Goal: Task Accomplishment & Management: Use online tool/utility

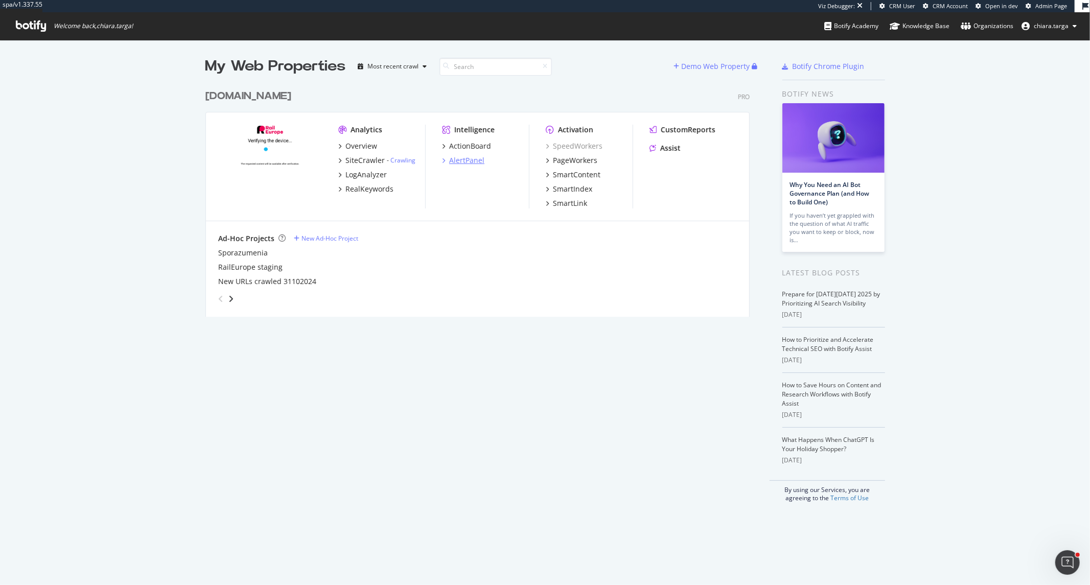
click at [474, 157] on div "AlertPanel" at bounding box center [466, 160] width 35 height 10
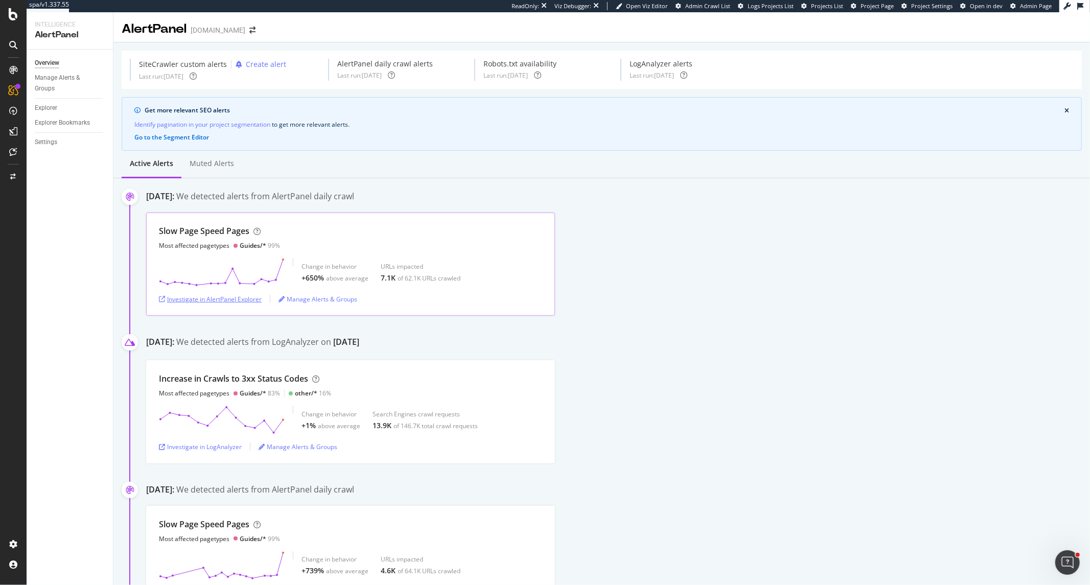
click at [184, 297] on div "Investigate in AlertPanel Explorer" at bounding box center [210, 299] width 103 height 9
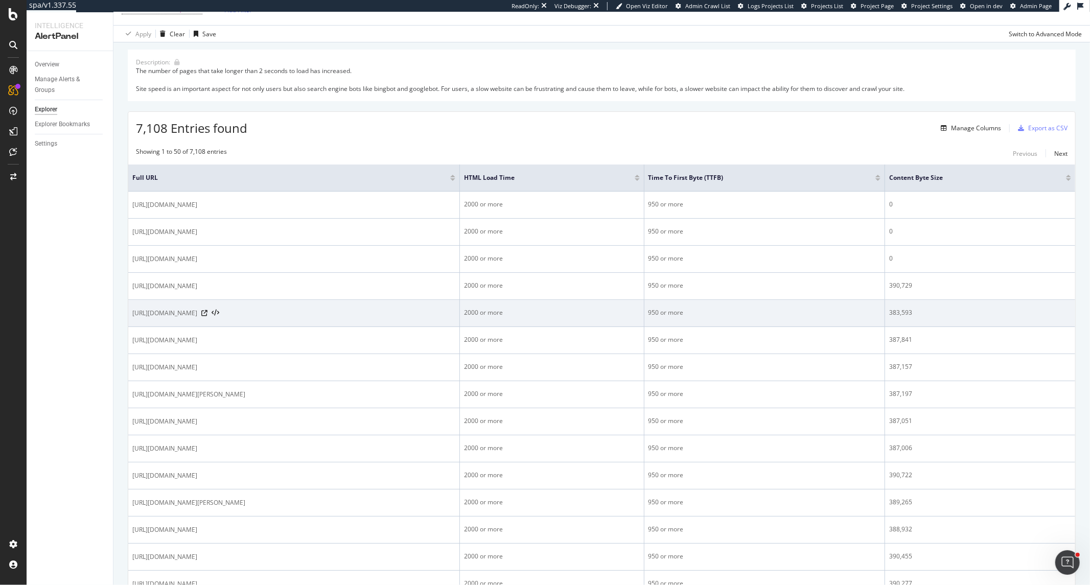
scroll to position [113, 0]
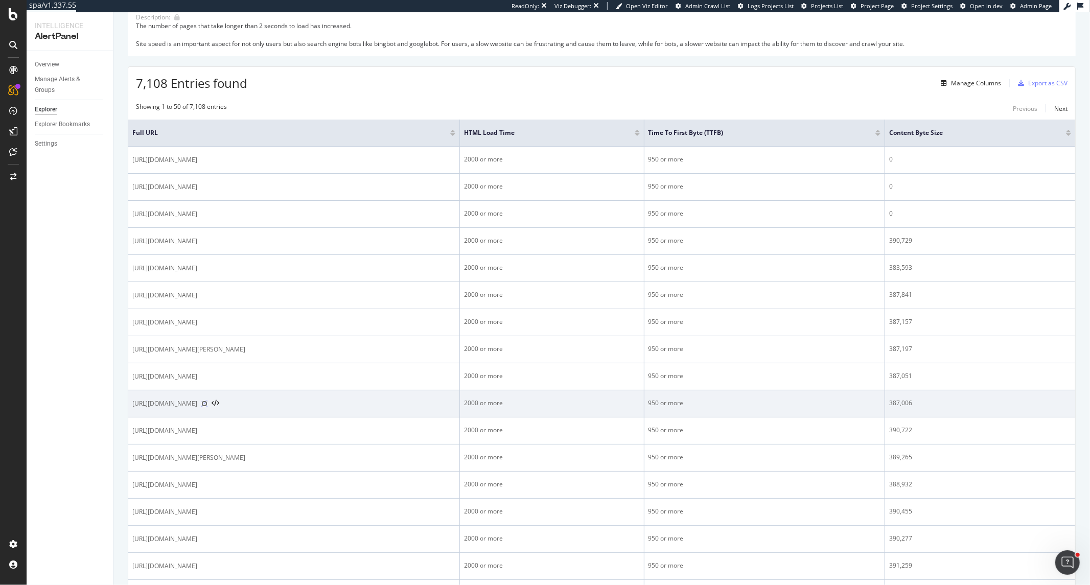
click at [207, 405] on icon at bounding box center [204, 404] width 6 height 6
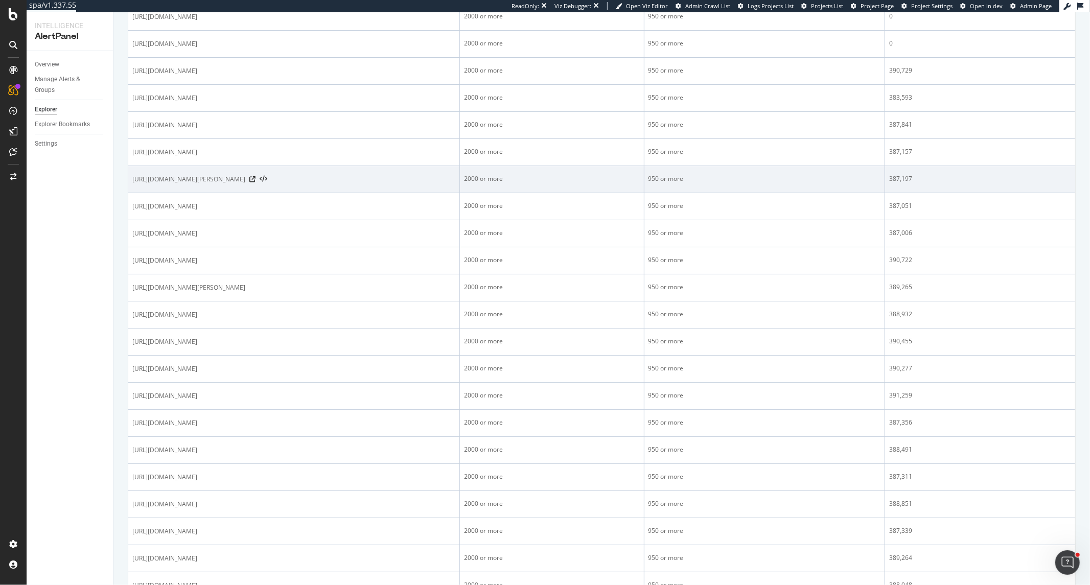
scroll to position [0, 0]
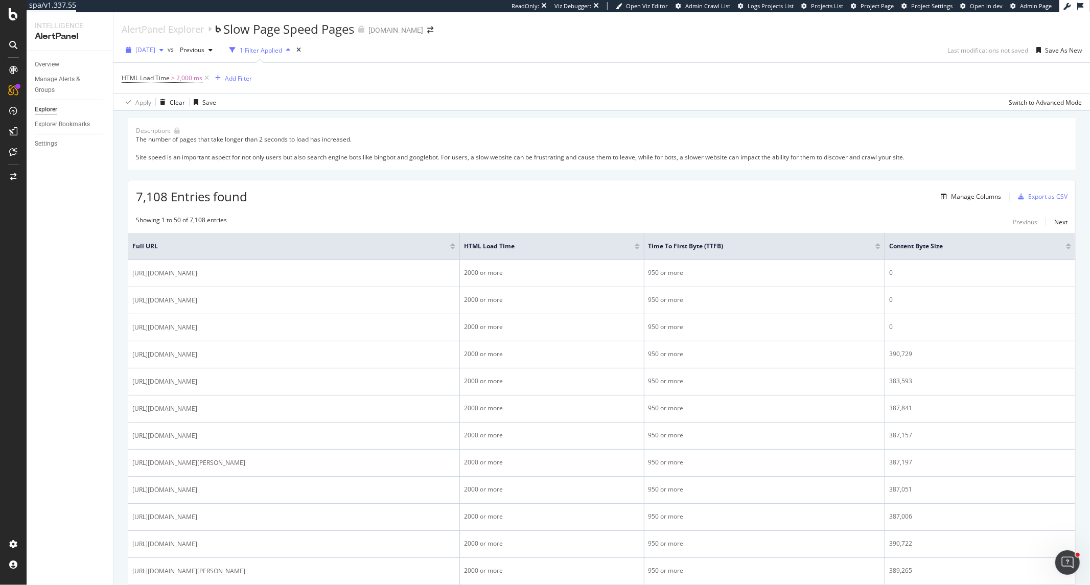
click at [168, 57] on div "2025 Oct. 6th" at bounding box center [145, 49] width 46 height 15
click at [166, 88] on div "2025 Oct. 5th" at bounding box center [162, 89] width 53 height 9
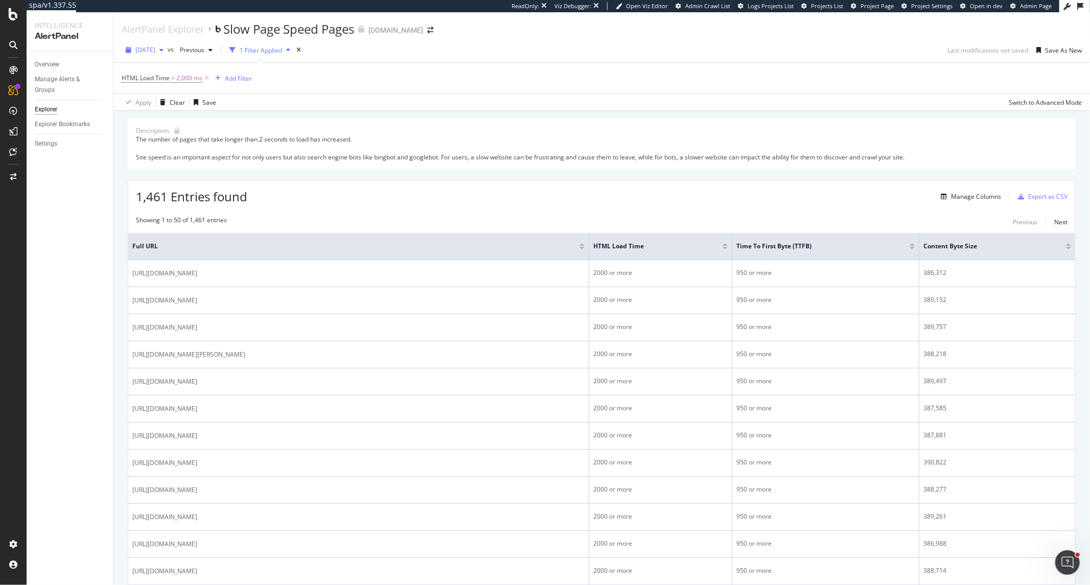
click at [161, 57] on div "2025 Oct. 5th" at bounding box center [145, 49] width 46 height 15
click at [161, 72] on div "2025 Oct. 6th" at bounding box center [162, 70] width 53 height 9
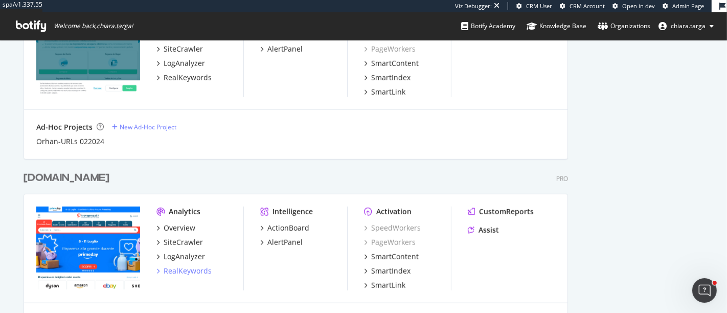
scroll to position [304, 709]
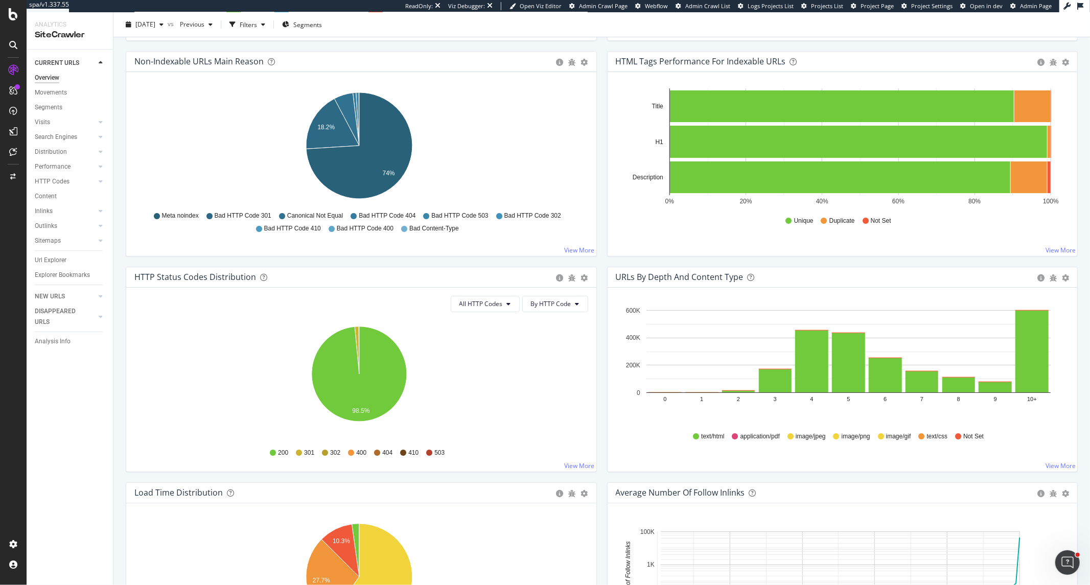
scroll to position [340, 0]
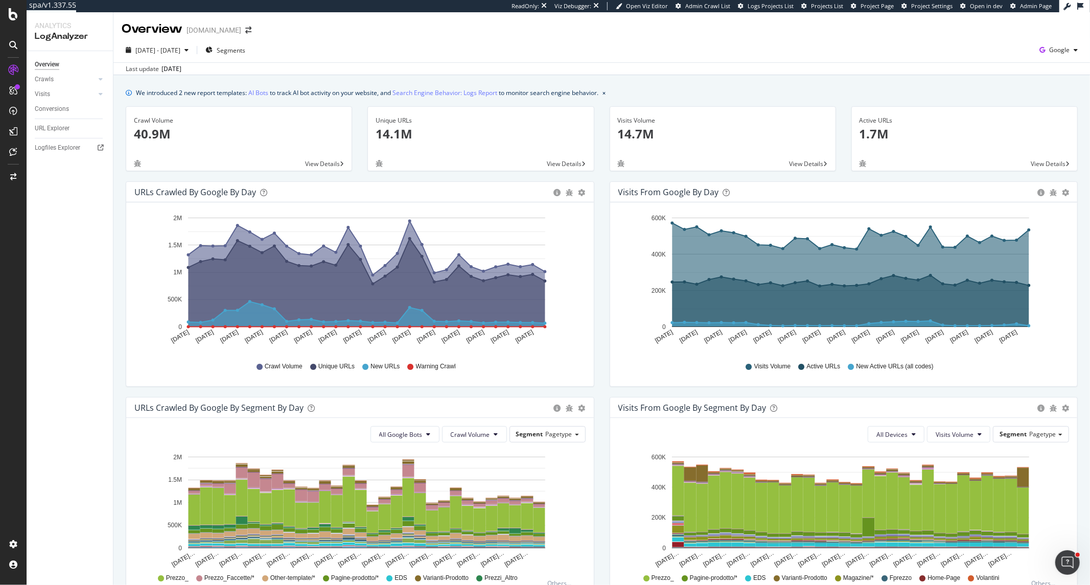
click at [981, 41] on div "2025 Sep. 5th - Oct. 4th Segments Google Last update Oct. 06, 2025" at bounding box center [601, 56] width 977 height 37
click at [981, 48] on icon "button" at bounding box center [1076, 50] width 4 height 6
click at [981, 42] on span "Bing" at bounding box center [1000, 40] width 38 height 9
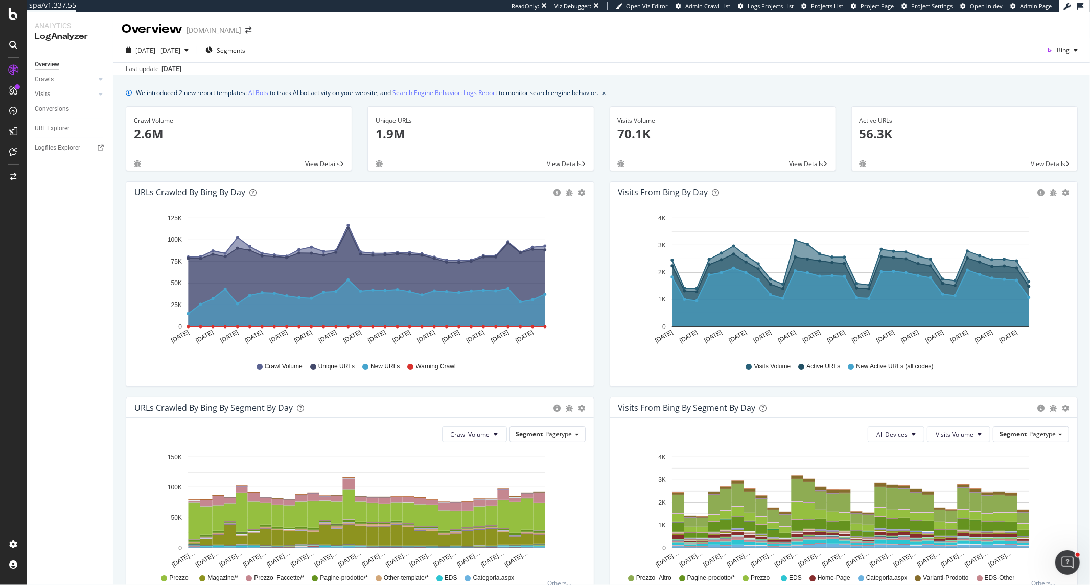
click at [220, 53] on div "2025 Sep. 5th - Oct. 4th Segments" at bounding box center [186, 50] width 128 height 16
click at [213, 51] on icon "button" at bounding box center [208, 50] width 7 height 6
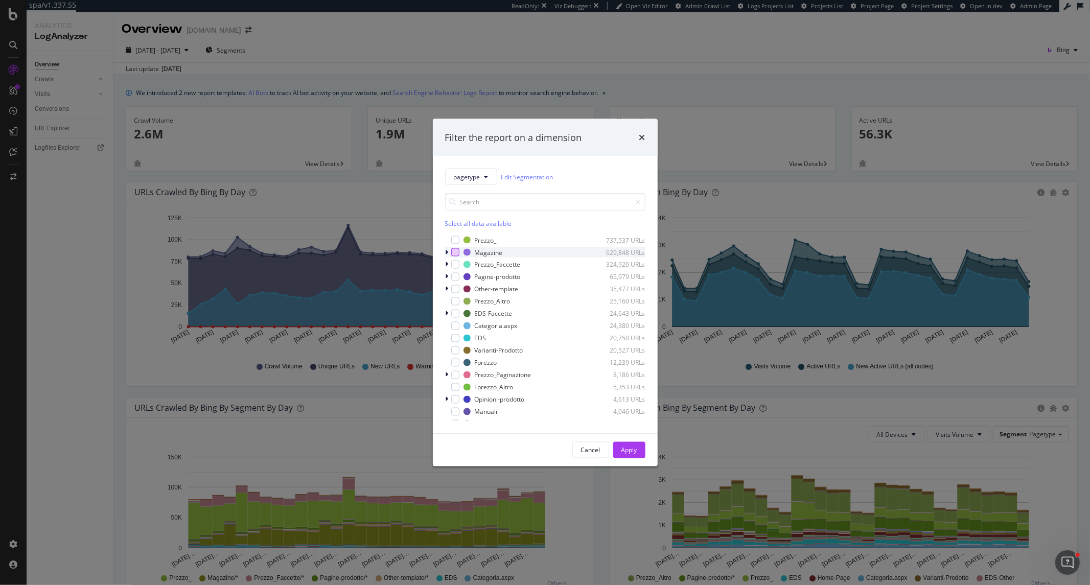
click at [454, 253] on div "modal" at bounding box center [455, 252] width 8 height 8
click at [630, 460] on div "Cancel Apply" at bounding box center [545, 450] width 225 height 33
click at [631, 456] on div "Apply" at bounding box center [629, 450] width 16 height 15
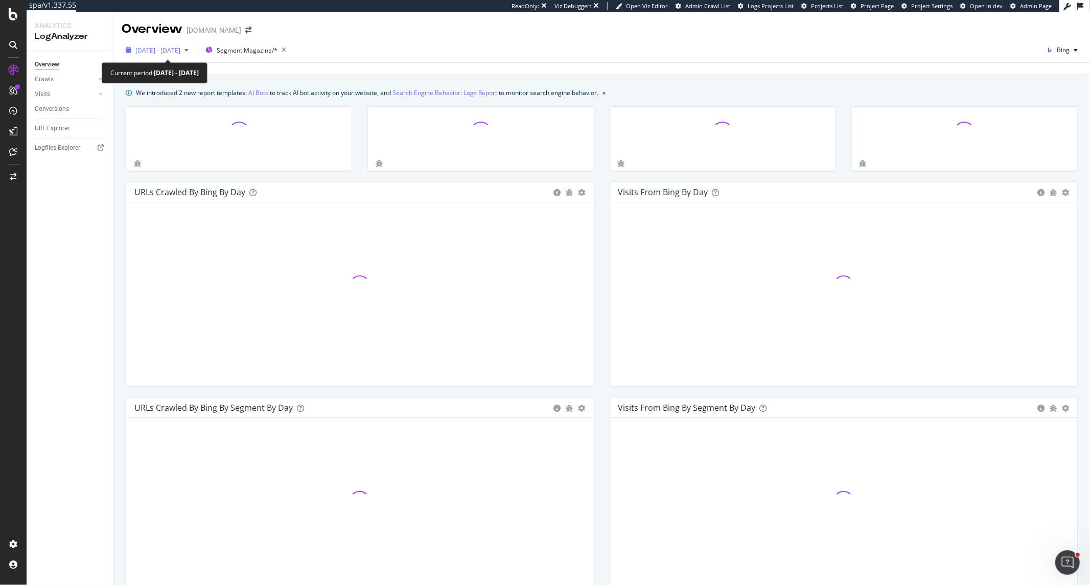
click at [180, 47] on span "2025 Sep. 5th - Oct. 4th" at bounding box center [157, 50] width 45 height 9
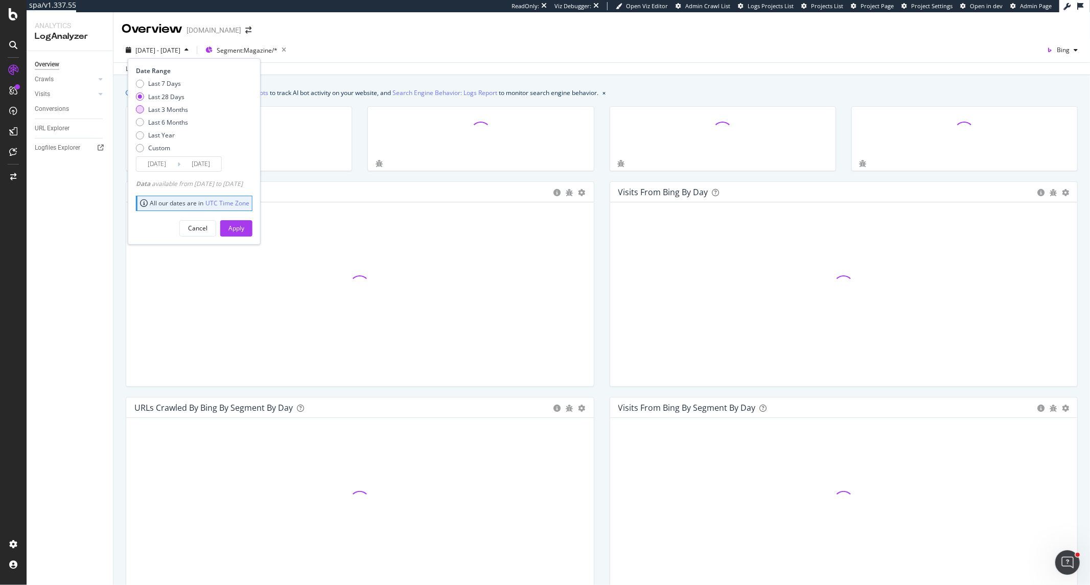
click at [171, 113] on div "Last 3 Months" at bounding box center [168, 109] width 40 height 9
click at [171, 120] on div "Last 6 Months" at bounding box center [168, 122] width 40 height 9
type input "2025/04/05"
click at [238, 231] on button "Apply" at bounding box center [236, 228] width 32 height 16
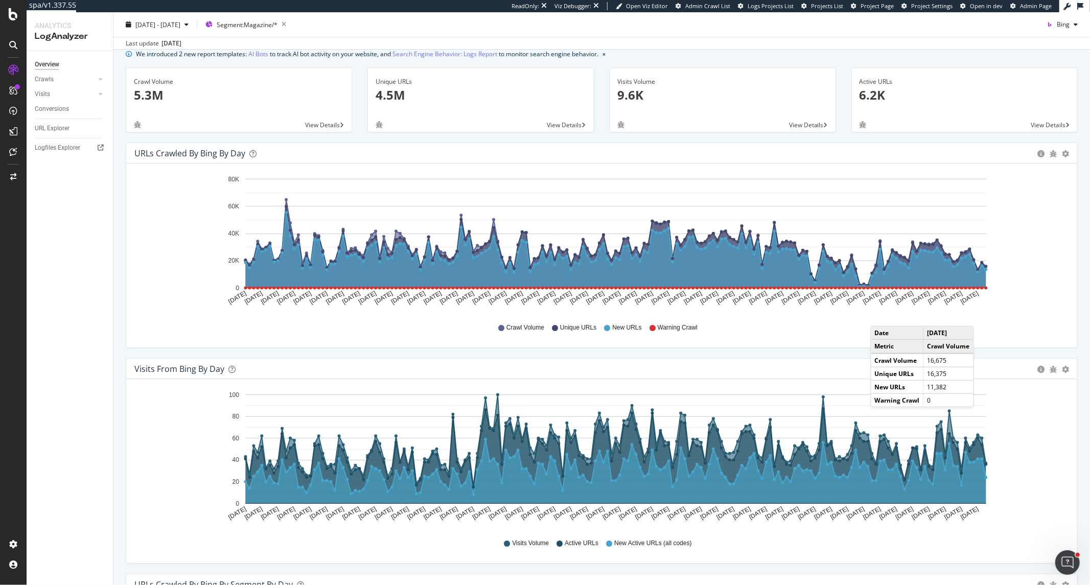
scroll to position [57, 0]
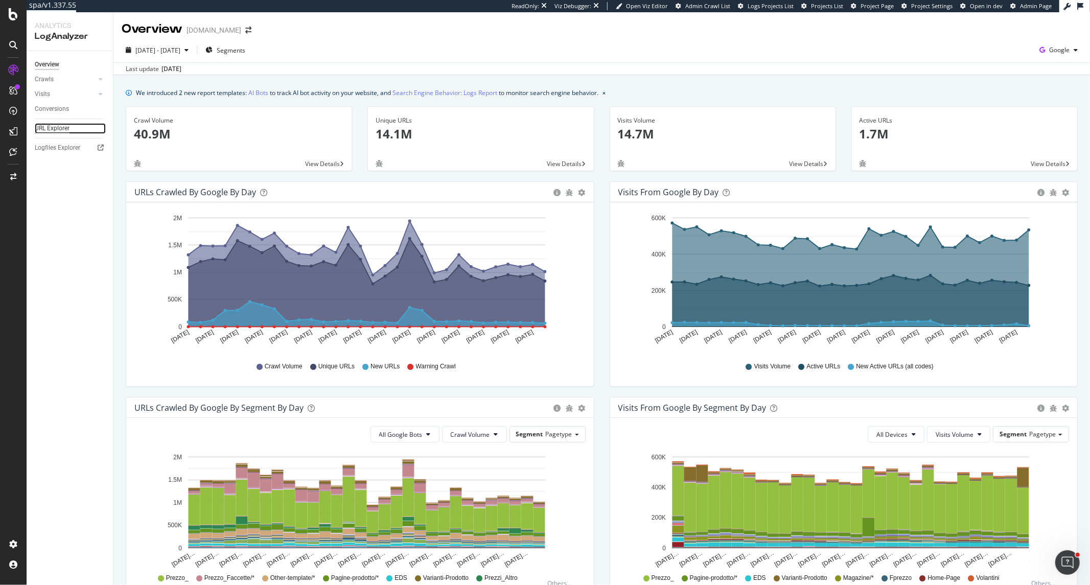
click at [57, 130] on div "URL Explorer" at bounding box center [52, 128] width 35 height 11
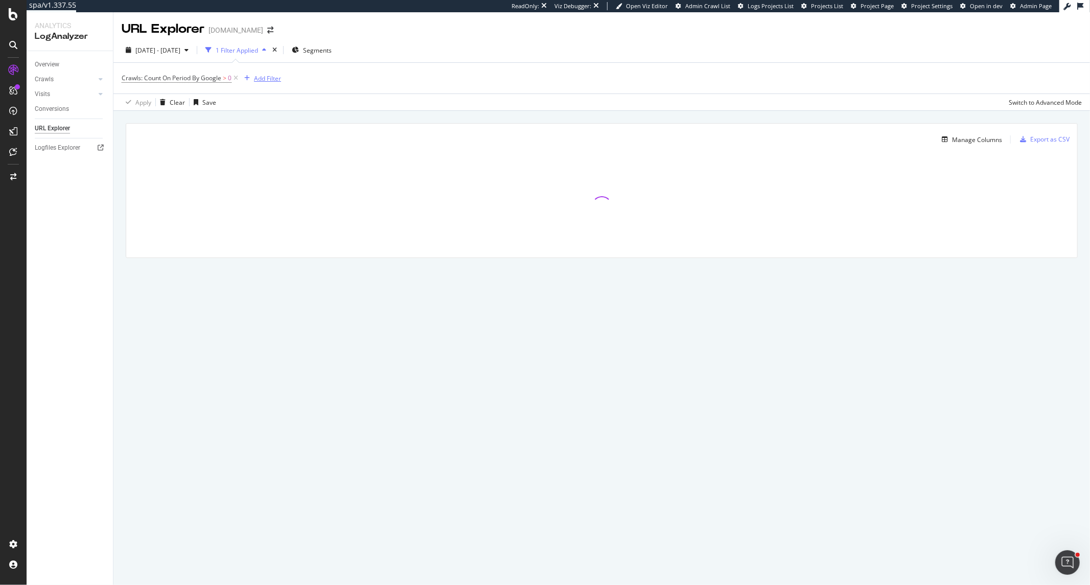
click at [273, 78] on div "Add Filter" at bounding box center [267, 78] width 27 height 9
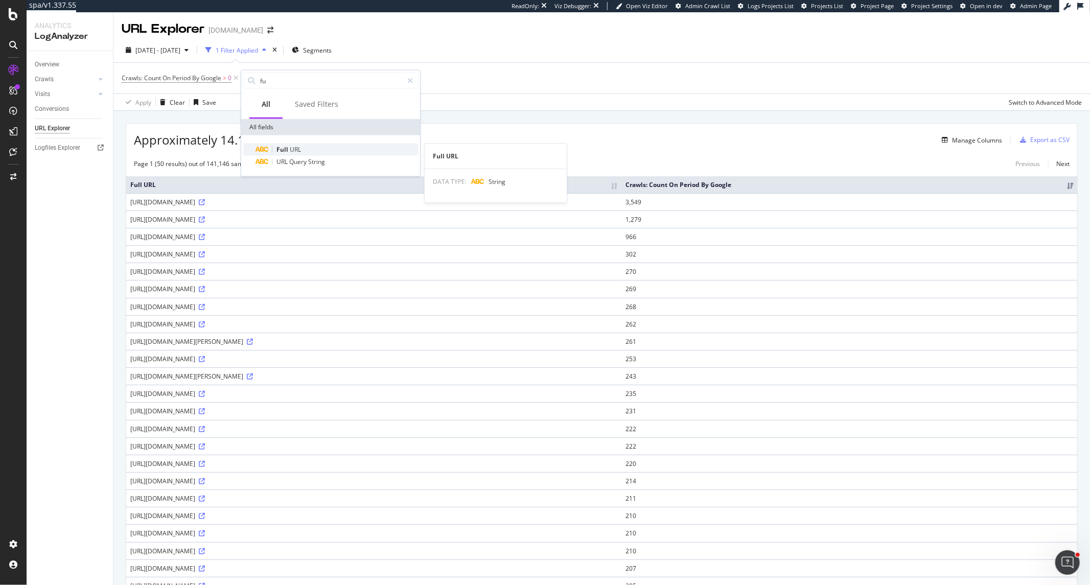
type input "fu"
click at [278, 146] on span "Full" at bounding box center [282, 149] width 13 height 9
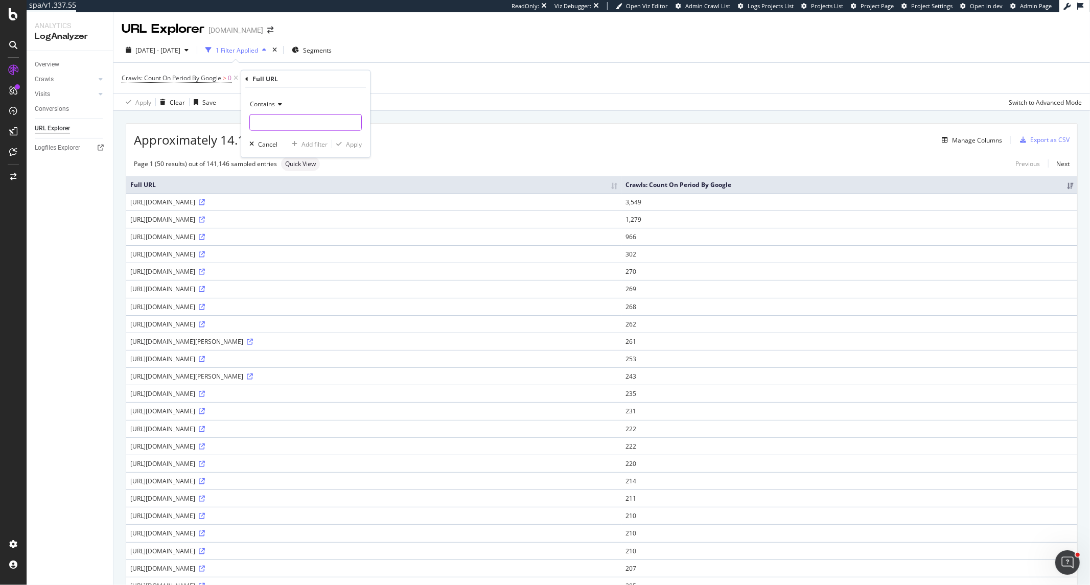
click at [271, 125] on input "text" at bounding box center [305, 122] width 111 height 16
type input ".txt"
click at [346, 143] on div "Apply" at bounding box center [354, 144] width 16 height 9
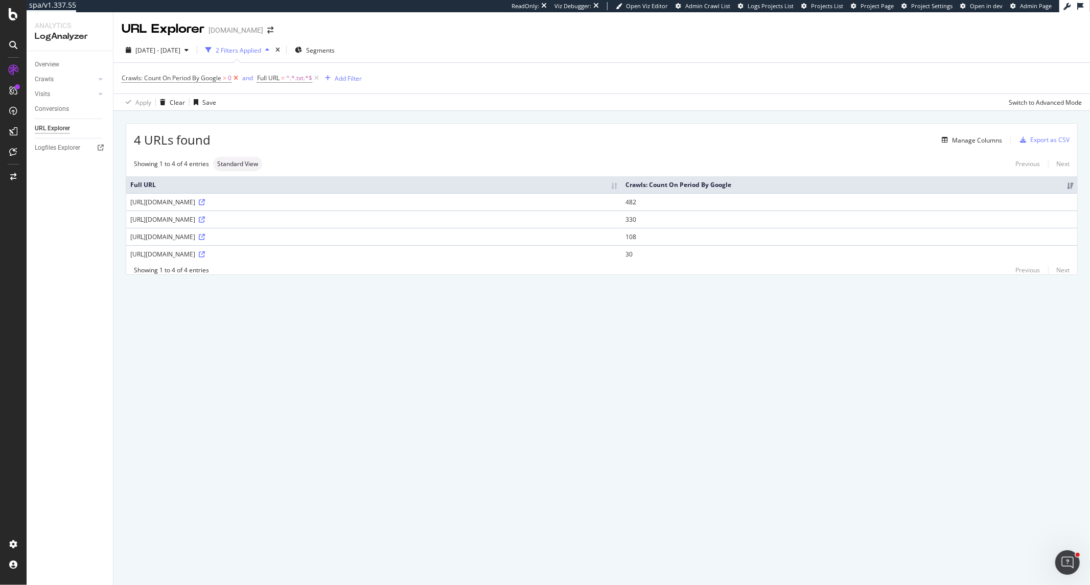
click at [236, 78] on icon at bounding box center [235, 78] width 9 height 10
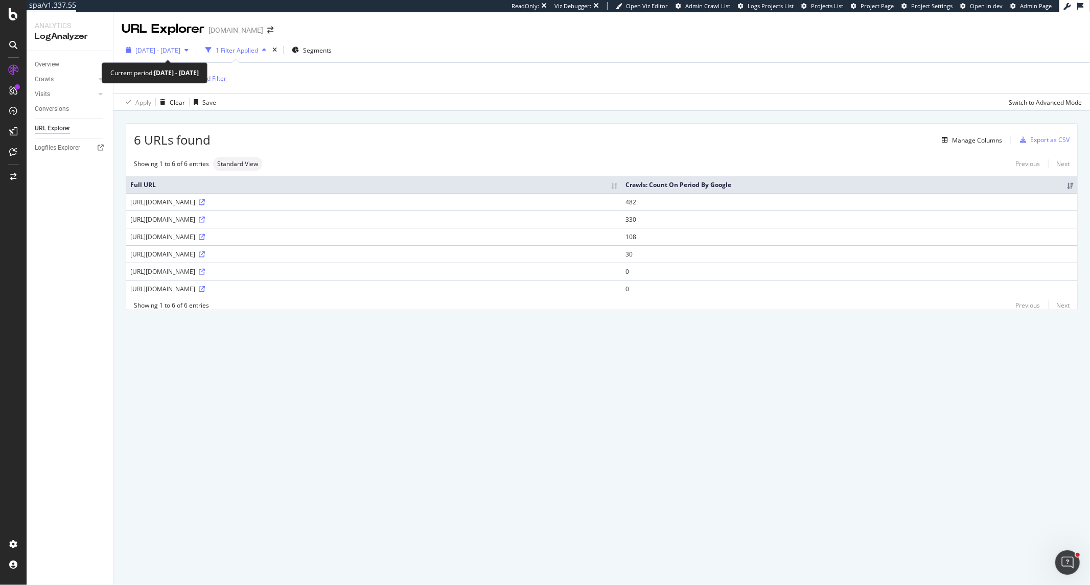
click at [180, 49] on span "2025 Sep. 5th - Oct. 4th" at bounding box center [157, 50] width 45 height 9
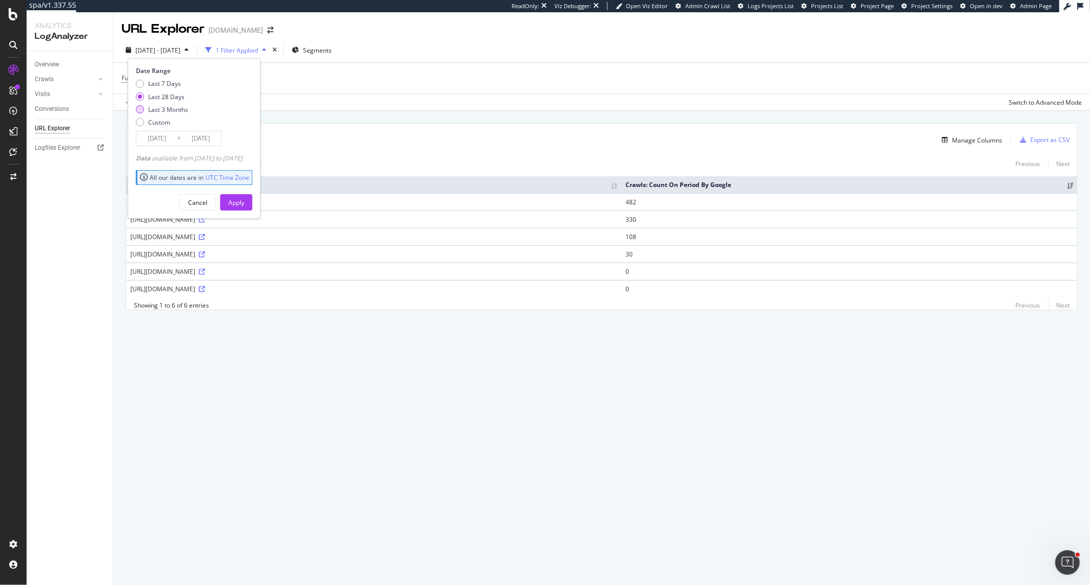
click at [184, 107] on div "Last 3 Months" at bounding box center [168, 109] width 40 height 9
type input "2025/07/05"
click at [243, 202] on div "Apply" at bounding box center [236, 202] width 16 height 9
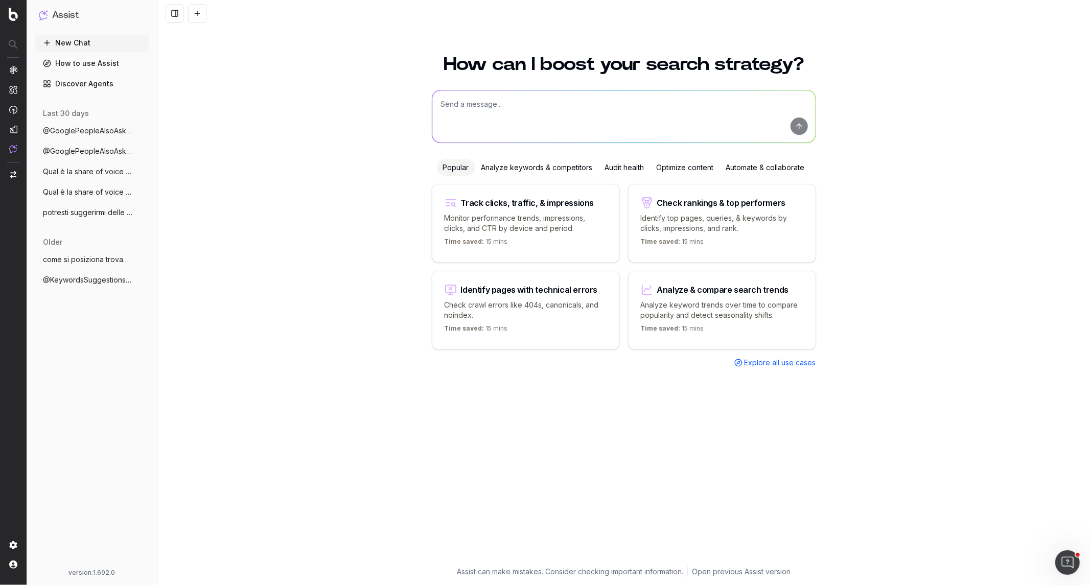
click at [568, 113] on textarea at bounding box center [623, 116] width 383 height 52
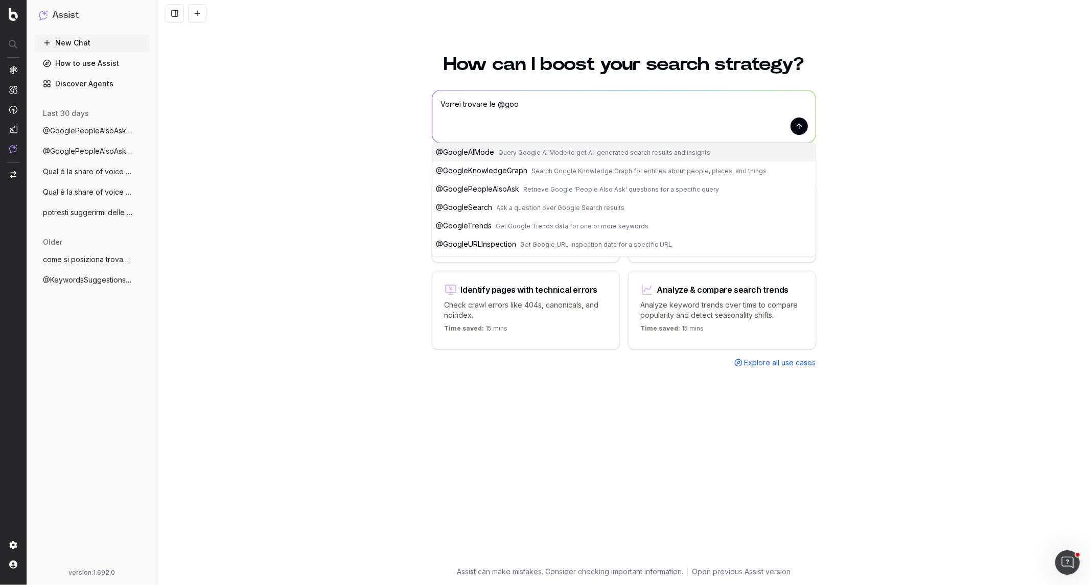
click at [552, 187] on span "Retrieve Google 'People Also Ask' questions for a specific query" at bounding box center [622, 189] width 196 height 8
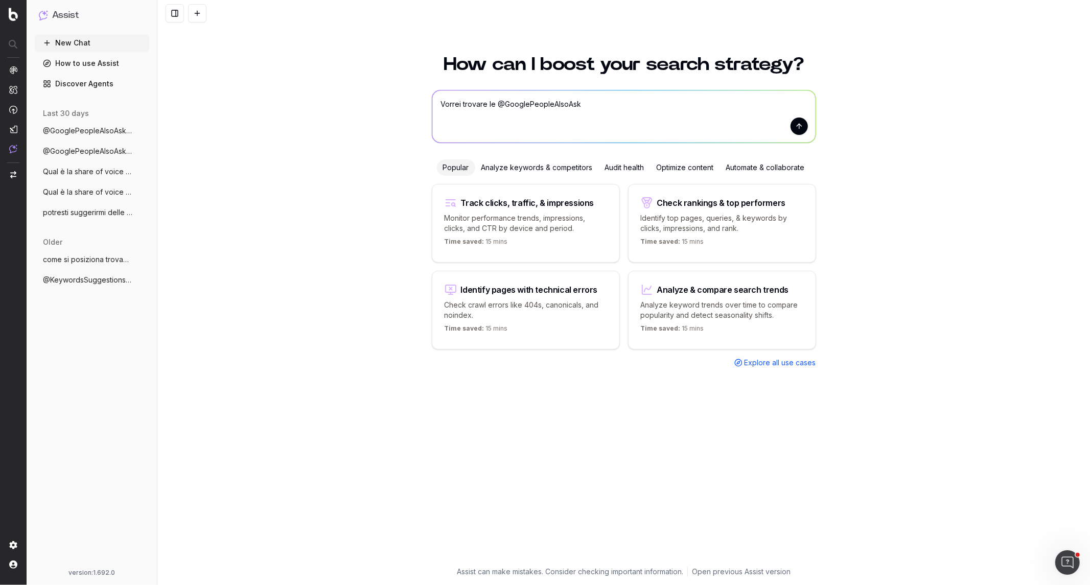
click at [601, 101] on textarea "Vorrei trovare le @GooglePeopleAlsoAsk" at bounding box center [623, 116] width 383 height 52
click at [763, 105] on textarea "Vorrei trovare le @GooglePeopleAlsoAsk più cercate in [GEOGRAPHIC_DATA] relativ…" at bounding box center [623, 116] width 383 height 52
type textarea "Vorrei trovare le @GooglePeopleAlsoAsk più cercate in Italia relative alle keyw…"
click at [803, 128] on button "submit" at bounding box center [799, 126] width 17 height 17
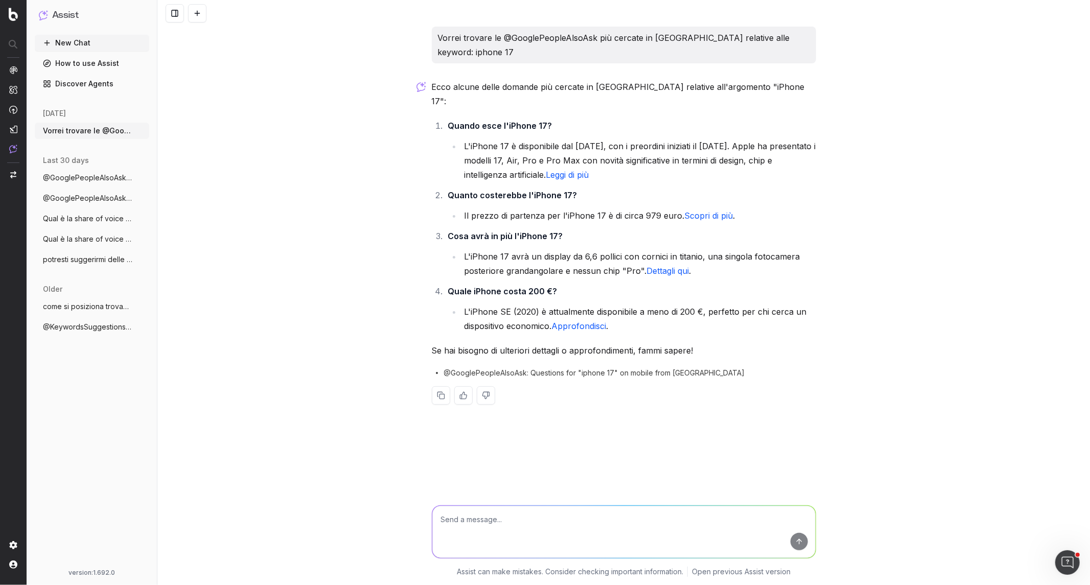
click at [550, 521] on textarea at bounding box center [623, 532] width 383 height 52
click at [542, 529] on textarea at bounding box center [623, 532] width 383 height 52
click at [438, 519] on textarea "Puoi propormi un contenuto" at bounding box center [623, 532] width 383 height 52
click at [655, 519] on textarea "Sulla base di queste domande, puoi propormi un contenuto" at bounding box center [623, 532] width 383 height 52
paste textarea "https://www.trovaprezzi.it/cellulari/prezzi-scheda-prodotto/apple_iphone_17"
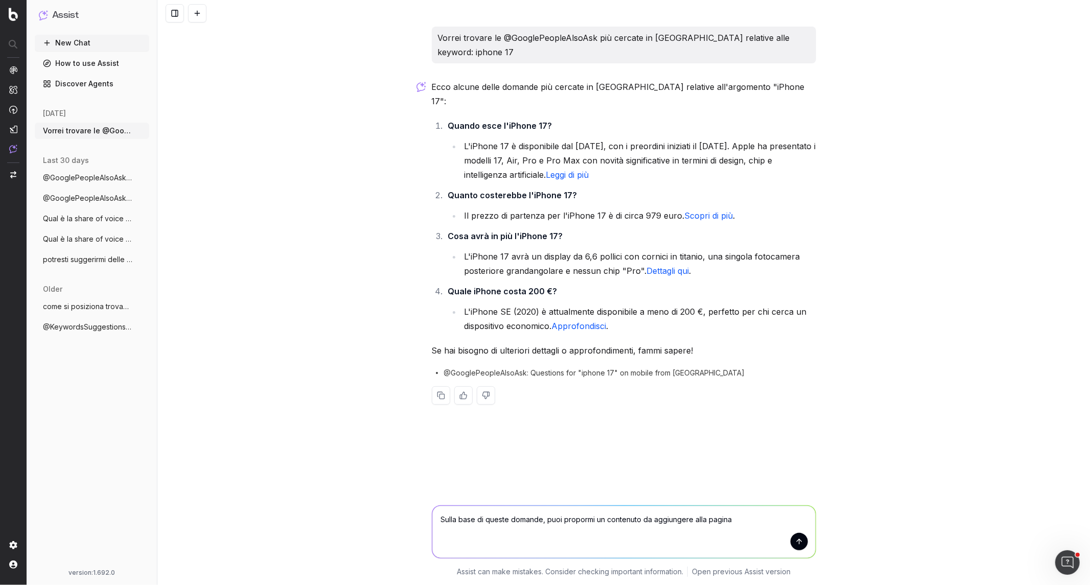
type textarea "Sulla base di queste domande, puoi propormi un contenuto da aggiungere alla pag…"
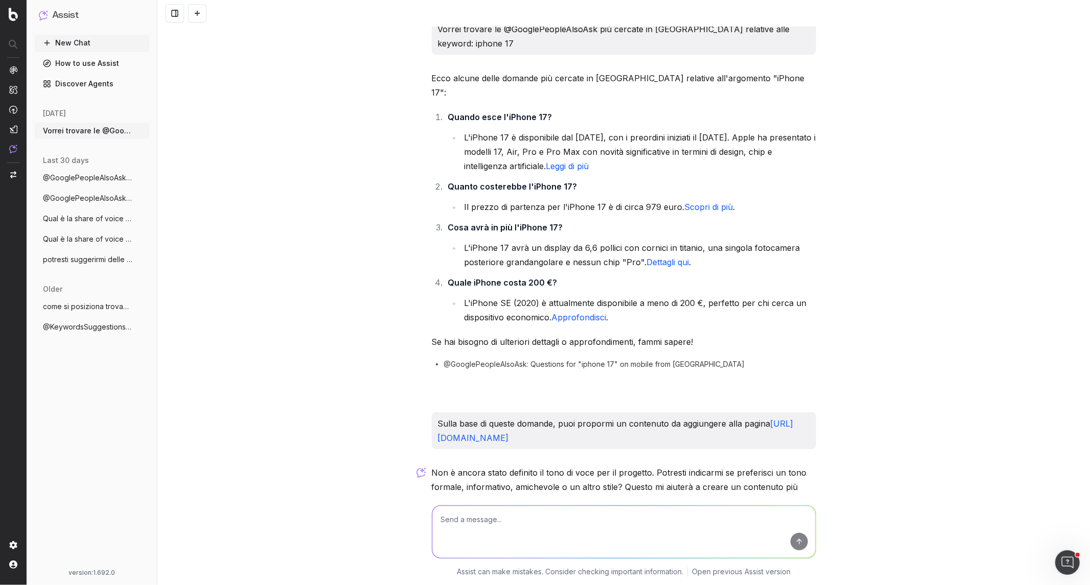
scroll to position [58, 0]
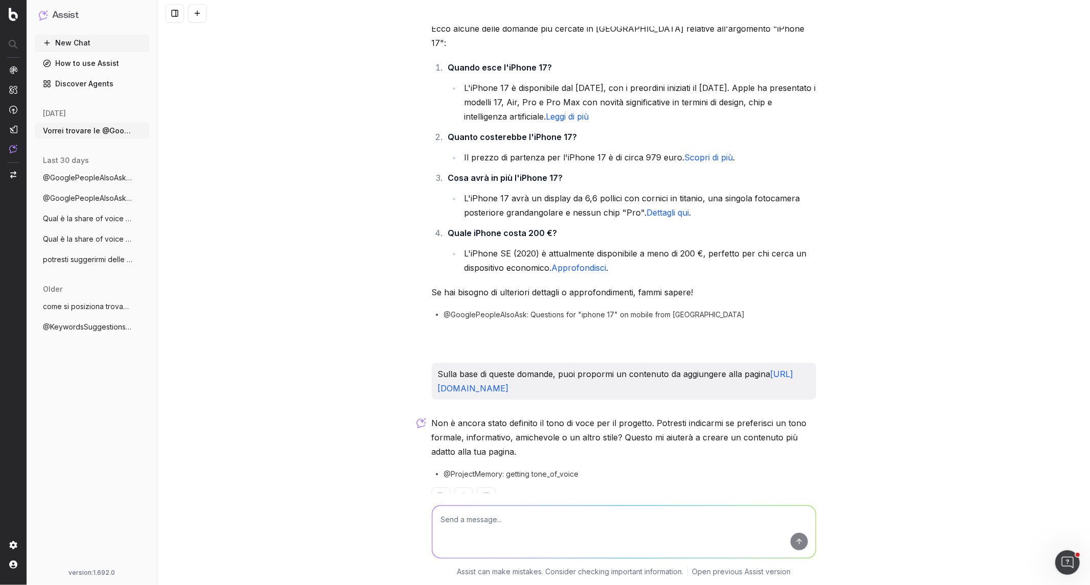
click at [472, 416] on p "Non è ancora stato definito il tono di voce per il progetto. Potresti indicarmi…" at bounding box center [624, 437] width 384 height 43
copy p "informativo"
click at [485, 519] on textarea at bounding box center [623, 532] width 383 height 52
type textarea "Un tono informativo"
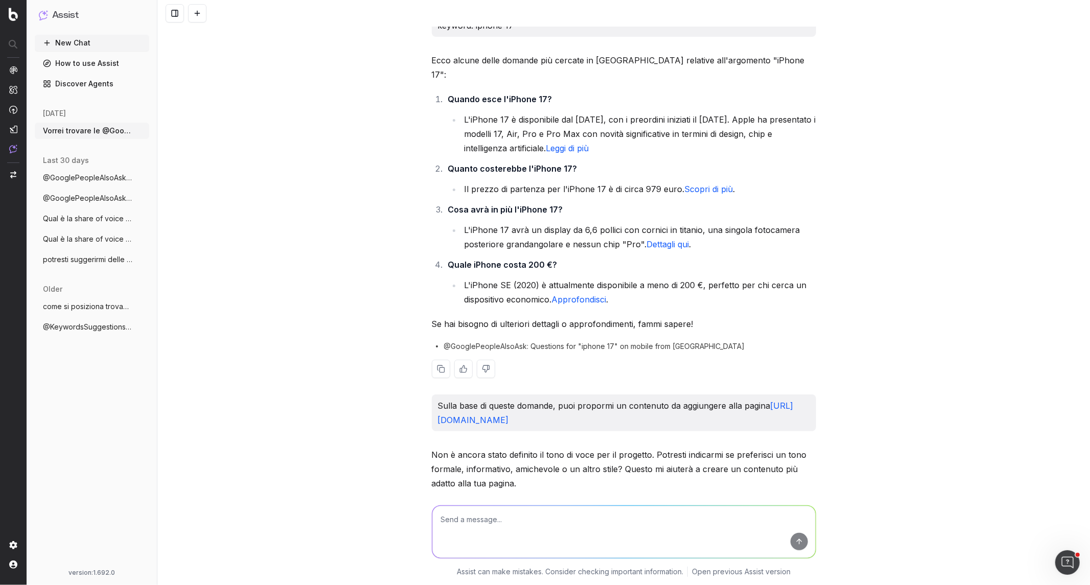
scroll to position [0, 0]
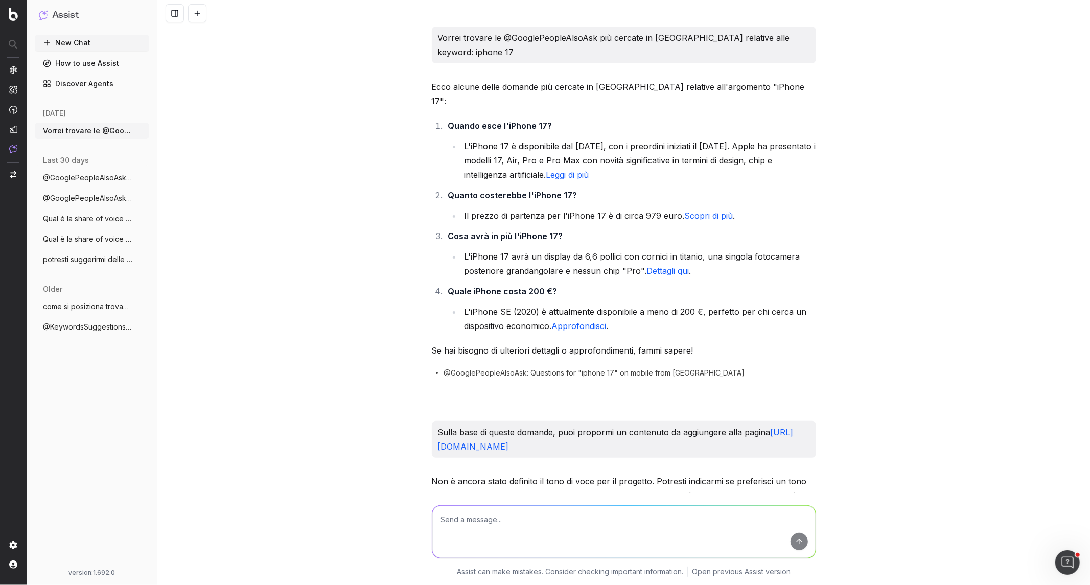
drag, startPoint x: 453, startPoint y: 38, endPoint x: 828, endPoint y: 36, distance: 375.1
click at [828, 36] on div "Vorrei trovare le @GooglePeopleAlsoAsk più cercate in Italia relative alle keyw…" at bounding box center [623, 292] width 933 height 585
drag, startPoint x: 803, startPoint y: 36, endPoint x: 445, endPoint y: 36, distance: 358.2
click at [445, 36] on div "Vorrei trovare le @GooglePeopleAlsoAsk più cercate in Italia relative alle keyw…" at bounding box center [624, 45] width 384 height 37
copy p "Vorrei trovare le @GooglePeopleAlsoAsk più cercate in Italia relative alle keyw…"
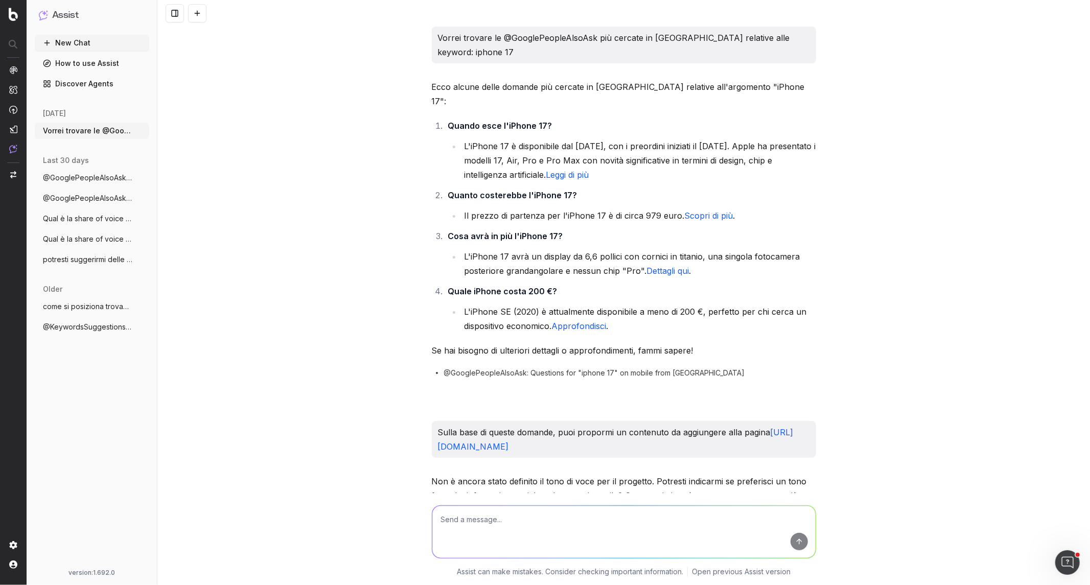
click at [83, 51] on ul "New Chat How to use Assist Discover Agents" at bounding box center [92, 63] width 114 height 57
click at [85, 47] on button "New Chat" at bounding box center [92, 43] width 114 height 16
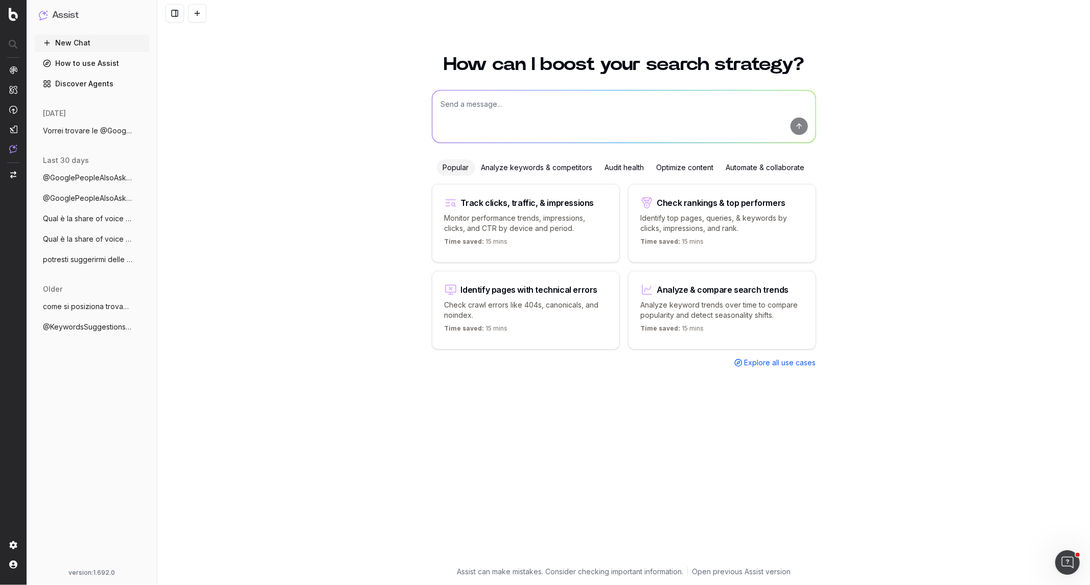
click at [598, 112] on textarea at bounding box center [623, 116] width 383 height 52
paste textarea "Vorrei trovare le @GooglePeopleAlsoAsk più cercate in Italia relative alle keyw…"
drag, startPoint x: 803, startPoint y: 103, endPoint x: 806, endPoint y: 108, distance: 5.7
click at [803, 103] on textarea "Vorrei trovare le @GooglePeopleAlsoAsk più cercate in Italia relative alle keyw…" at bounding box center [623, 116] width 383 height 52
type textarea "Vorrei trovare le @GooglePeopleAlsoAsk più cercate in Italia relative alle keyw…"
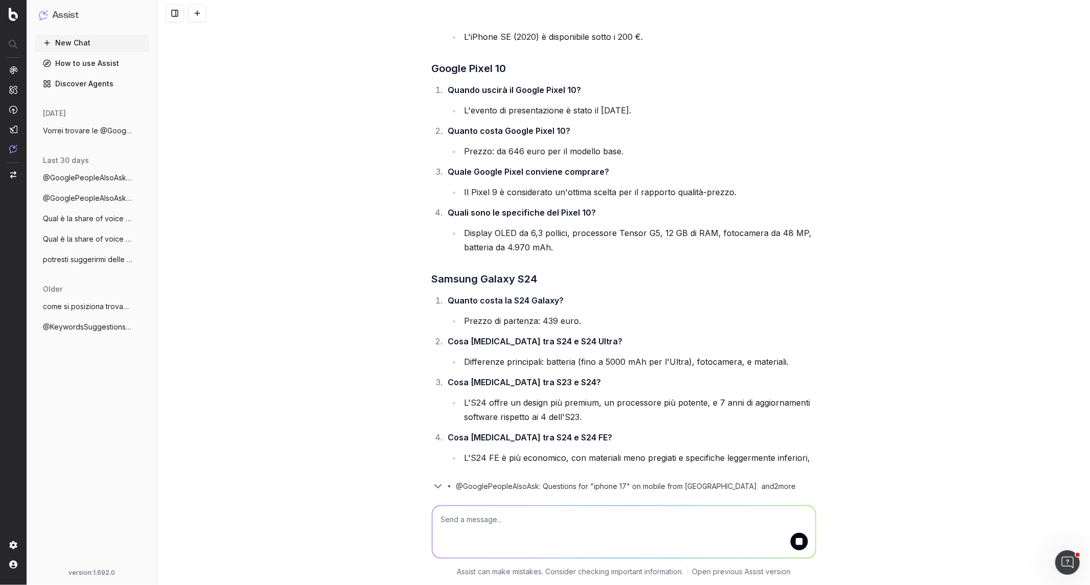
scroll to position [274, 0]
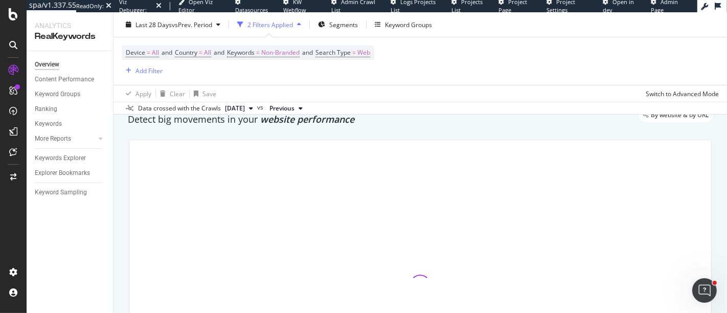
scroll to position [57, 0]
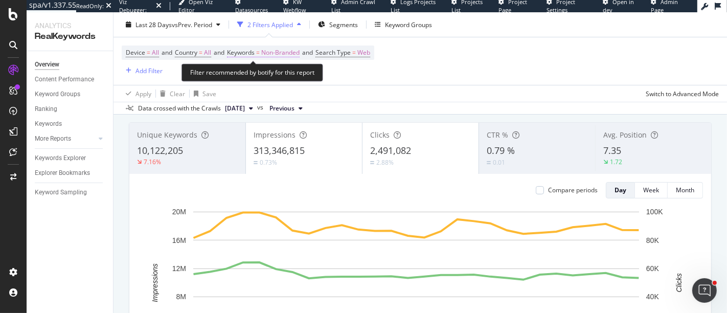
click at [274, 52] on span "Non-Branded" at bounding box center [280, 52] width 38 height 14
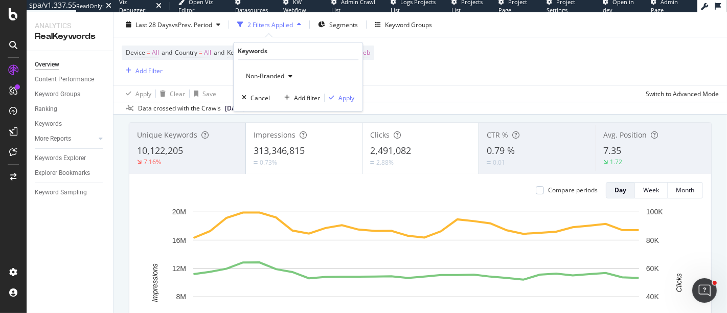
click at [263, 68] on button "Non-Branded" at bounding box center [269, 76] width 55 height 16
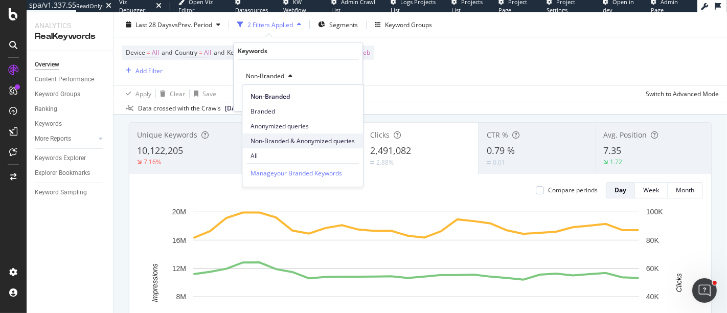
click at [285, 141] on span "Non-Branded & Anonymized queries" at bounding box center [302, 140] width 104 height 9
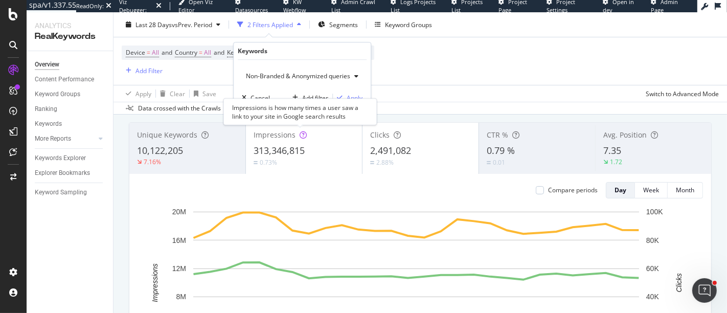
click at [352, 101] on div "Impressions is how many times a user saw a link to your site in Google search r…" at bounding box center [299, 111] width 153 height 27
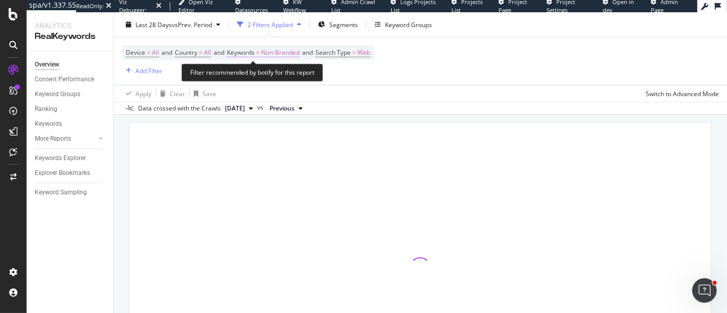
click at [288, 57] on span "Non-Branded" at bounding box center [280, 52] width 38 height 14
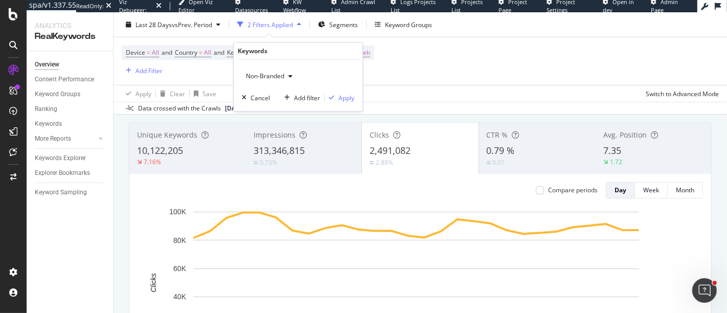
click at [255, 79] on span "Non-Branded" at bounding box center [263, 76] width 42 height 9
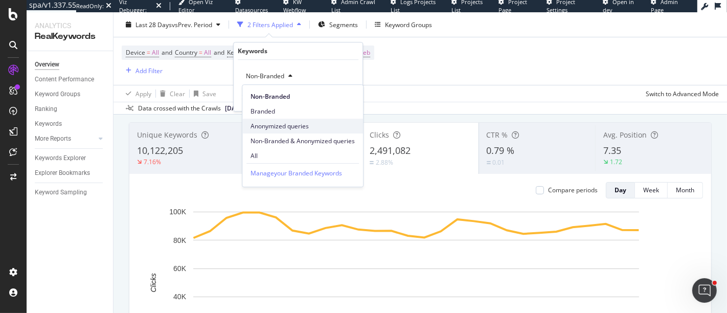
click at [284, 132] on div "Anonymized queries" at bounding box center [302, 126] width 121 height 15
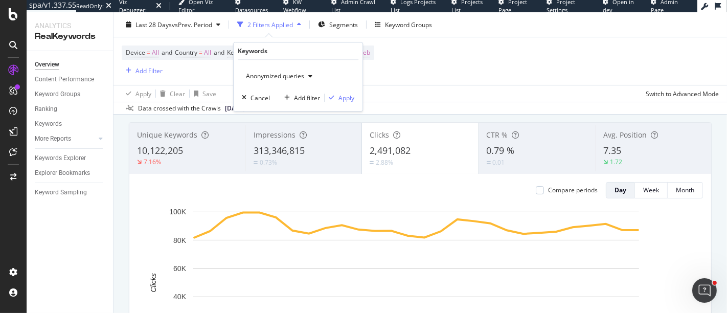
click at [271, 78] on span "Anonymized queries" at bounding box center [273, 76] width 62 height 9
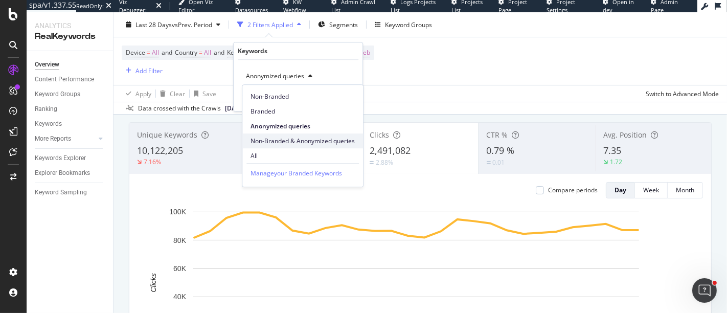
click at [285, 141] on span "Non-Branded & Anonymized queries" at bounding box center [302, 140] width 104 height 9
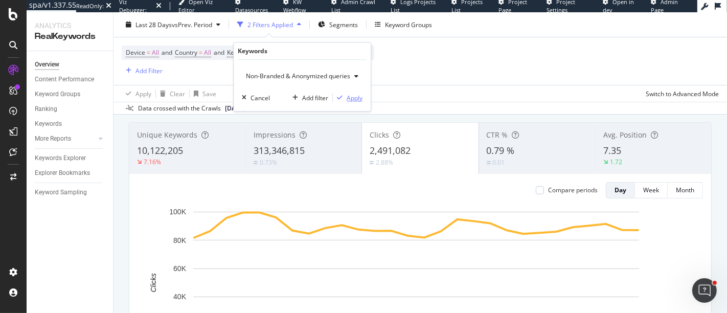
click at [358, 97] on div "Apply" at bounding box center [354, 98] width 16 height 9
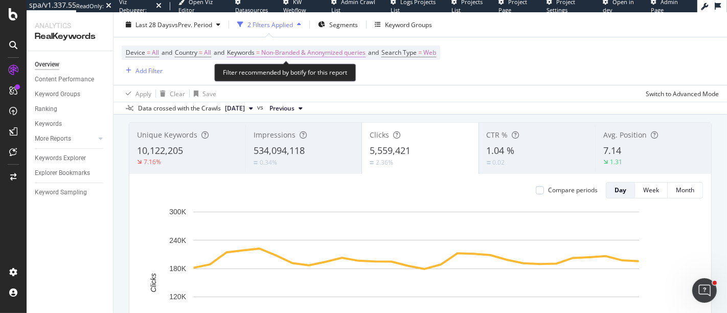
click at [333, 56] on span "Non-Branded & Anonymized queries" at bounding box center [313, 52] width 104 height 14
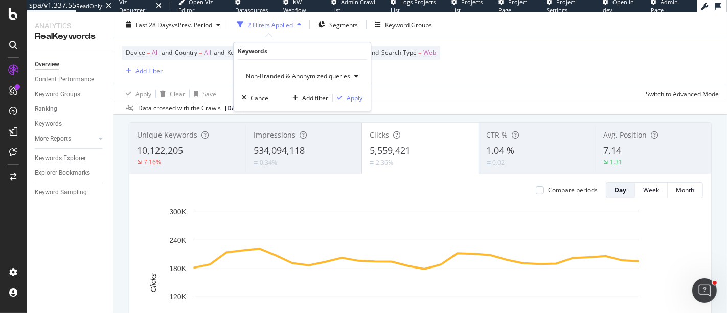
click at [295, 76] on span "Non-Branded & Anonymized queries" at bounding box center [296, 76] width 108 height 9
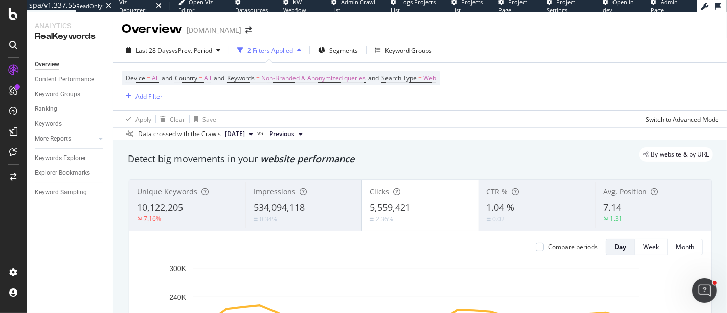
click at [331, 213] on div "534,094,118" at bounding box center [303, 207] width 100 height 13
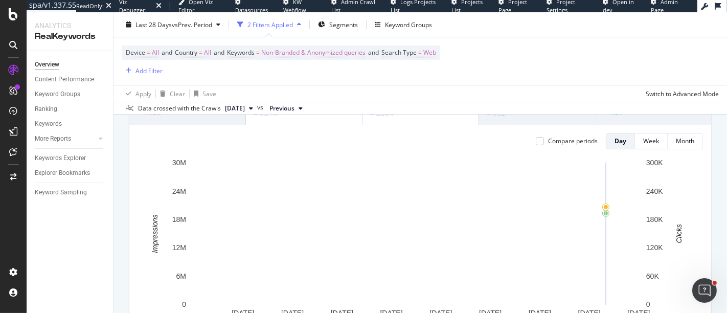
scroll to position [170, 0]
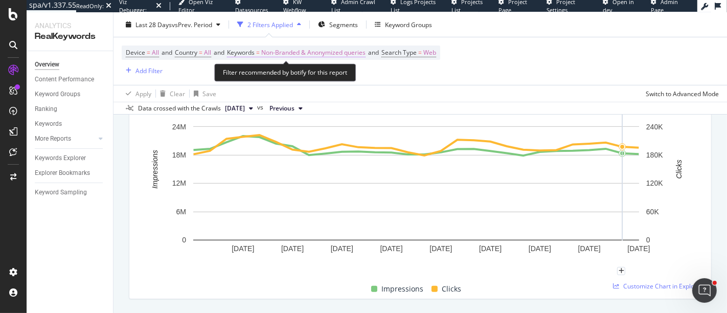
click at [327, 57] on span "Non-Branded & Anonymized queries" at bounding box center [313, 52] width 104 height 14
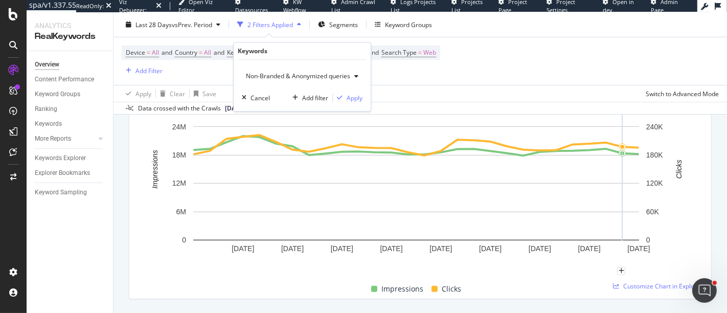
click at [288, 78] on span "Non-Branded & Anonymized queries" at bounding box center [296, 76] width 108 height 9
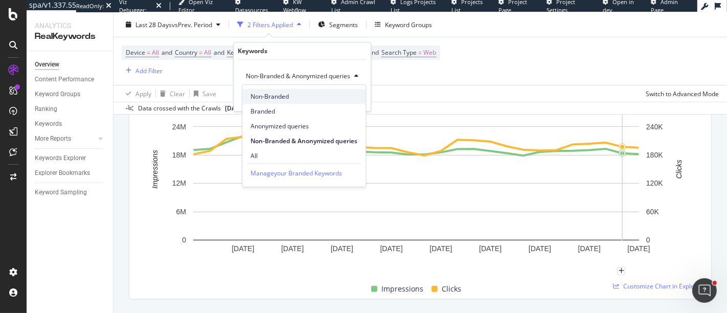
click at [274, 101] on span "Non-Branded" at bounding box center [303, 96] width 107 height 9
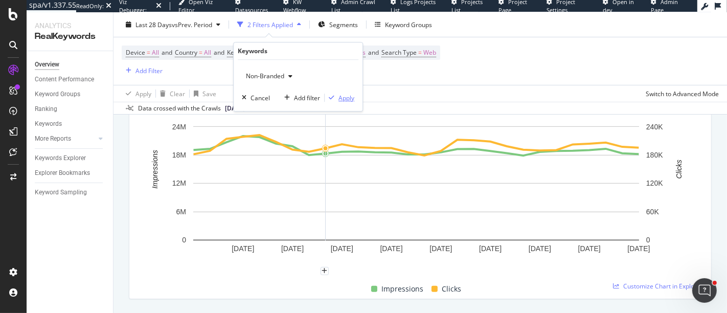
click at [347, 99] on div "Apply" at bounding box center [346, 98] width 16 height 9
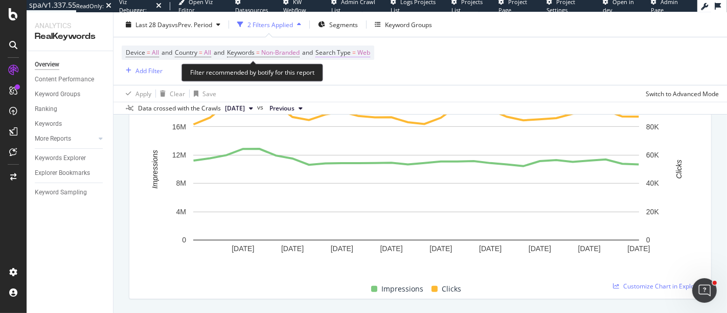
click at [356, 50] on span "=" at bounding box center [354, 52] width 4 height 9
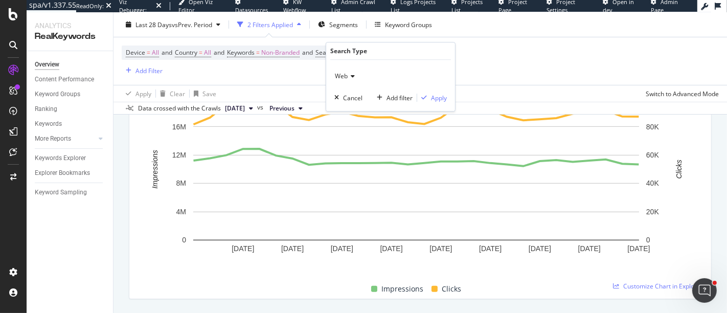
click at [352, 77] on icon at bounding box center [350, 76] width 7 height 6
click at [142, 71] on div "Add Filter" at bounding box center [148, 70] width 27 height 9
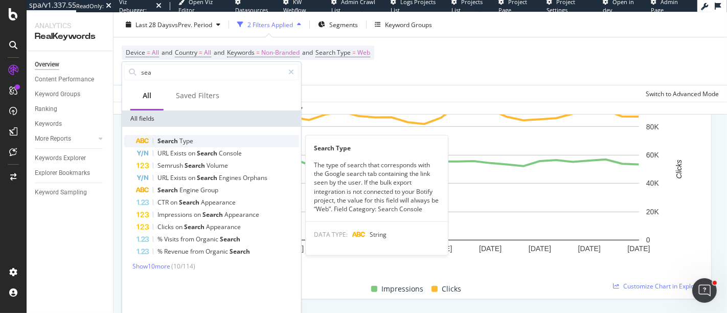
type input "sea"
click at [181, 137] on span "Type" at bounding box center [186, 140] width 14 height 9
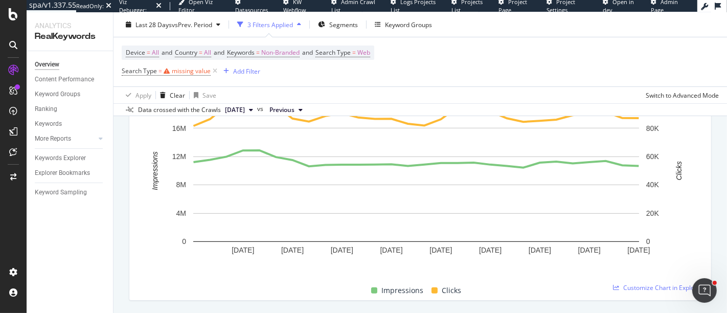
scroll to position [172, 0]
click at [333, 78] on div "Device = All and Country = All and Keywords = Non-Branded and Search Type = Web…" at bounding box center [420, 61] width 597 height 49
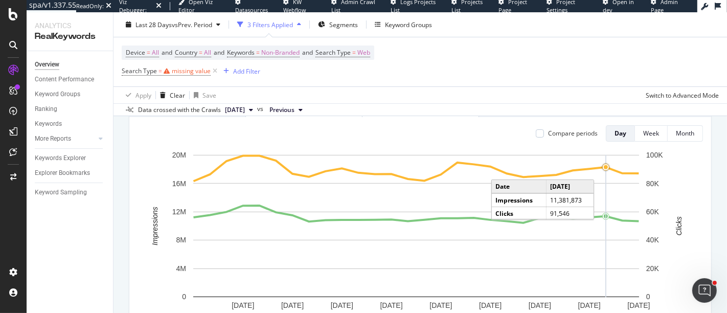
click at [603, 166] on circle "A chart." at bounding box center [605, 167] width 4 height 4
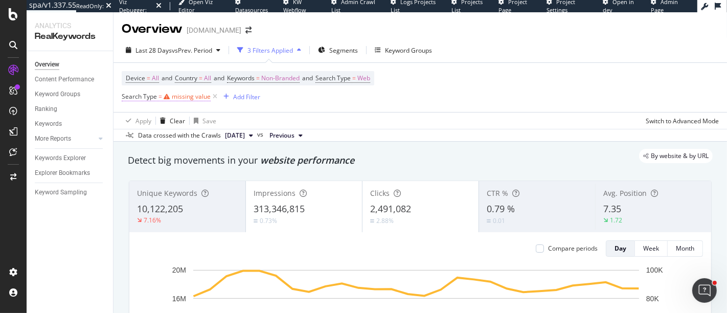
click at [204, 94] on div "missing value" at bounding box center [191, 96] width 39 height 9
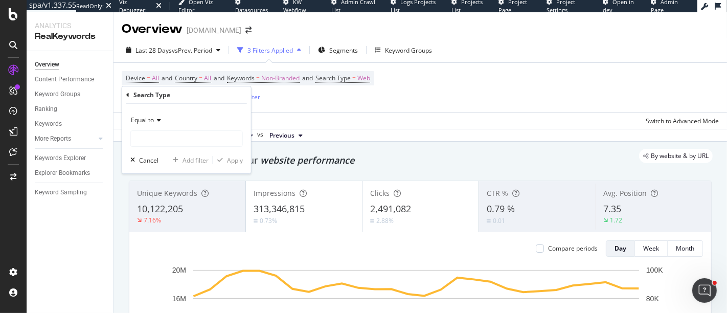
click at [160, 124] on div "Equal to" at bounding box center [186, 120] width 112 height 16
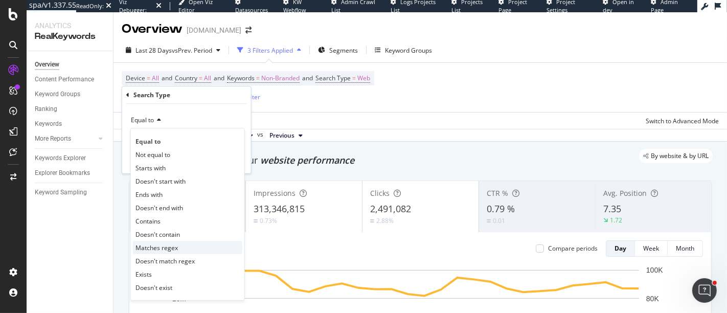
click at [190, 248] on div "Matches regex" at bounding box center [187, 247] width 109 height 13
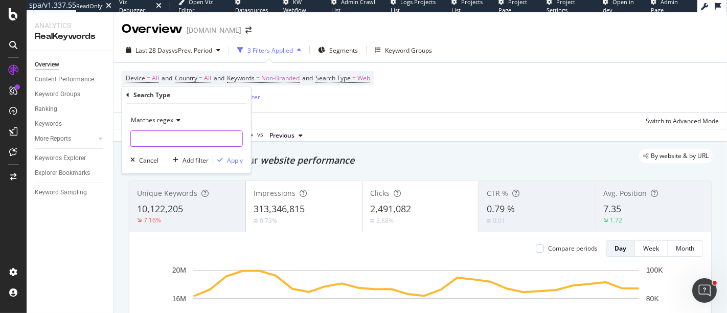
click at [186, 138] on input "text" at bounding box center [186, 138] width 111 height 16
type input "(Web|Image|Video|News)"
click at [229, 158] on div "Apply" at bounding box center [235, 160] width 16 height 9
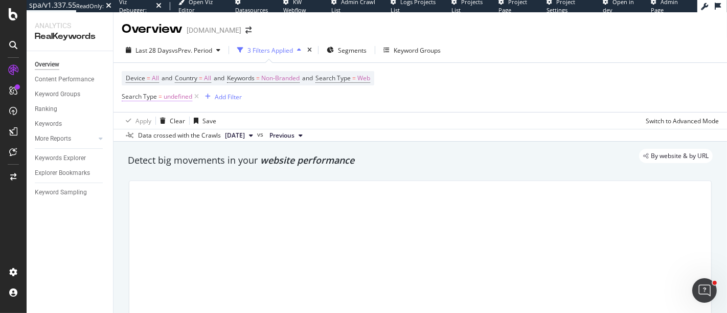
click at [171, 97] on span "undefined" at bounding box center [178, 96] width 29 height 14
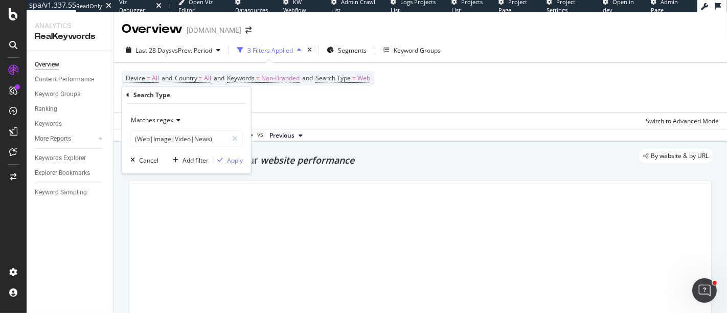
click at [235, 165] on div "Matches regex (Web|Image|Video|News) Cancel Add filter Apply" at bounding box center [186, 138] width 129 height 69
click at [236, 160] on div "Apply" at bounding box center [235, 160] width 16 height 9
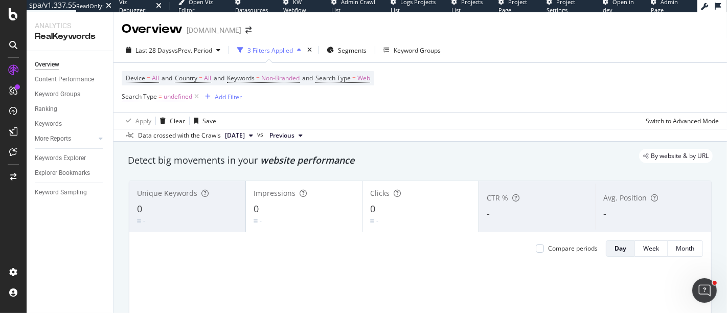
click at [161, 100] on span "Search Type = undefined" at bounding box center [157, 96] width 71 height 9
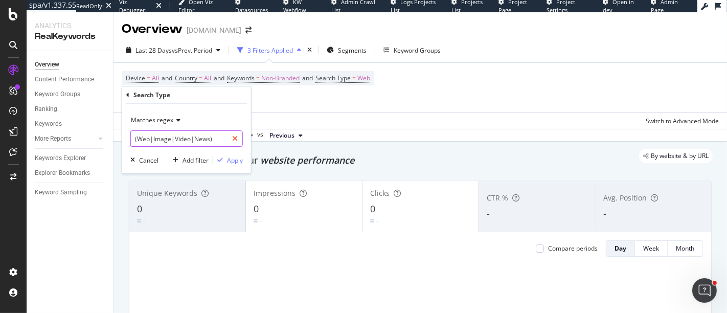
click at [235, 138] on icon at bounding box center [235, 138] width 6 height 7
click at [235, 166] on div "Matches regex (Web|Image|Video|News) Cancel Add filter Apply" at bounding box center [186, 138] width 129 height 69
click at [237, 161] on div "Apply" at bounding box center [235, 160] width 16 height 9
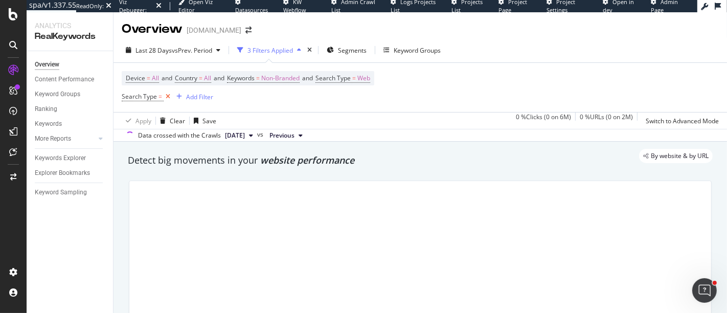
click at [165, 98] on icon at bounding box center [168, 96] width 9 height 10
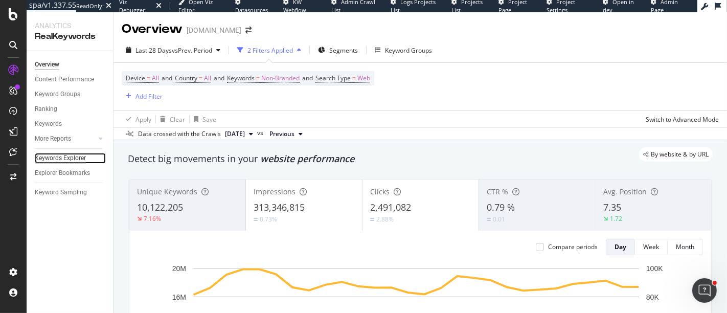
click at [57, 158] on div "Keywords Explorer" at bounding box center [60, 158] width 51 height 11
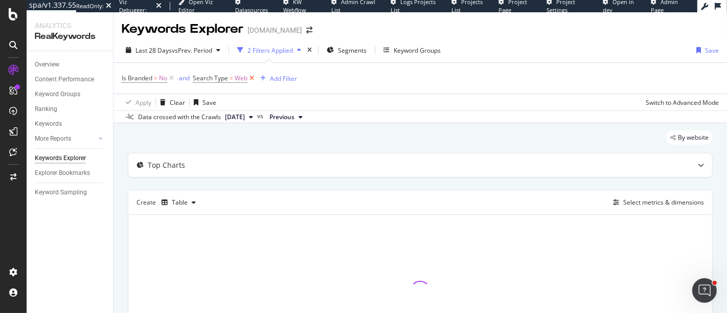
click at [251, 77] on icon at bounding box center [251, 78] width 9 height 10
click at [211, 73] on div "Add Filter" at bounding box center [196, 78] width 41 height 11
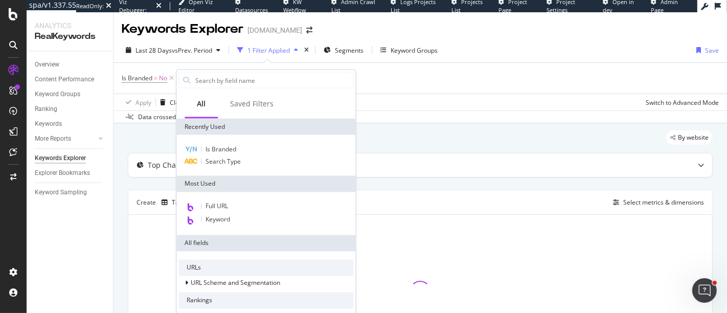
click at [463, 114] on div "Data crossed with the Crawls 2025 Sep. 30th vs Previous" at bounding box center [419, 116] width 613 height 12
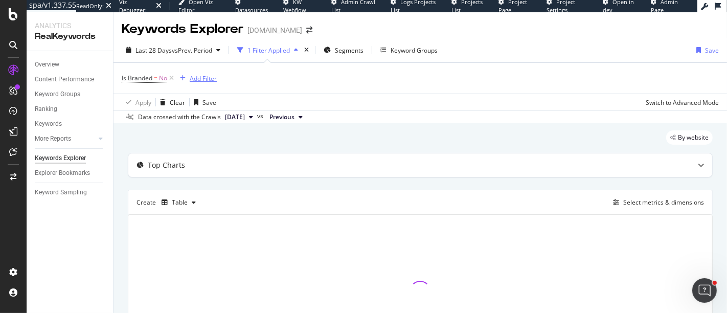
click at [207, 75] on div "Add Filter" at bounding box center [203, 78] width 27 height 9
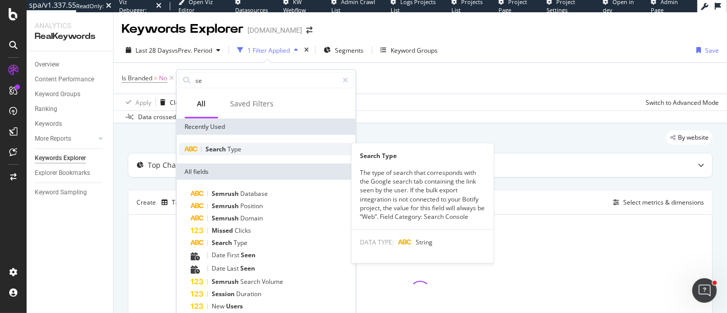
type input "se"
click at [229, 150] on span "Type" at bounding box center [234, 149] width 14 height 9
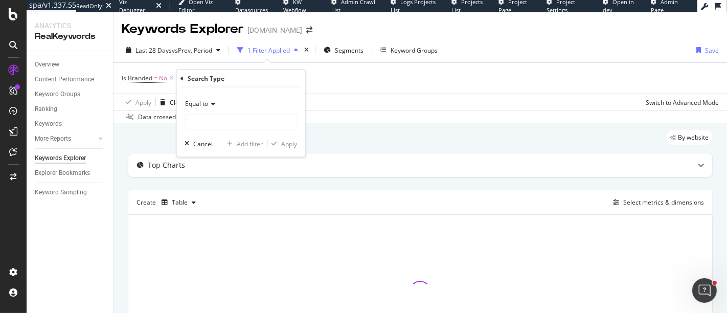
click at [207, 105] on span "Equal to" at bounding box center [196, 103] width 23 height 9
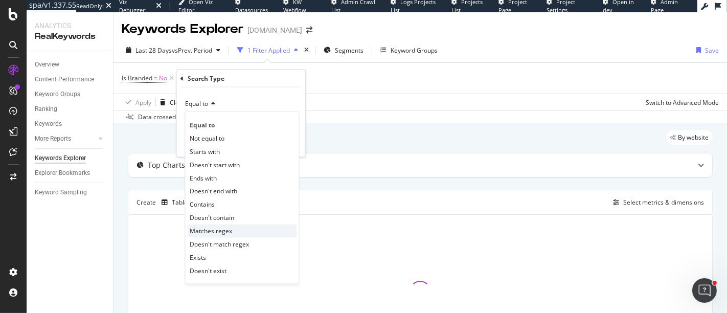
click at [230, 233] on span "Matches regex" at bounding box center [211, 230] width 42 height 9
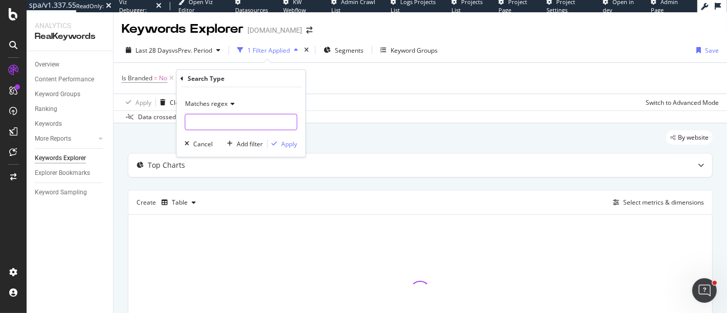
click at [222, 117] on input "text" at bounding box center [240, 122] width 111 height 16
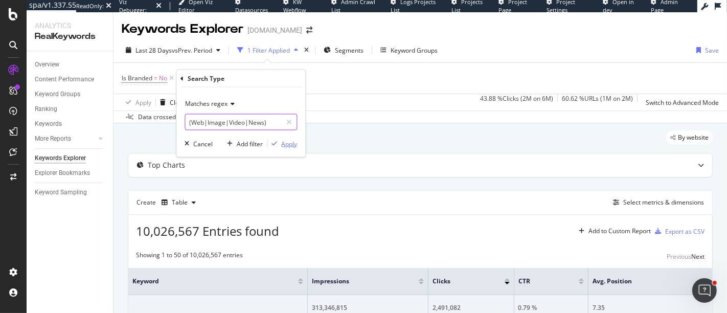
type input "(Web|Image|Video|News)"
click at [285, 145] on div "Apply" at bounding box center [289, 143] width 16 height 9
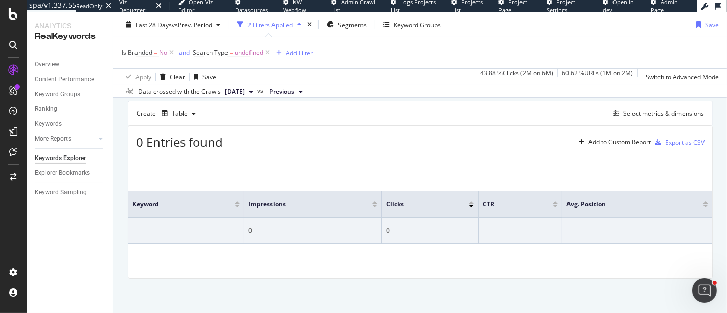
scroll to position [33, 0]
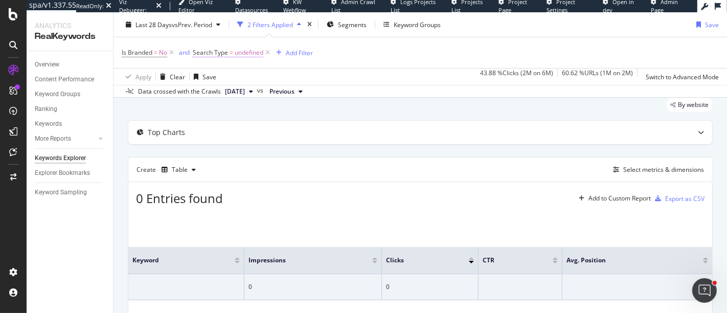
click at [248, 55] on span "undefined" at bounding box center [249, 52] width 29 height 14
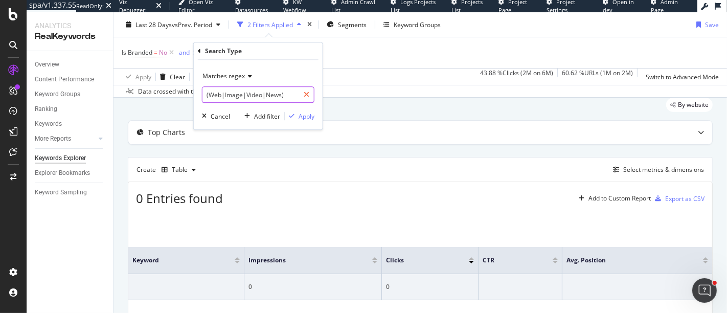
click at [304, 96] on icon at bounding box center [307, 94] width 6 height 7
click at [258, 100] on input "(Web|Image|Video|News)" at bounding box center [257, 94] width 111 height 16
click at [240, 79] on span "Matches regex" at bounding box center [223, 76] width 42 height 9
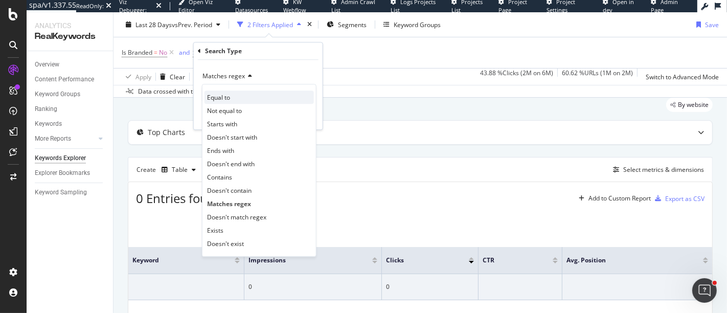
click at [236, 93] on div "Equal to" at bounding box center [258, 96] width 109 height 13
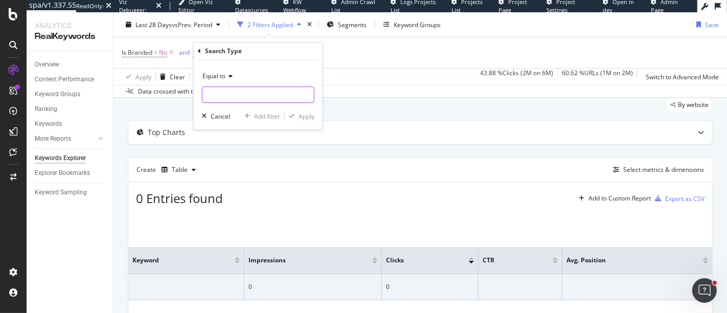
click at [236, 93] on input "text" at bounding box center [257, 94] width 111 height 16
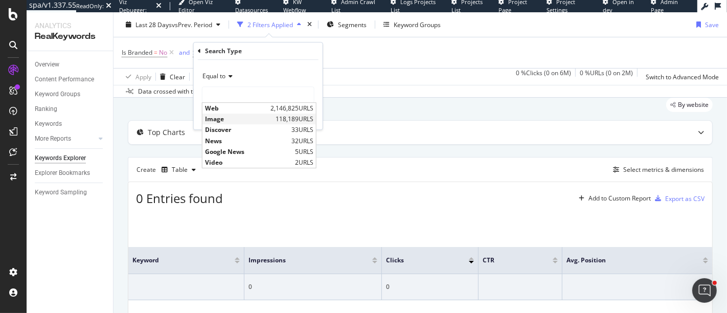
click at [241, 115] on span "Image" at bounding box center [239, 119] width 68 height 9
type input "Image"
click at [241, 115] on div "button" at bounding box center [247, 116] width 14 height 6
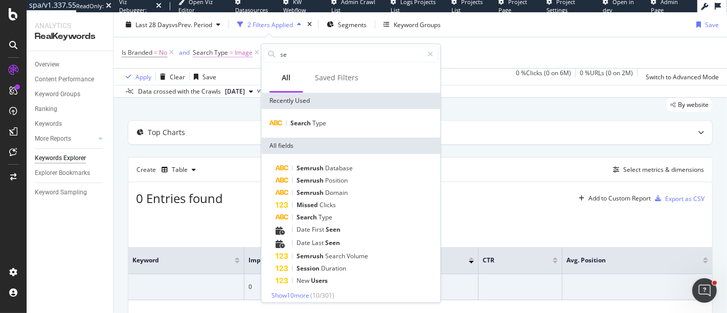
click at [229, 51] on span "=" at bounding box center [231, 52] width 4 height 9
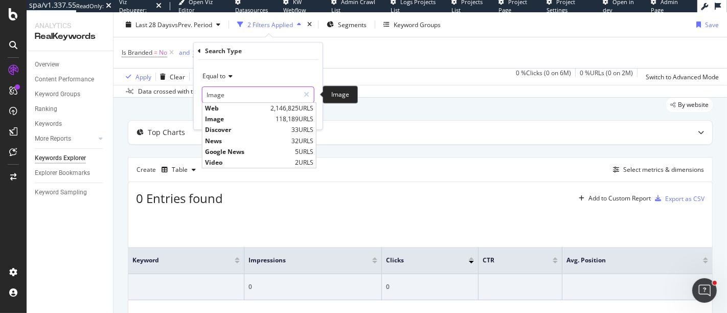
click at [223, 93] on input "Image" at bounding box center [250, 94] width 97 height 16
click at [226, 110] on span "Web" at bounding box center [236, 108] width 63 height 9
type input "Web"
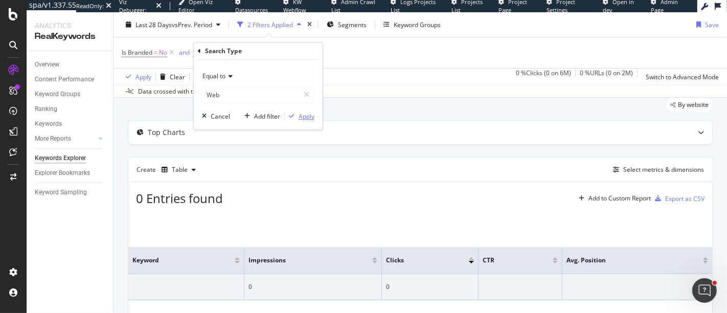
click at [301, 116] on div "Apply" at bounding box center [306, 116] width 16 height 9
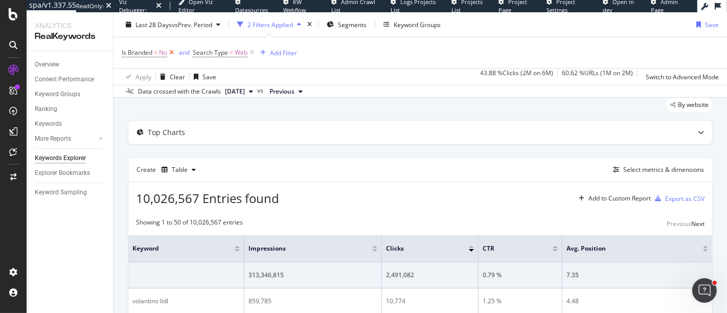
click at [172, 52] on icon at bounding box center [171, 53] width 9 height 10
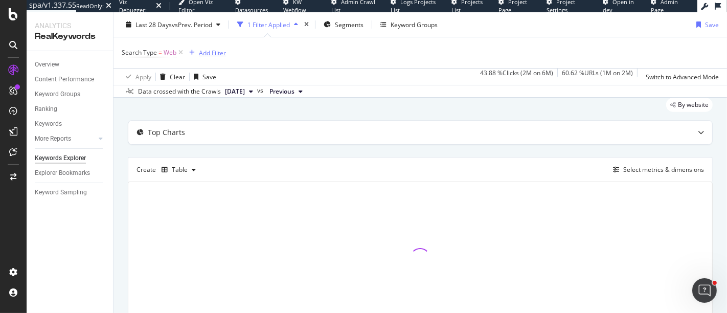
click at [201, 52] on div "Add Filter" at bounding box center [212, 52] width 27 height 9
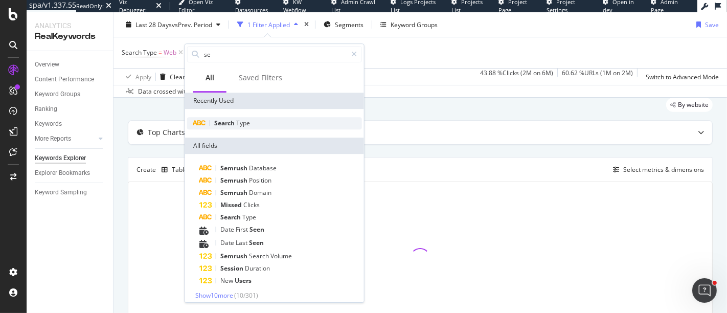
click at [234, 120] on span "Search" at bounding box center [225, 123] width 22 height 9
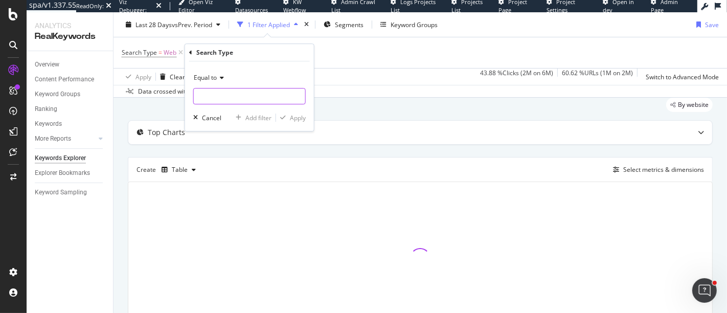
click at [226, 100] on input "text" at bounding box center [249, 96] width 111 height 16
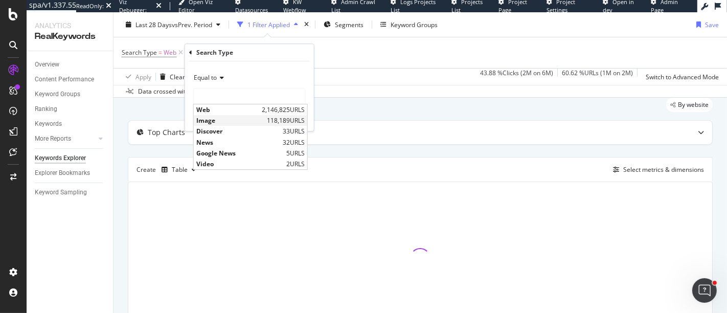
click at [225, 118] on span "Image" at bounding box center [230, 120] width 68 height 9
type input "Image"
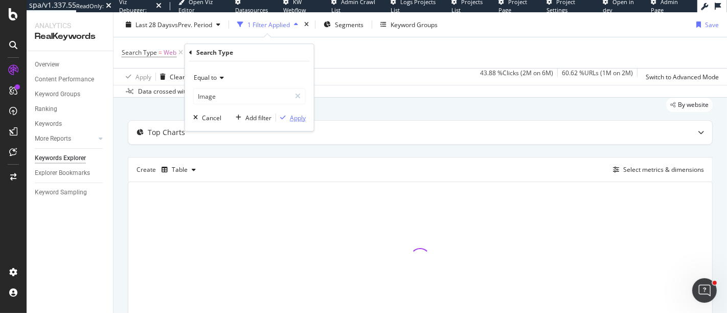
click at [292, 121] on div "Apply" at bounding box center [298, 117] width 16 height 9
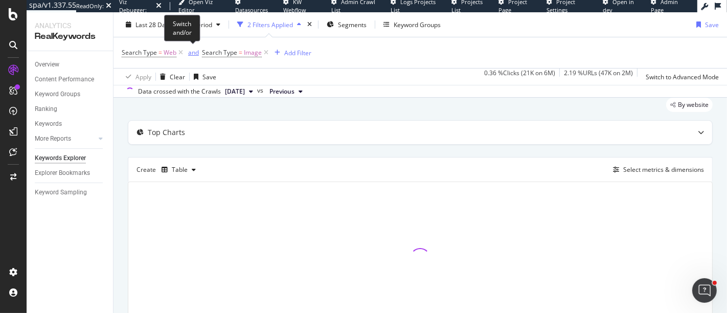
click at [189, 52] on div "and" at bounding box center [193, 52] width 11 height 9
click at [285, 55] on div "Add Filter" at bounding box center [293, 52] width 27 height 9
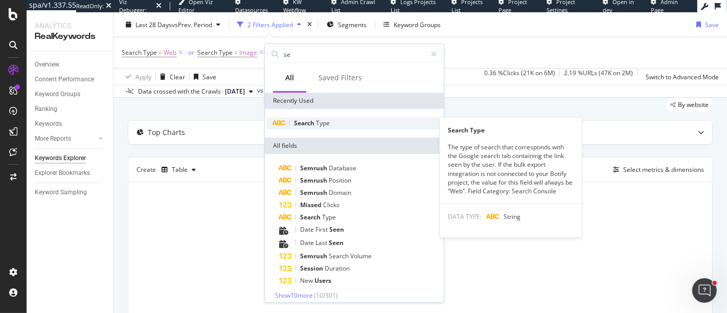
click at [321, 118] on div "Search Type" at bounding box center [354, 123] width 175 height 12
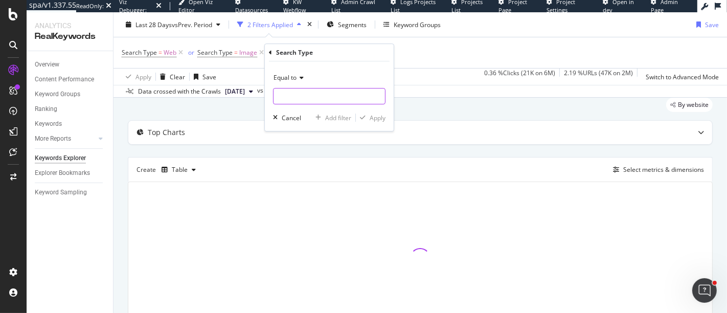
click at [315, 97] on input "text" at bounding box center [328, 96] width 111 height 16
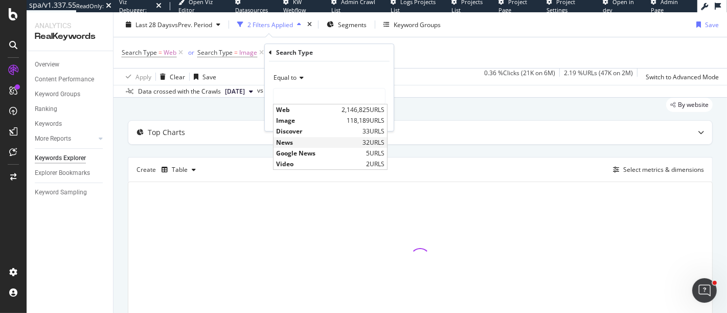
click at [313, 143] on span "News" at bounding box center [318, 142] width 84 height 9
type input "News"
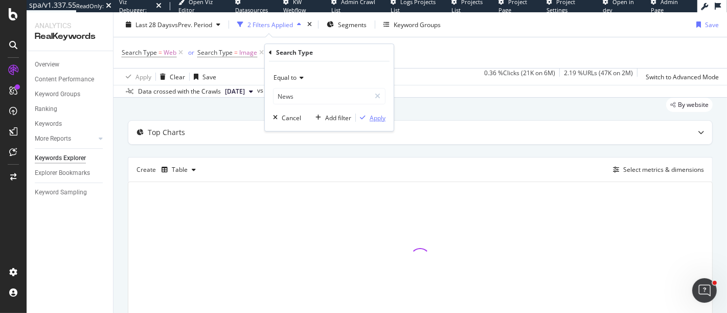
click at [366, 119] on div "button" at bounding box center [363, 117] width 14 height 6
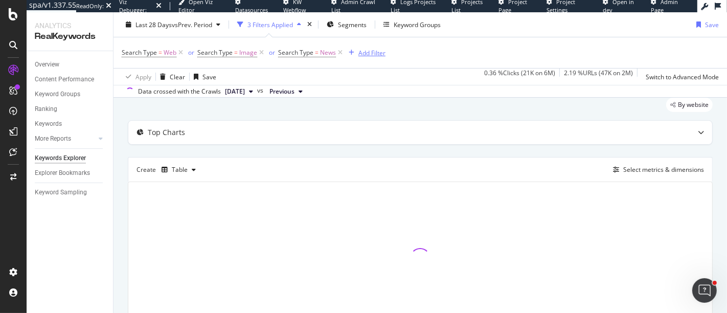
click at [358, 48] on div "Add Filter" at bounding box center [371, 52] width 27 height 9
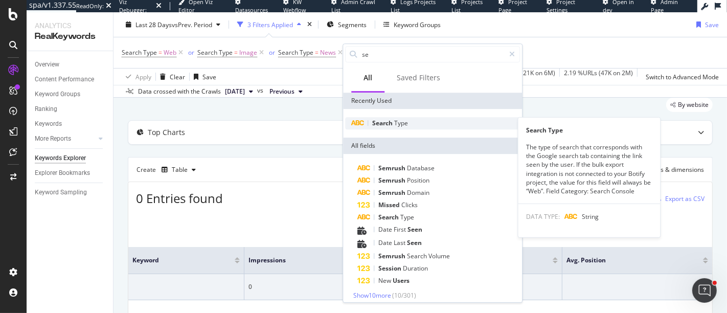
click at [388, 122] on span "Search" at bounding box center [383, 123] width 22 height 9
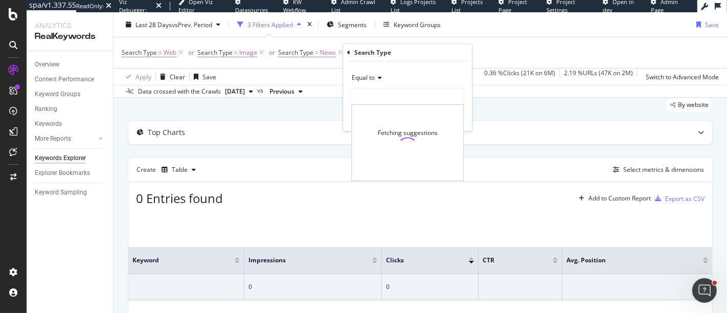
click at [385, 94] on input "text" at bounding box center [407, 96] width 111 height 16
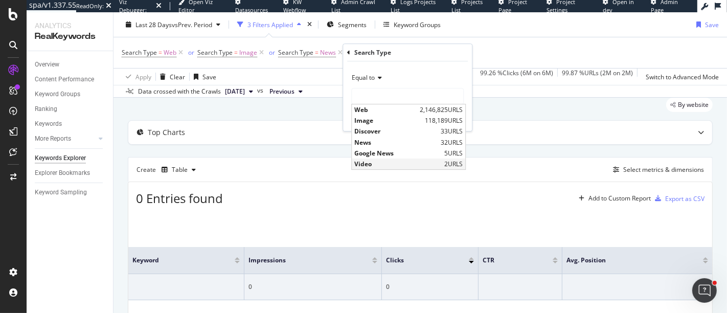
click at [398, 159] on span "Video" at bounding box center [397, 163] width 87 height 9
type input "Video"
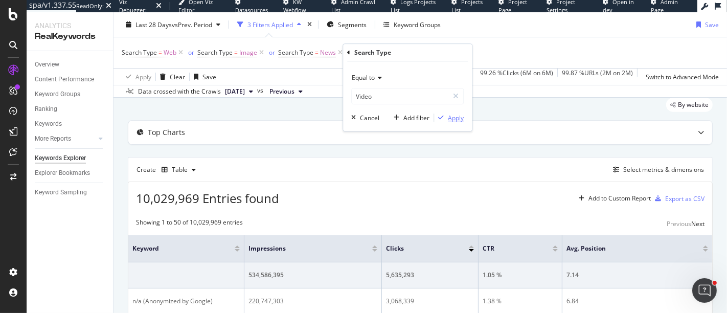
click at [445, 121] on div "Apply" at bounding box center [449, 117] width 30 height 9
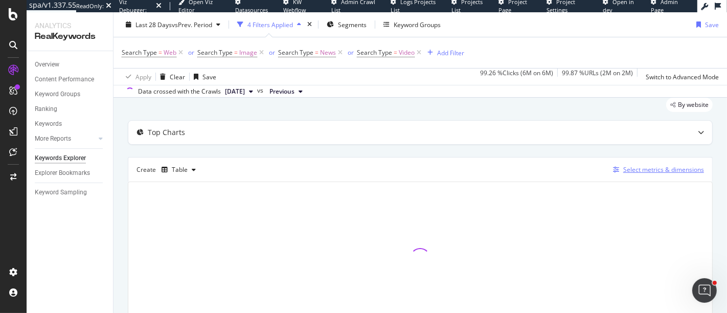
click at [630, 170] on div "Select metrics & dimensions" at bounding box center [663, 169] width 81 height 9
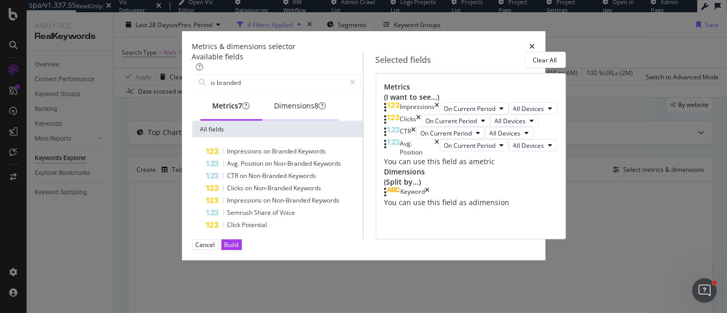
type input "is branded"
click at [274, 111] on div "Dimensions 8" at bounding box center [300, 106] width 52 height 10
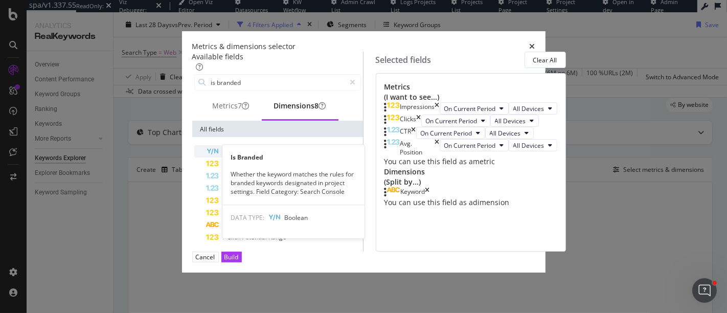
click at [247, 157] on div "Is Branded" at bounding box center [283, 151] width 154 height 12
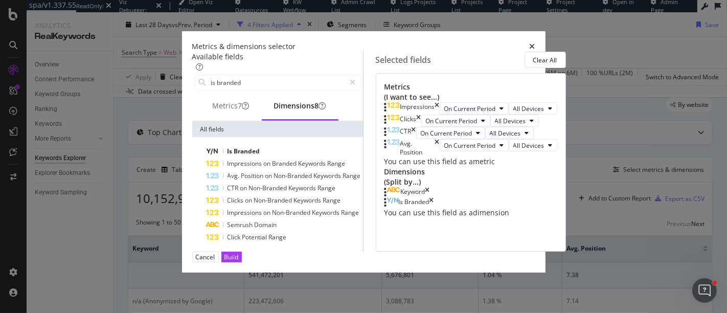
scroll to position [116, 0]
click at [425, 189] on div "Keyword" at bounding box center [413, 192] width 25 height 10
click at [430, 190] on icon "times" at bounding box center [427, 192] width 5 height 10
click at [239, 262] on div "Build" at bounding box center [231, 257] width 14 height 10
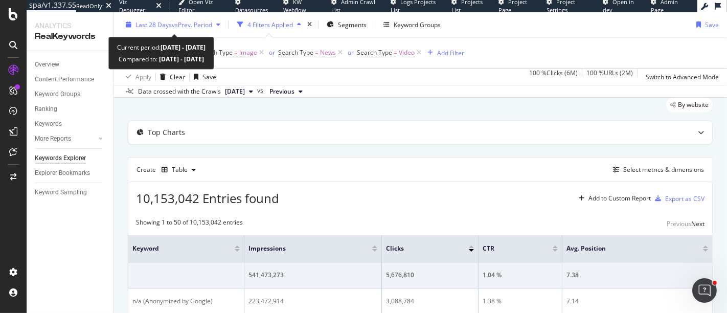
click at [187, 28] on span "vs Prev. Period" at bounding box center [192, 24] width 40 height 9
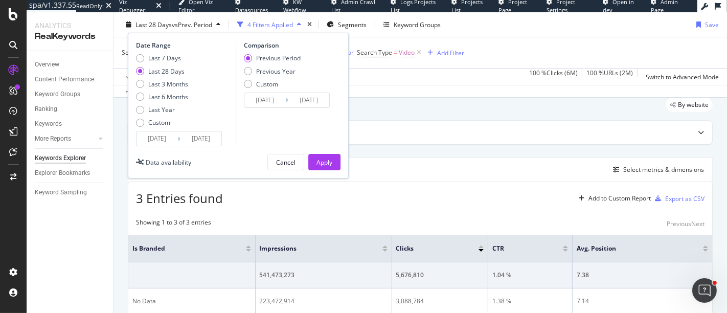
scroll to position [89, 0]
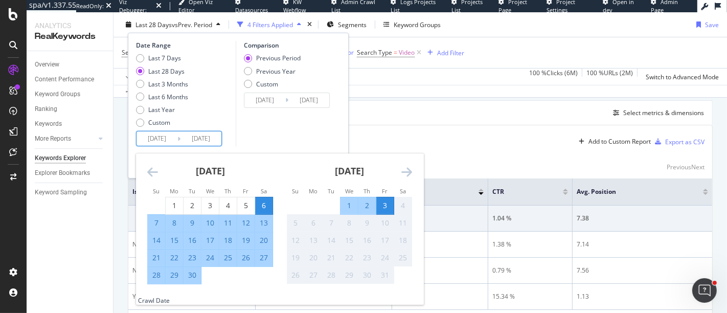
click at [159, 138] on input "2025/09/06" at bounding box center [156, 138] width 41 height 14
click at [231, 136] on div "Date Range Last 7 Days Last 28 Days Last 3 Months Last 6 Months Last Year Custo…" at bounding box center [184, 93] width 97 height 105
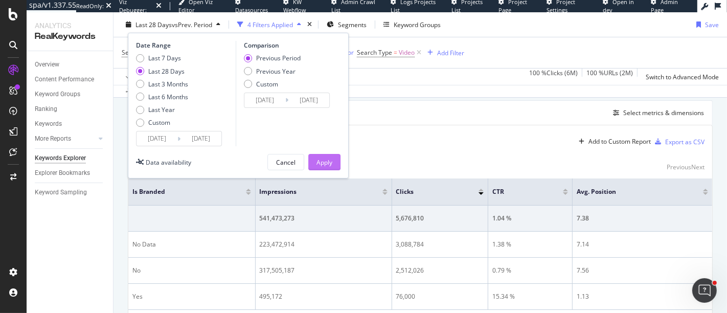
click at [318, 158] on div "Apply" at bounding box center [324, 161] width 16 height 9
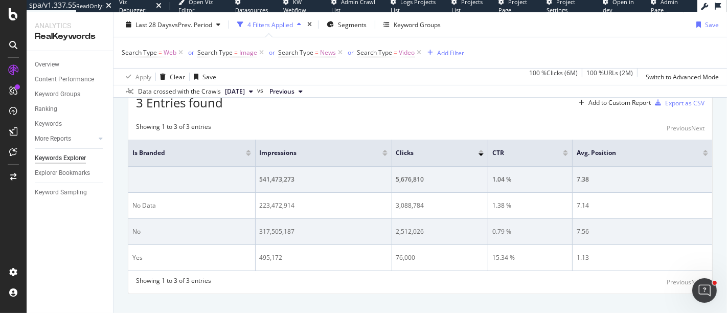
scroll to position [143, 0]
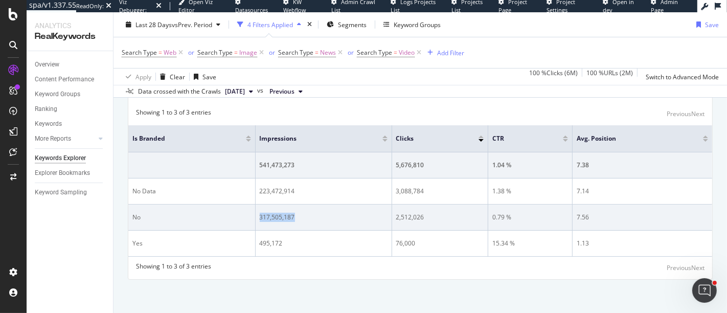
drag, startPoint x: 258, startPoint y: 217, endPoint x: 296, endPoint y: 217, distance: 38.3
click at [296, 217] on div "317,505,187" at bounding box center [324, 217] width 128 height 9
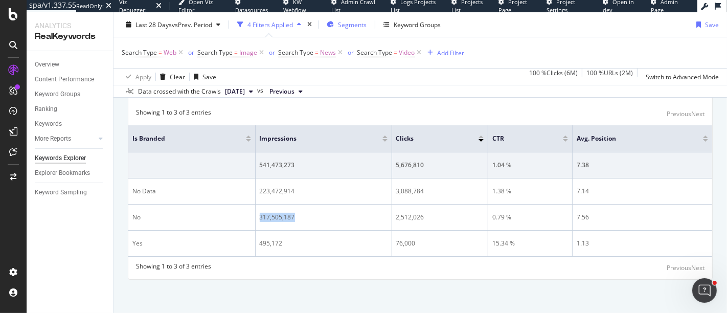
click at [336, 26] on div "Segments" at bounding box center [347, 24] width 40 height 15
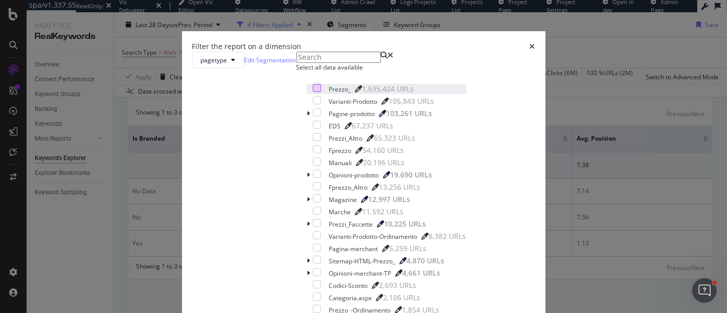
click at [313, 92] on div "modal" at bounding box center [317, 88] width 8 height 8
click at [296, 72] on div "Select all data available" at bounding box center [386, 67] width 180 height 9
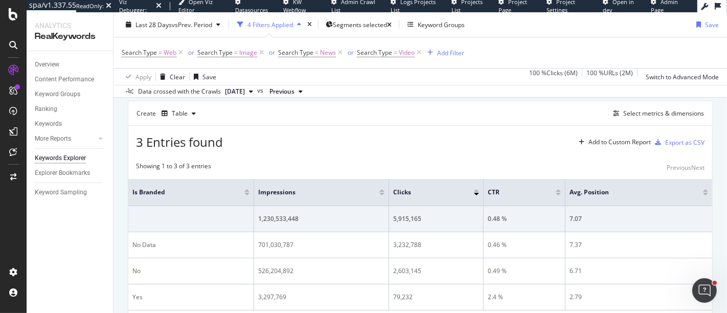
scroll to position [143, 0]
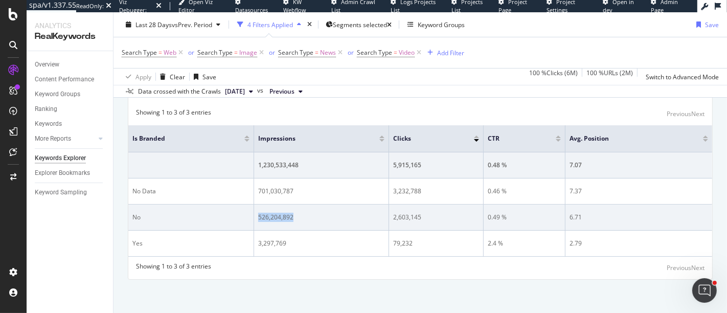
drag, startPoint x: 258, startPoint y: 215, endPoint x: 303, endPoint y: 215, distance: 45.0
click at [303, 215] on div "526,204,892" at bounding box center [321, 217] width 126 height 9
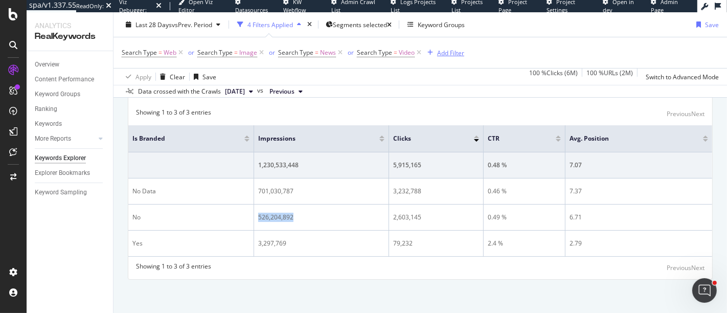
click at [451, 54] on div "Add Filter" at bounding box center [450, 52] width 27 height 9
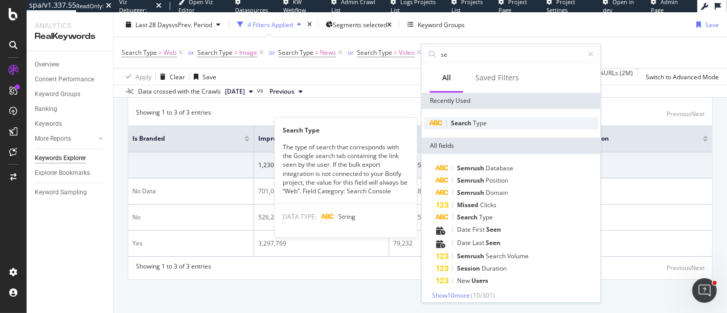
click at [502, 125] on div "Search Type" at bounding box center [511, 123] width 175 height 12
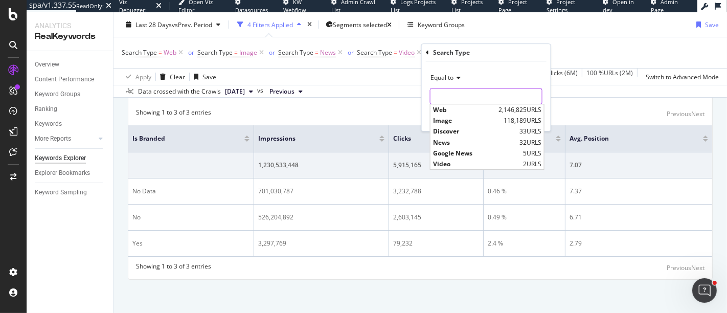
click at [461, 94] on input "text" at bounding box center [485, 96] width 111 height 16
click at [467, 150] on span "Google News" at bounding box center [476, 153] width 87 height 9
type input "Google News"
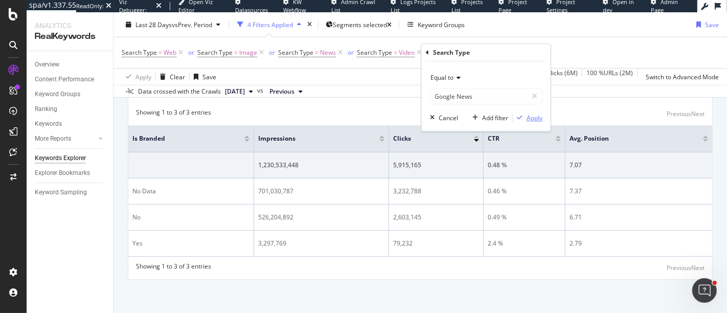
click at [534, 114] on div "Apply" at bounding box center [534, 117] width 16 height 9
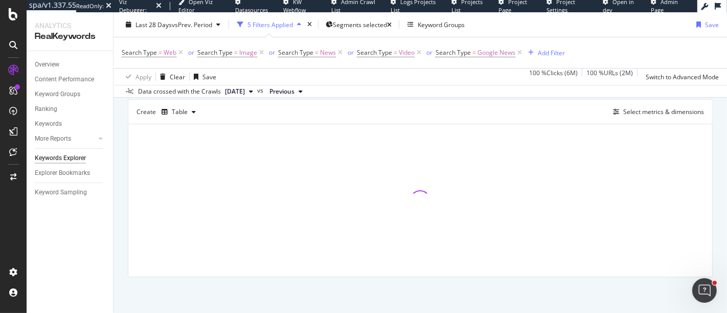
scroll to position [89, 0]
click at [551, 52] on div "Add Filter" at bounding box center [551, 52] width 27 height 9
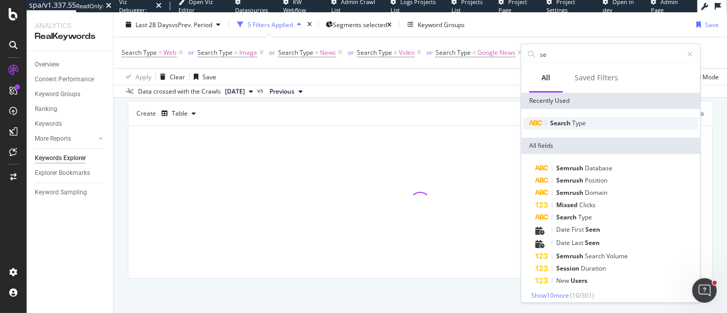
click at [583, 125] on span "Type" at bounding box center [579, 123] width 14 height 9
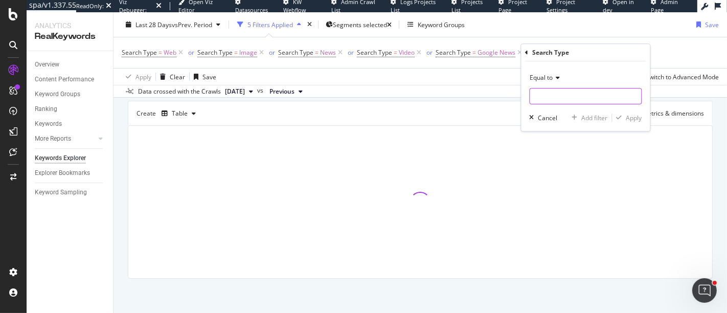
click at [579, 94] on input "text" at bounding box center [585, 96] width 111 height 16
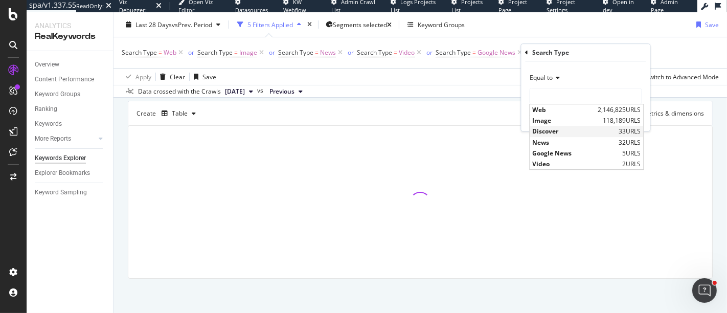
click at [575, 135] on span "Discover" at bounding box center [574, 131] width 84 height 9
type input "Discover"
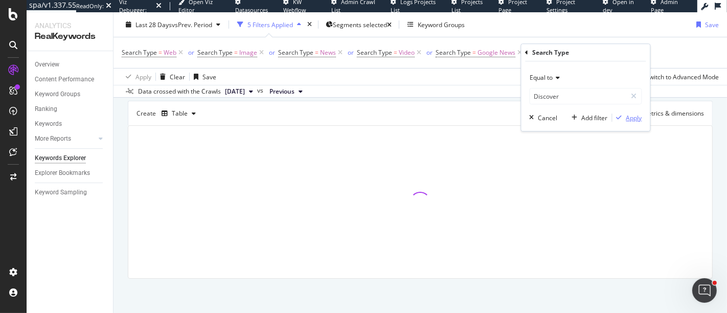
click at [629, 116] on div "Apply" at bounding box center [634, 117] width 16 height 9
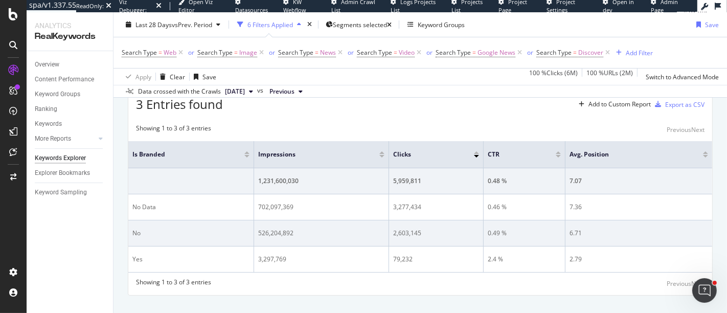
scroll to position [143, 0]
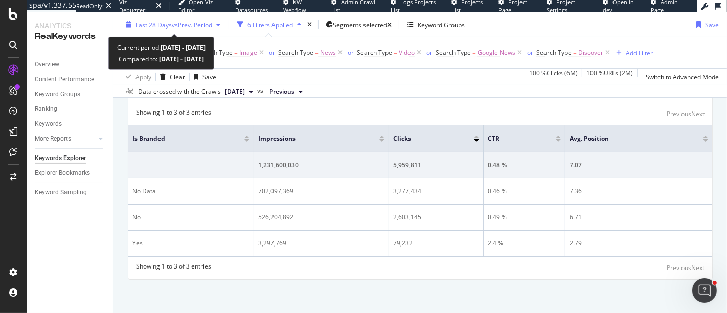
click at [166, 27] on span "Last 28 Days" at bounding box center [153, 24] width 36 height 9
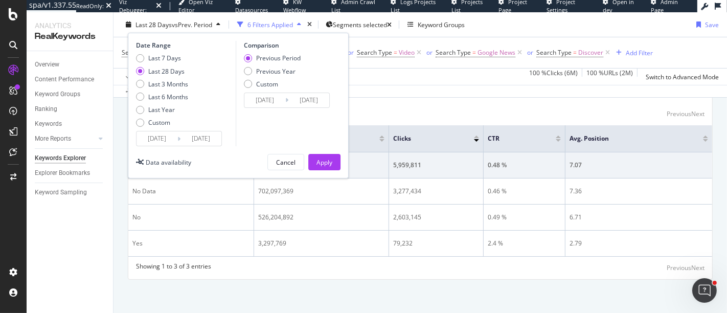
click at [164, 138] on input "2025/09/06" at bounding box center [156, 138] width 41 height 14
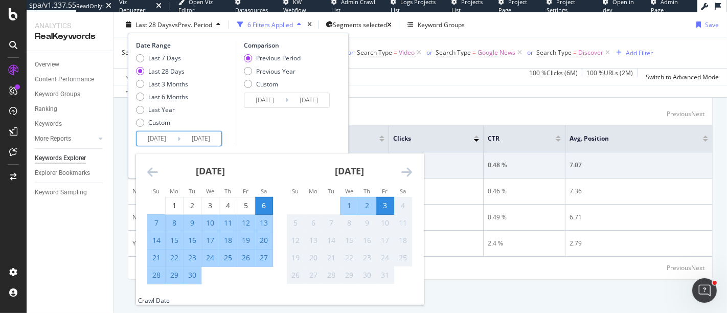
click at [345, 204] on div "1" at bounding box center [348, 205] width 17 height 10
type input "2025/10/01"
type input "2025/09/28"
type input "2025/09/30"
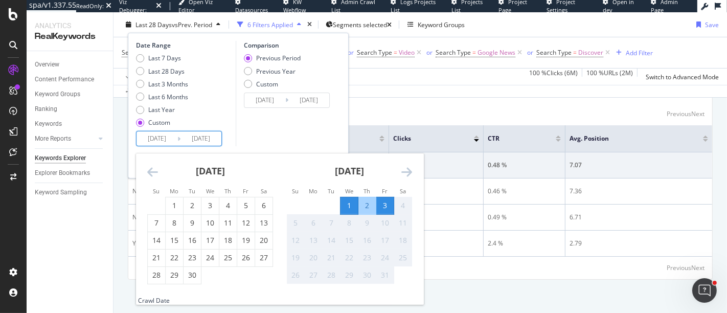
click at [346, 204] on div "1" at bounding box center [348, 205] width 17 height 10
type input "2025/10/01"
type input "2025/09/30"
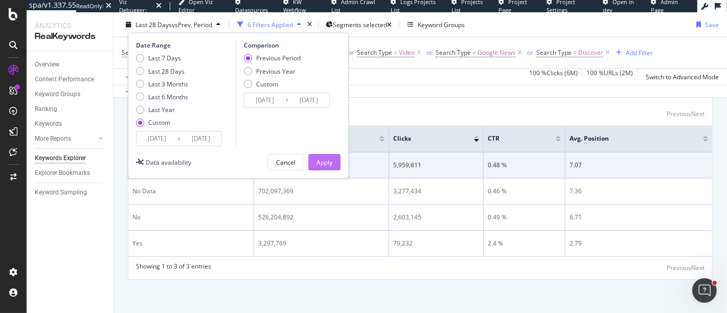
click at [324, 161] on div "Apply" at bounding box center [324, 161] width 16 height 9
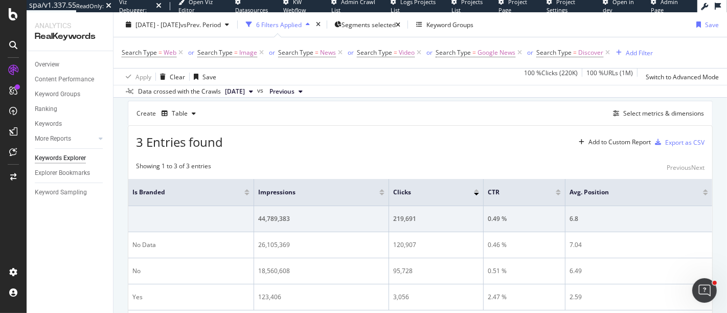
scroll to position [143, 0]
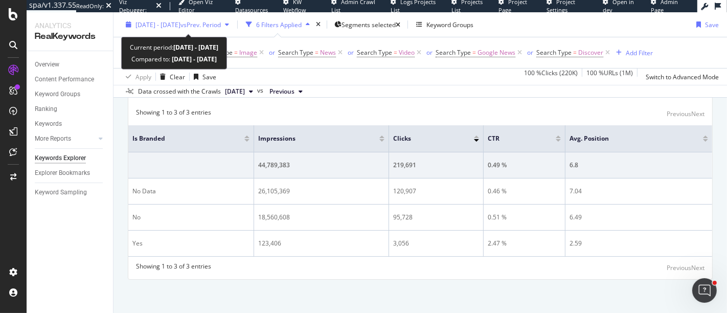
click at [221, 28] on span "vs Prev. Period" at bounding box center [200, 24] width 40 height 9
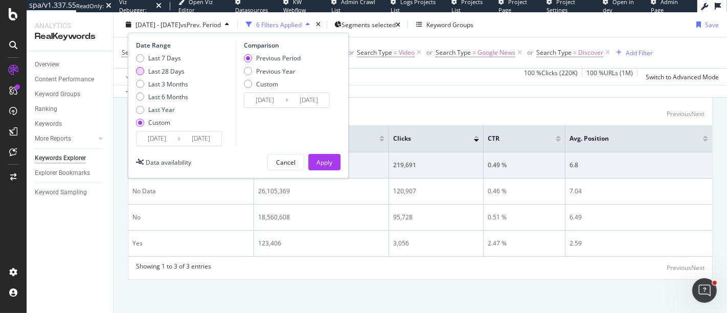
click at [168, 66] on div "Last 28 Days" at bounding box center [166, 70] width 36 height 9
type input "2025/09/06"
type input "2025/10/03"
type input "2025/08/09"
type input "2025/09/05"
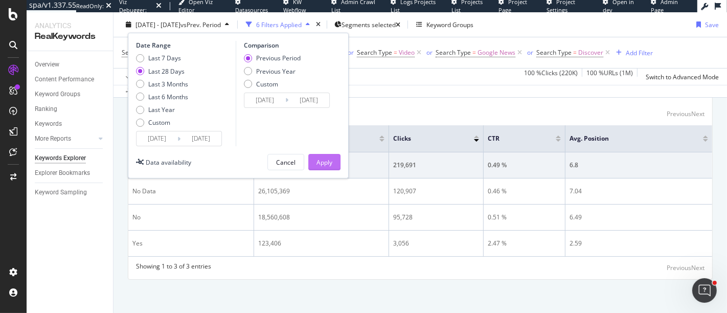
click at [318, 155] on div "Apply" at bounding box center [324, 161] width 16 height 15
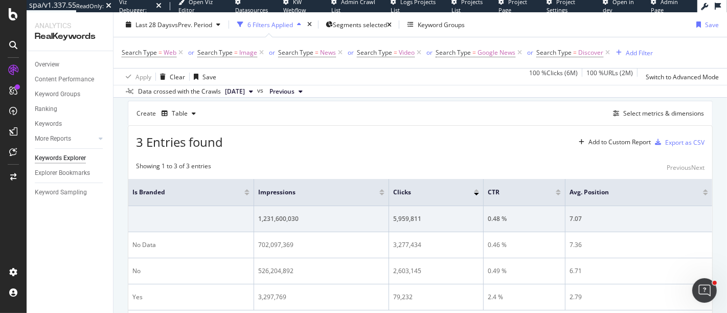
scroll to position [143, 0]
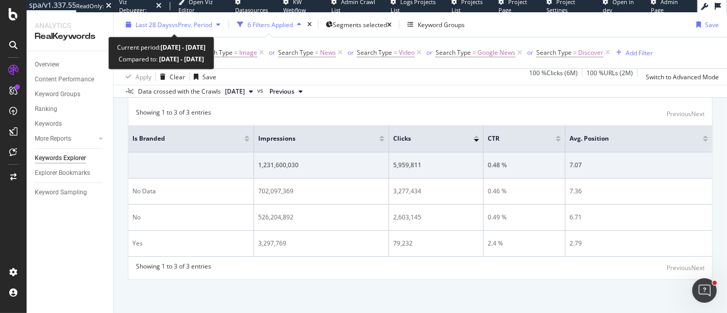
click at [157, 30] on div "Last 28 Days vs Prev. Period" at bounding box center [173, 24] width 103 height 15
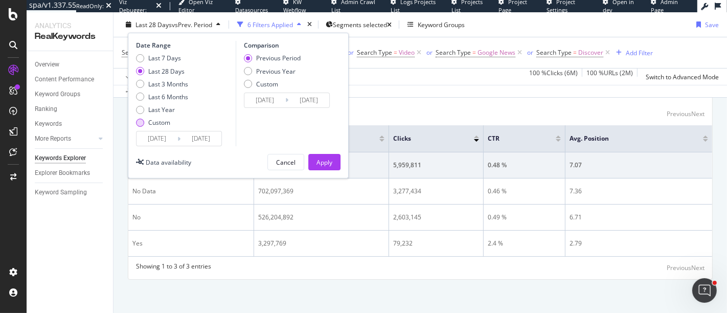
click at [165, 125] on div "Custom" at bounding box center [159, 122] width 22 height 9
click at [165, 134] on input "2025/09/06" at bounding box center [156, 138] width 41 height 14
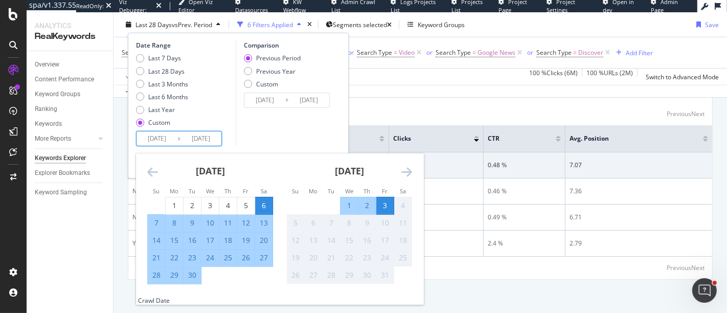
click at [262, 201] on div "6" at bounding box center [263, 205] width 17 height 10
click at [193, 275] on div "30" at bounding box center [191, 275] width 17 height 10
type input "2025/09/30"
type input "2025/08/12"
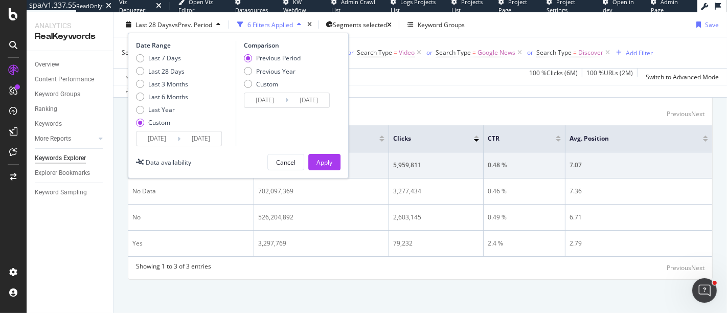
click at [321, 170] on div "Date Range Last 7 Days Last 28 Days Last 3 Months Last 6 Months Last Year Custo…" at bounding box center [238, 106] width 221 height 146
click at [323, 167] on div "Apply" at bounding box center [324, 161] width 16 height 15
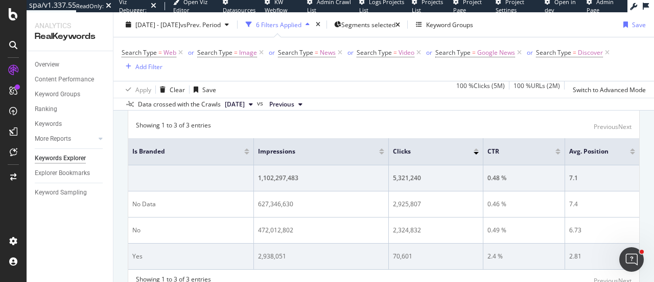
scroll to position [143, 0]
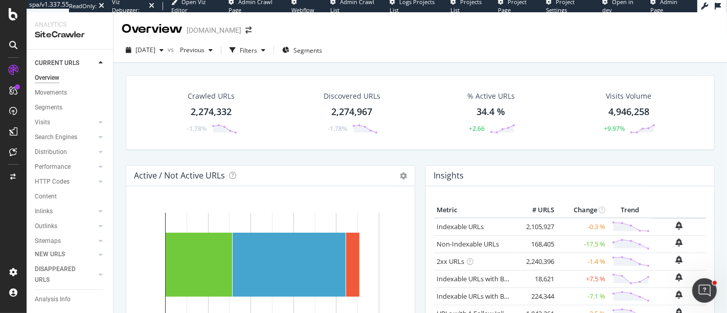
scroll to position [340, 0]
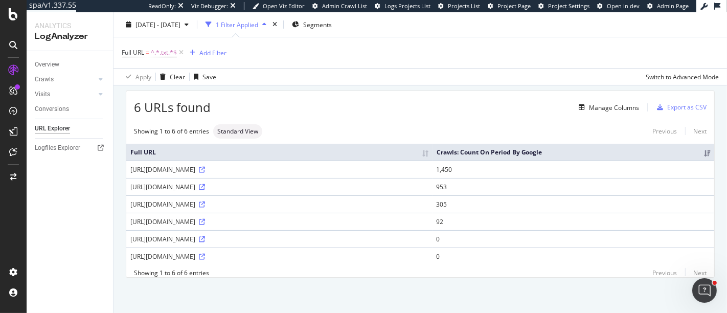
scroll to position [35, 0]
click at [591, 101] on div "Manage Columns" at bounding box center [606, 106] width 64 height 11
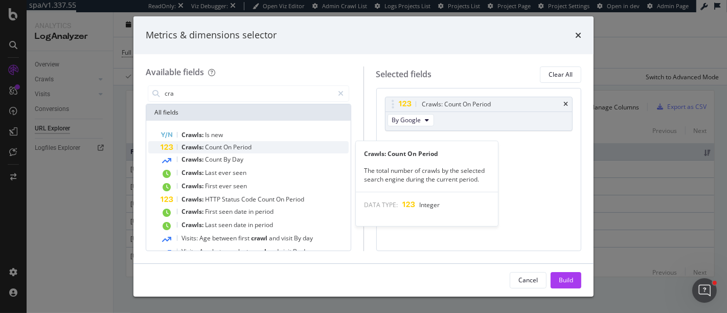
type input "cra"
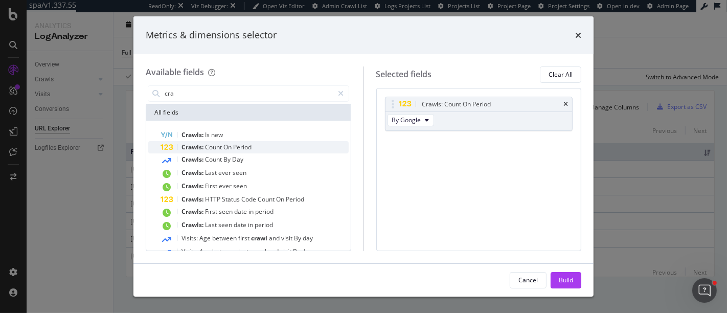
click at [249, 148] on span "Period" at bounding box center [242, 147] width 18 height 9
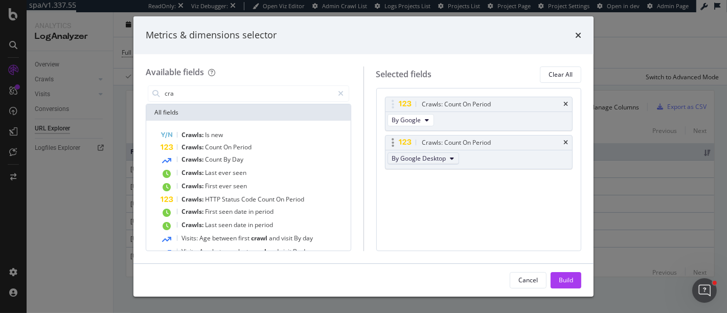
click at [413, 157] on span "By Google Desktop" at bounding box center [419, 158] width 54 height 9
click at [412, 117] on span "By Google" at bounding box center [406, 119] width 29 height 9
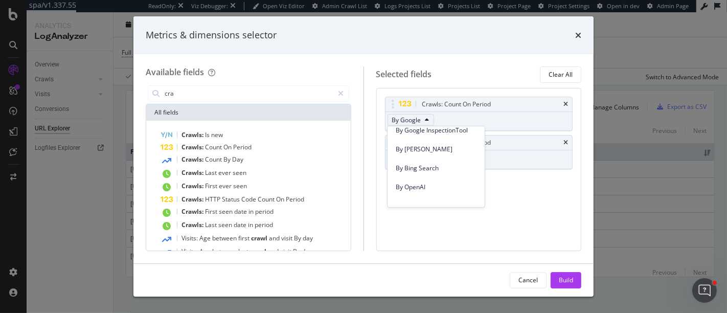
scroll to position [258, 0]
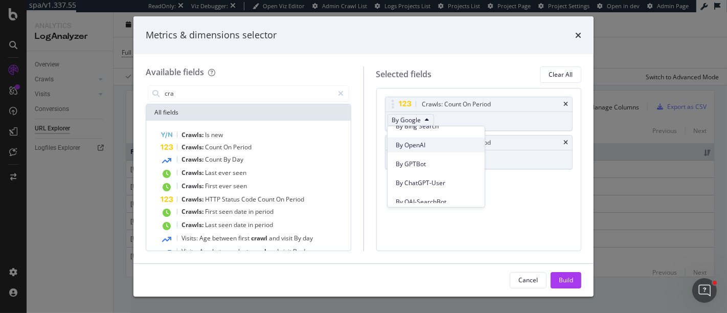
click at [438, 141] on span "By OpenAI" at bounding box center [436, 144] width 81 height 9
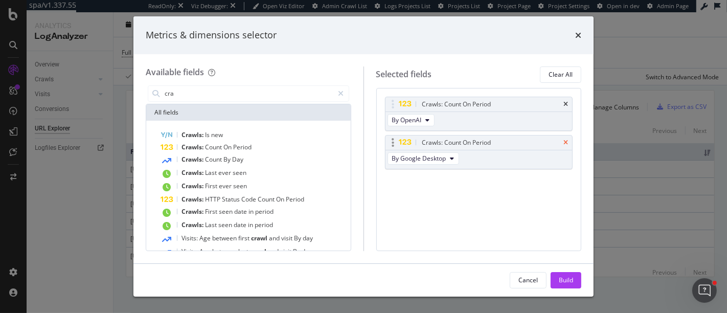
click at [566, 141] on icon "times" at bounding box center [565, 143] width 5 height 6
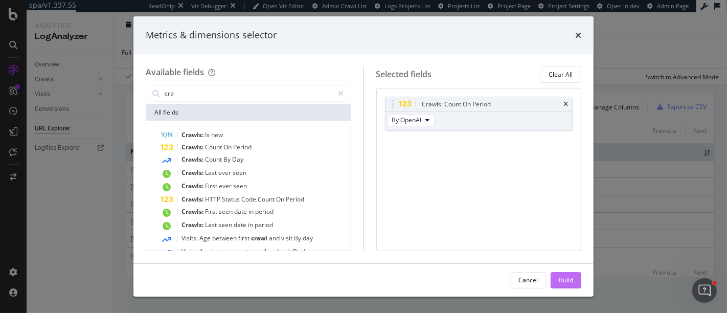
click at [562, 284] on div "Build" at bounding box center [566, 279] width 14 height 9
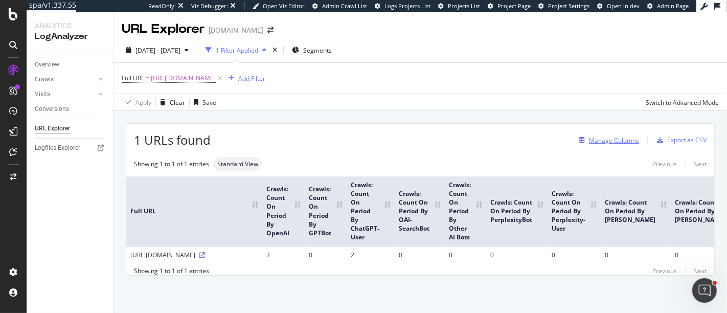
click at [608, 136] on div "Manage Columns" at bounding box center [614, 140] width 50 height 9
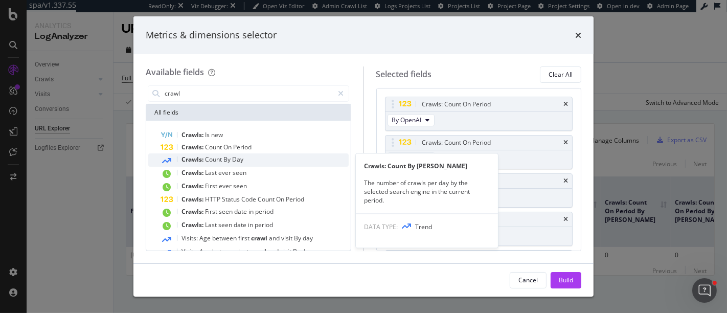
type input "crawl"
click at [238, 160] on span "Day" at bounding box center [237, 159] width 11 height 9
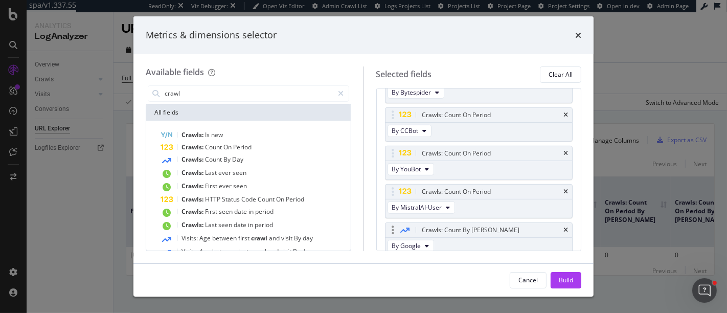
scroll to position [560, 0]
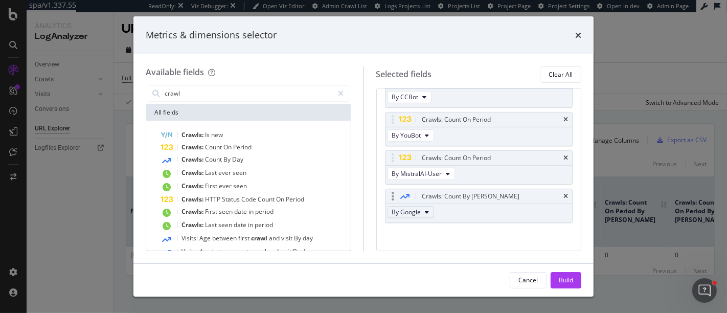
click at [417, 208] on span "By Google" at bounding box center [406, 211] width 29 height 9
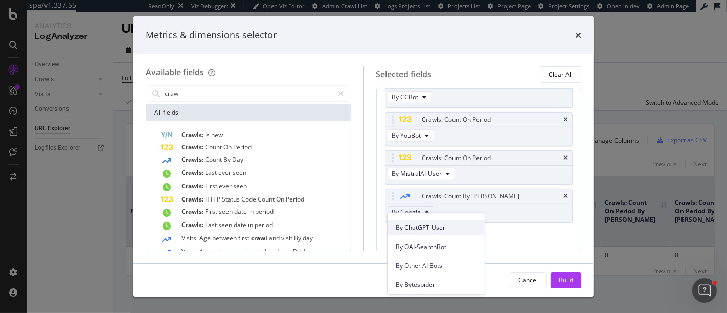
click at [425, 227] on span "By ChatGPT-User" at bounding box center [436, 227] width 81 height 9
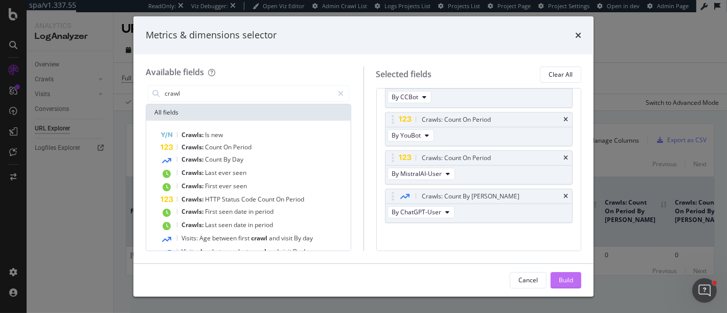
click at [563, 280] on div "Build" at bounding box center [566, 279] width 14 height 9
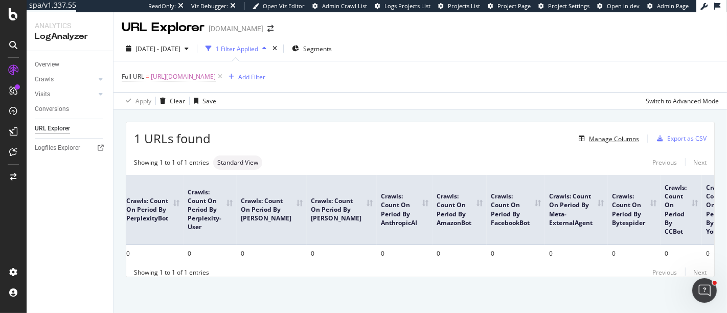
scroll to position [0, 534]
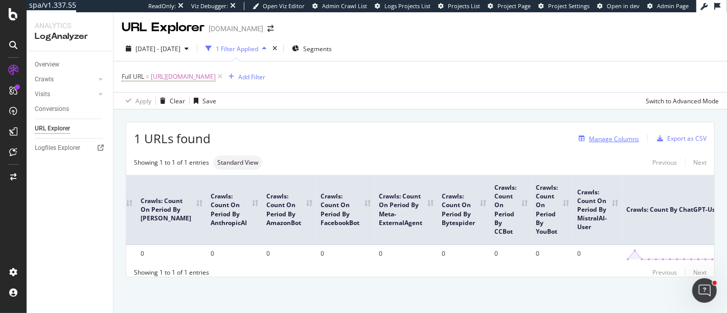
click at [589, 134] on div "Manage Columns" at bounding box center [614, 138] width 50 height 9
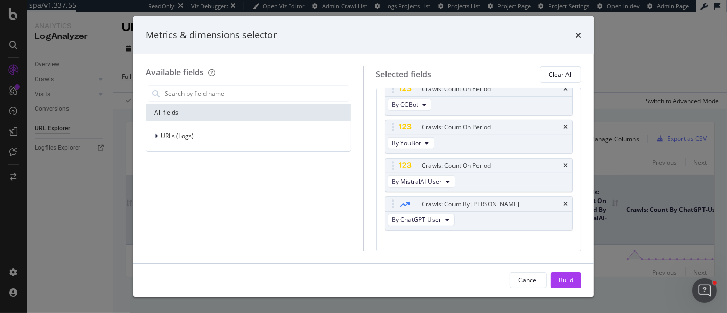
scroll to position [560, 0]
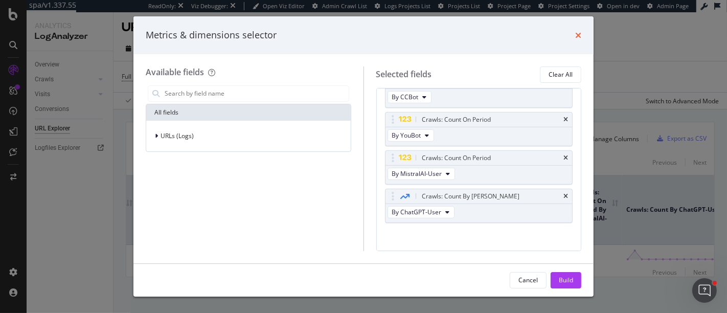
click at [579, 33] on icon "times" at bounding box center [578, 35] width 6 height 8
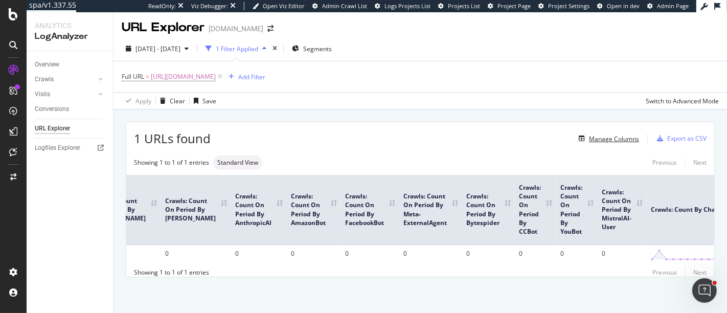
scroll to position [0, 534]
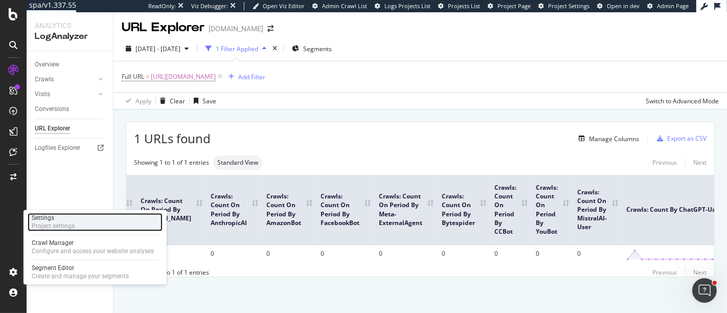
click at [49, 227] on div "Project settings" at bounding box center [53, 226] width 43 height 8
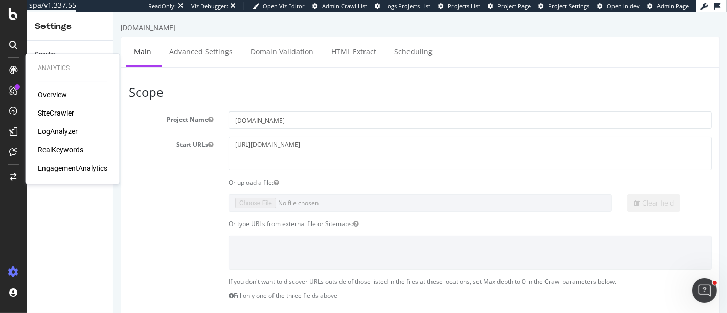
click at [52, 115] on div "SiteCrawler" at bounding box center [56, 113] width 36 height 10
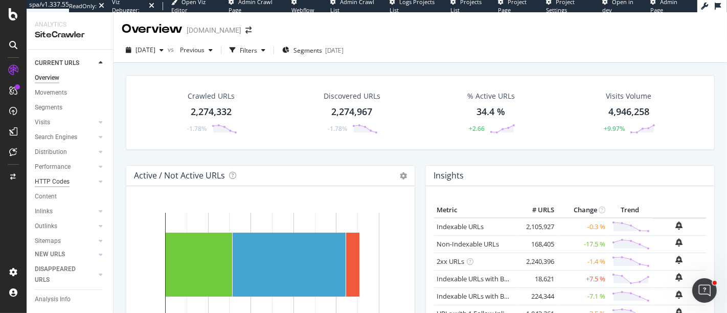
click at [68, 181] on div "HTTP Codes" at bounding box center [52, 181] width 35 height 11
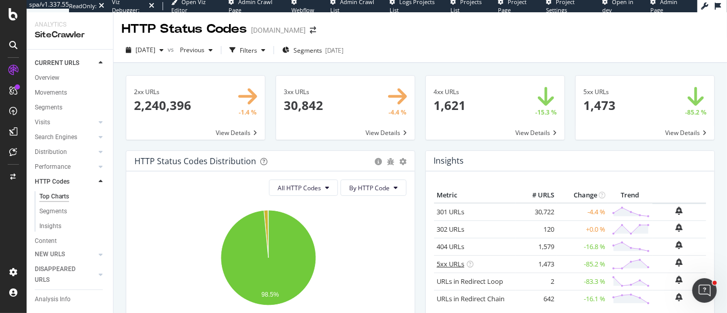
click at [448, 260] on link "5xx URLs" at bounding box center [450, 263] width 28 height 9
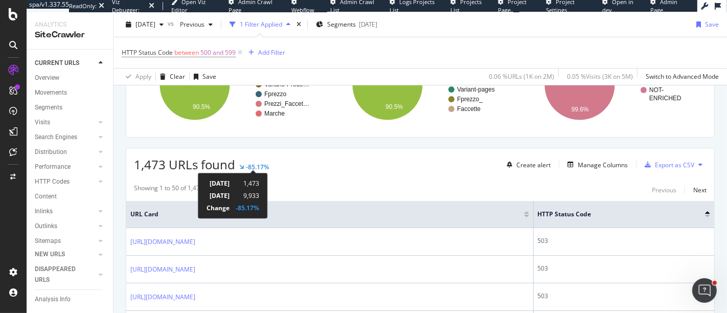
scroll to position [187, 0]
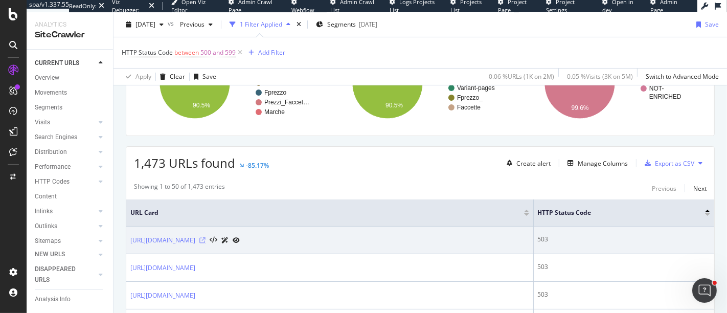
click at [205, 240] on icon at bounding box center [202, 240] width 6 height 6
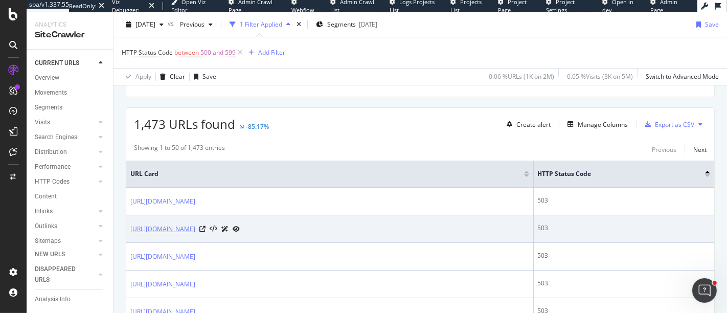
scroll to position [228, 0]
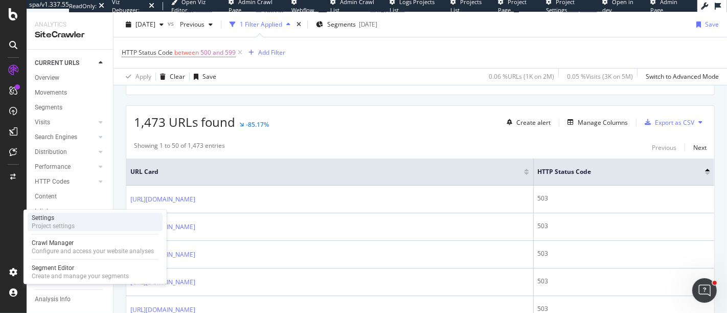
click at [73, 223] on div "Project settings" at bounding box center [53, 226] width 43 height 8
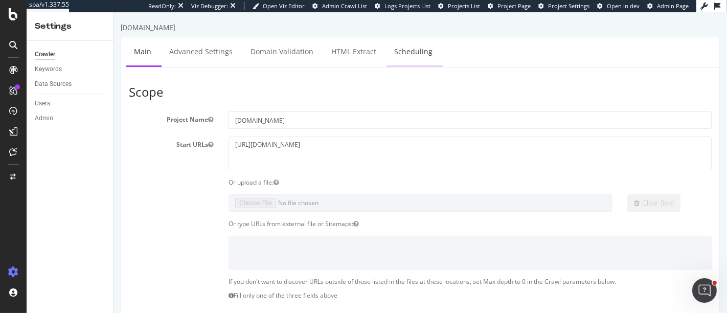
click at [429, 55] on link "Scheduling" at bounding box center [413, 51] width 54 height 28
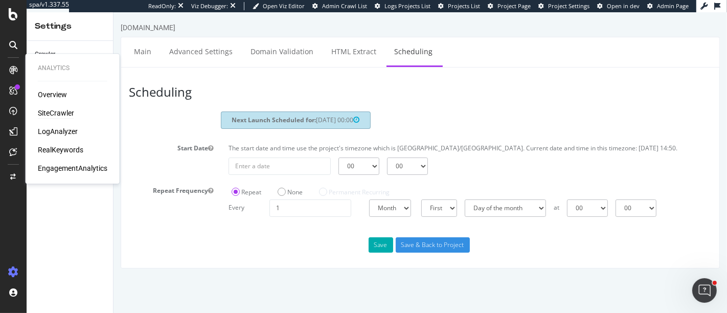
click at [61, 111] on div "SiteCrawler" at bounding box center [56, 113] width 36 height 10
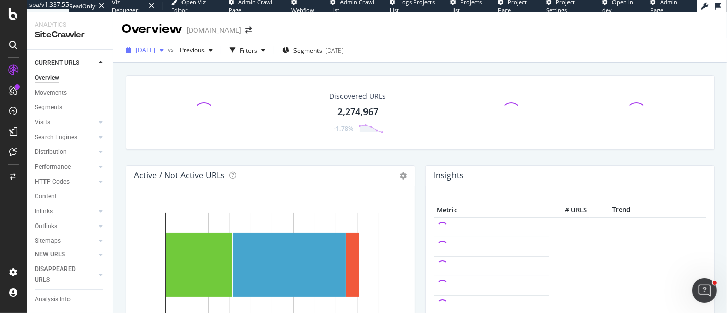
click at [155, 51] on span "[DATE]" at bounding box center [145, 49] width 20 height 9
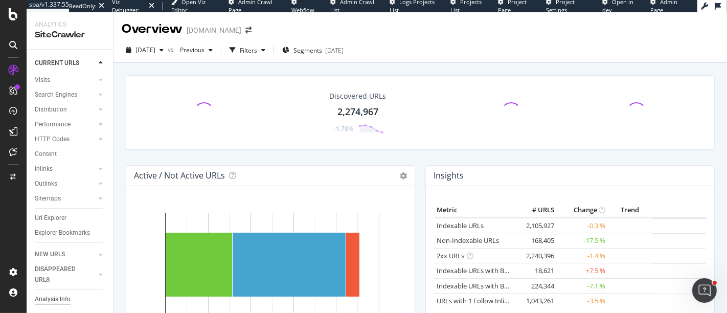
click at [62, 295] on div "Analysis Info" at bounding box center [53, 299] width 36 height 11
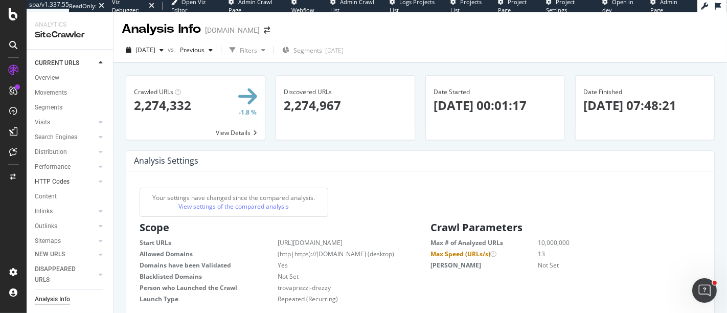
scroll to position [52, 0]
drag, startPoint x: 491, startPoint y: 106, endPoint x: 450, endPoint y: 104, distance: 40.4
click at [450, 104] on p "2025-10-01 00:01:17" at bounding box center [494, 105] width 123 height 17
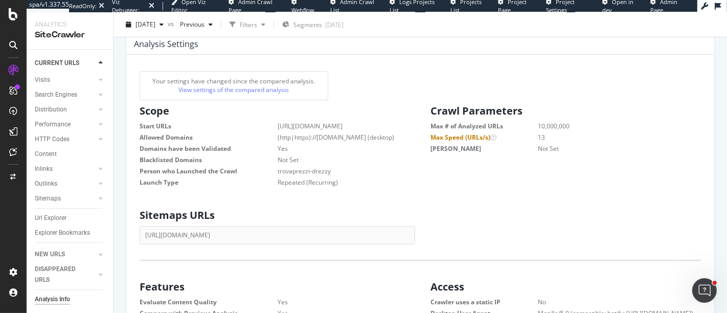
scroll to position [16, 0]
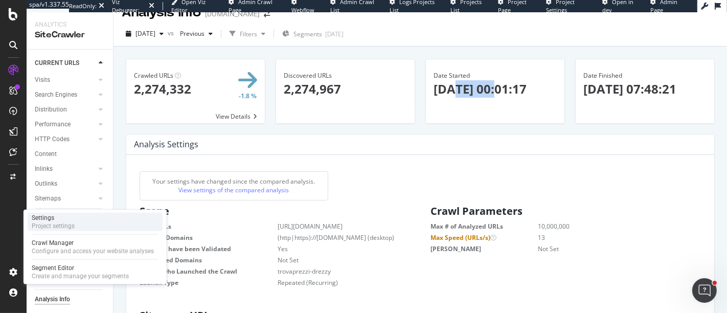
click at [56, 230] on div "Settings Project settings" at bounding box center [95, 222] width 135 height 18
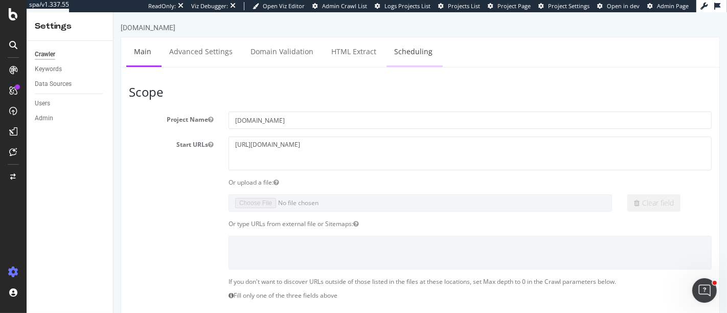
click at [407, 57] on link "Scheduling" at bounding box center [413, 51] width 54 height 28
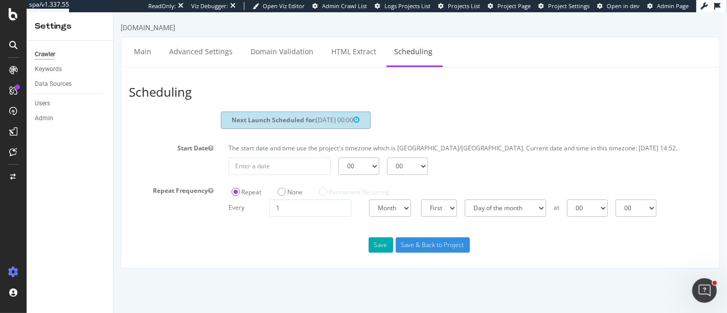
click at [650, 217] on select "00 15 30 45" at bounding box center [635, 207] width 41 height 17
select select "15"
click at [615, 199] on select "00 15 30 45" at bounding box center [635, 207] width 41 height 17
click at [379, 252] on button "Save" at bounding box center [380, 244] width 25 height 15
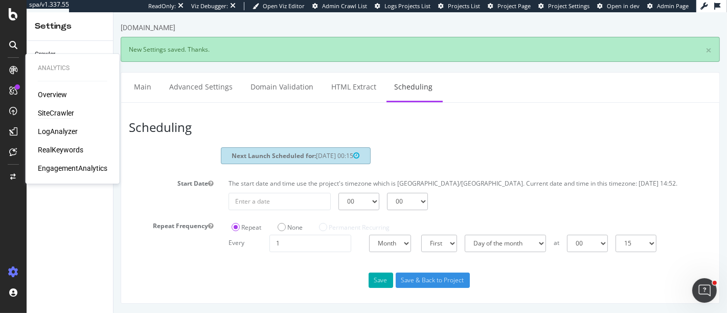
click at [49, 111] on div "SiteCrawler" at bounding box center [56, 113] width 36 height 10
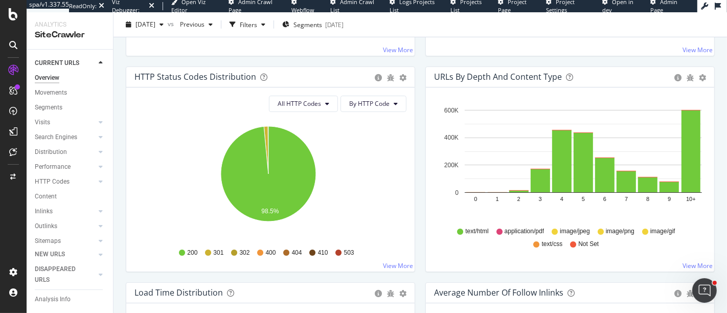
scroll to position [534, 0]
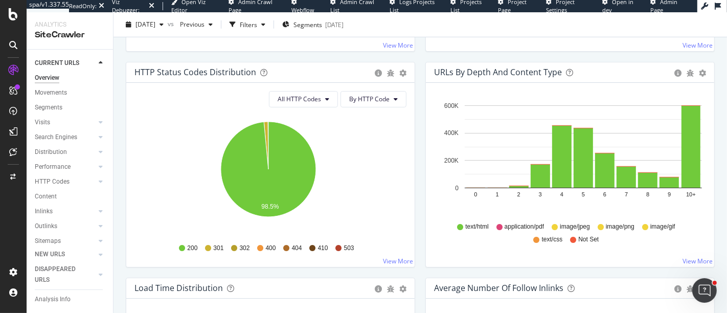
click at [59, 295] on div "Analysis Info" at bounding box center [53, 299] width 36 height 11
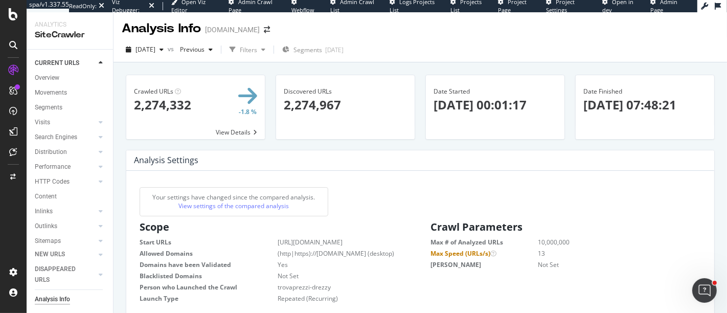
scroll to position [1, 0]
click at [61, 184] on div "HTTP Codes" at bounding box center [52, 181] width 35 height 11
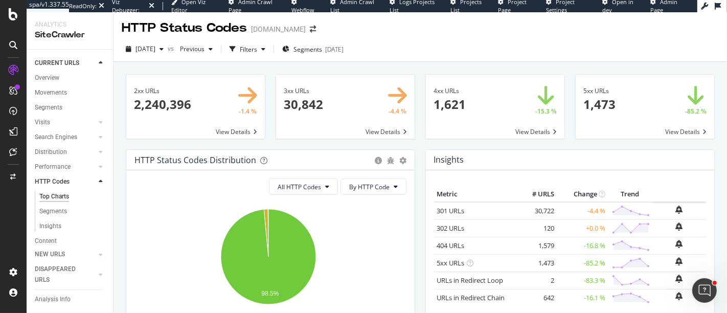
click at [621, 98] on span at bounding box center [644, 107] width 138 height 64
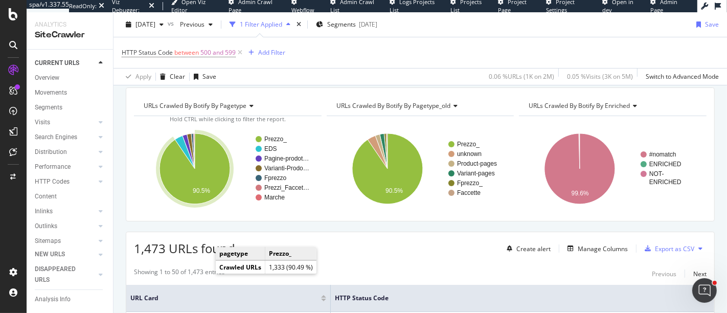
scroll to position [102, 0]
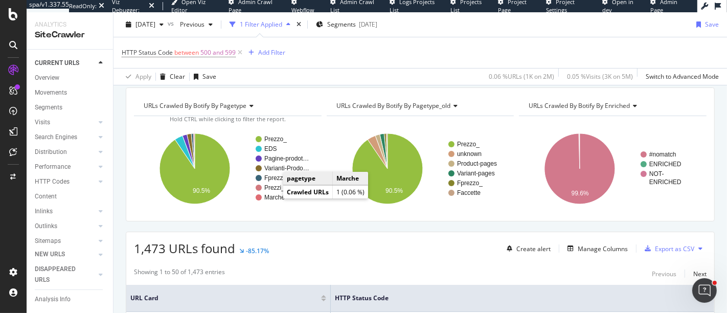
click at [273, 195] on text "Marche" at bounding box center [274, 197] width 20 height 7
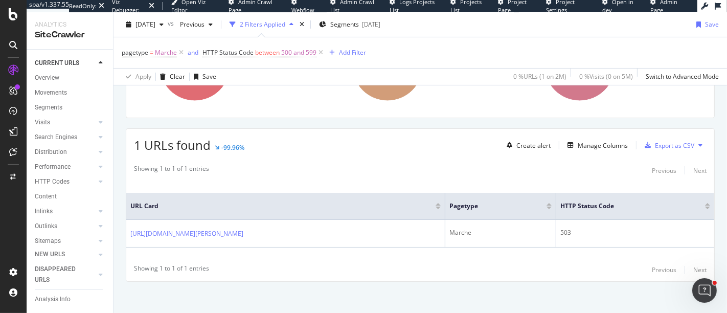
scroll to position [207, 0]
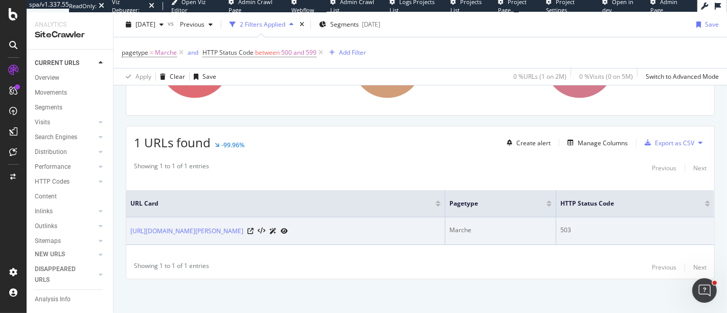
click at [572, 229] on div "503" at bounding box center [635, 229] width 150 height 9
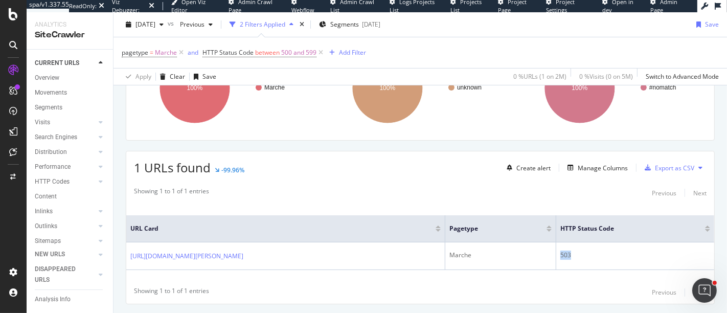
scroll to position [182, 0]
click at [11, 19] on icon at bounding box center [13, 14] width 9 height 12
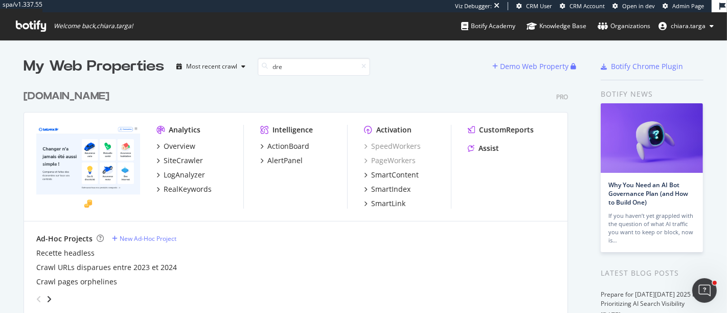
scroll to position [9, 9]
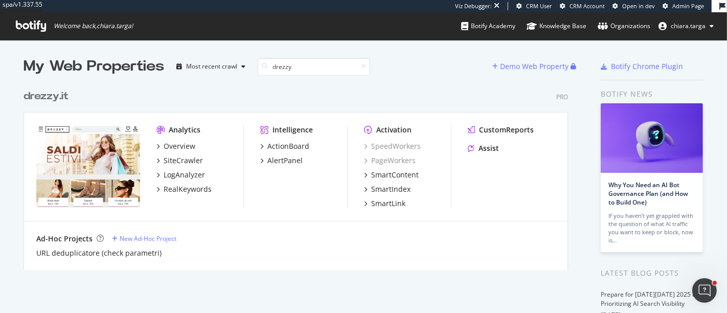
type input "drezzy"
click at [183, 163] on div "SiteCrawler" at bounding box center [183, 160] width 39 height 10
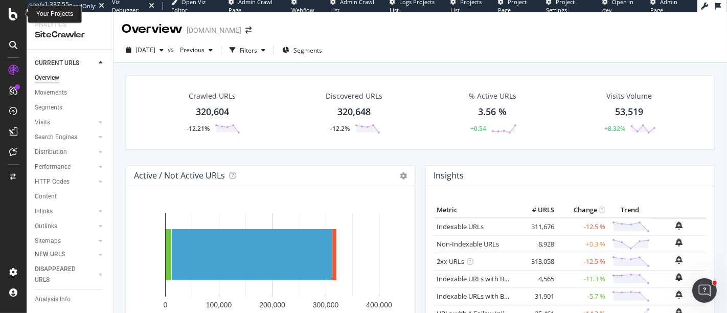
click at [13, 16] on icon at bounding box center [13, 14] width 9 height 12
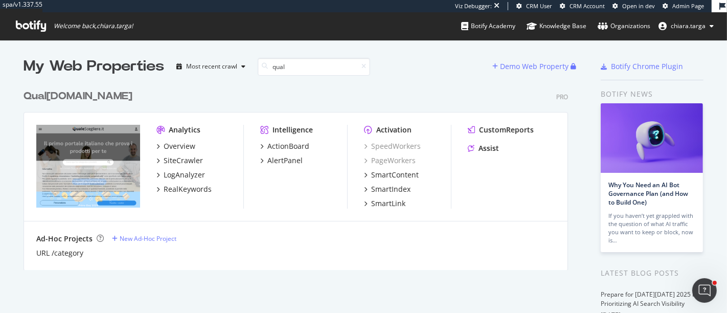
scroll to position [9, 9]
type input "quale"
click at [182, 162] on div "SiteCrawler" at bounding box center [183, 160] width 39 height 10
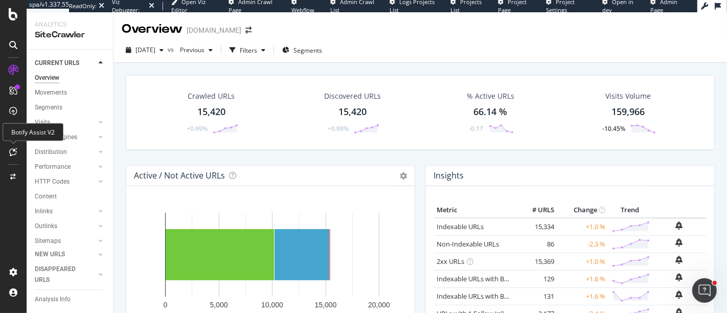
click at [11, 149] on icon at bounding box center [14, 152] width 8 height 8
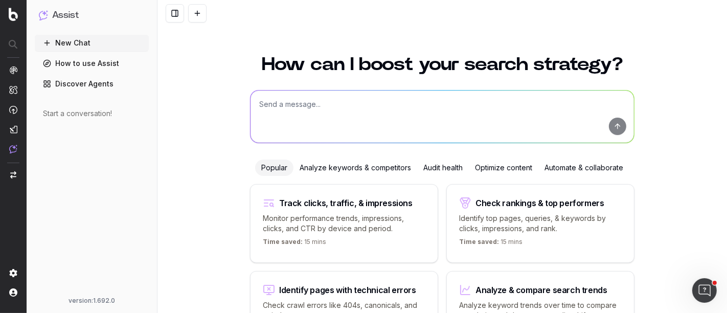
click at [362, 170] on div "Analyze keywords & competitors" at bounding box center [355, 167] width 124 height 16
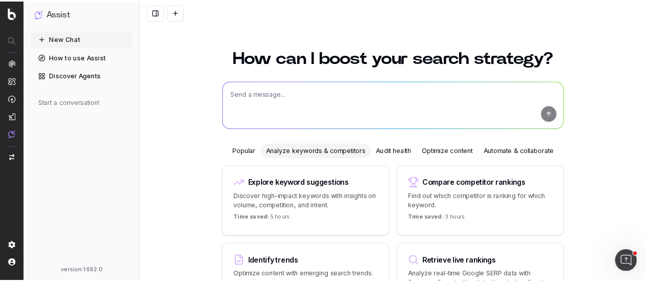
scroll to position [20, 0]
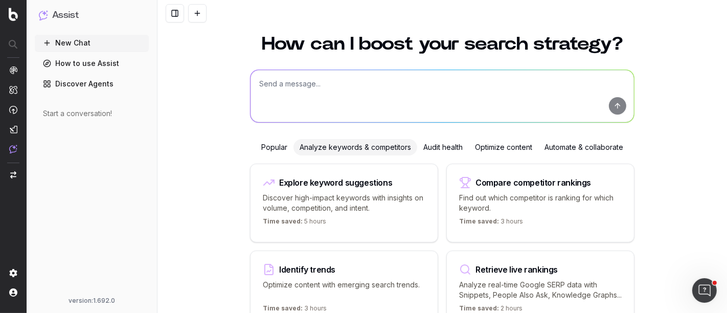
click at [90, 82] on link "Discover Agents" at bounding box center [92, 84] width 114 height 16
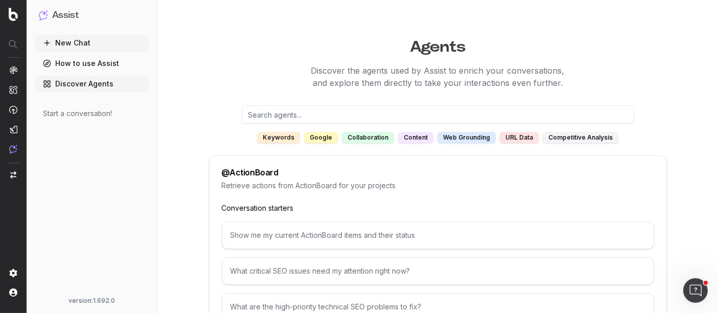
click at [320, 115] on input "text" at bounding box center [438, 114] width 392 height 18
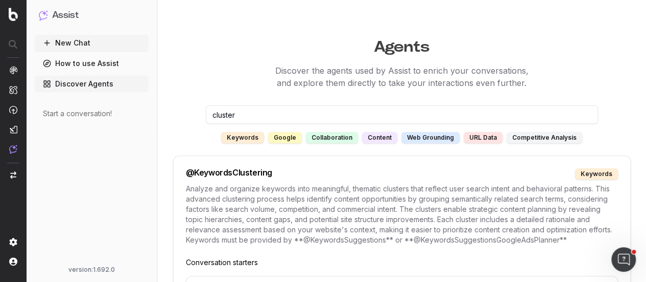
type input "cluster"
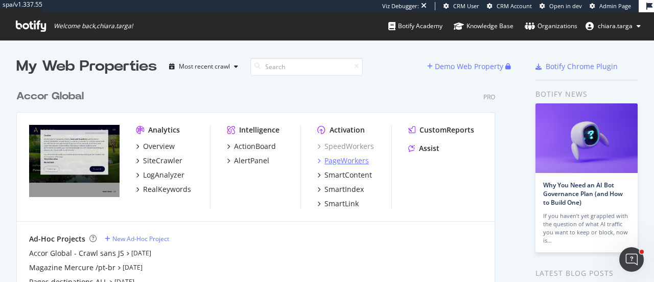
click at [341, 162] on div "PageWorkers" at bounding box center [346, 160] width 44 height 10
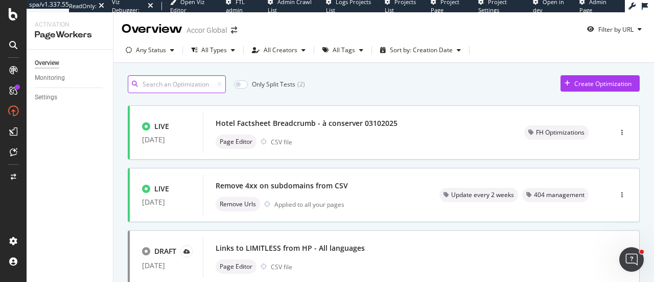
click at [177, 82] on input at bounding box center [177, 84] width 98 height 18
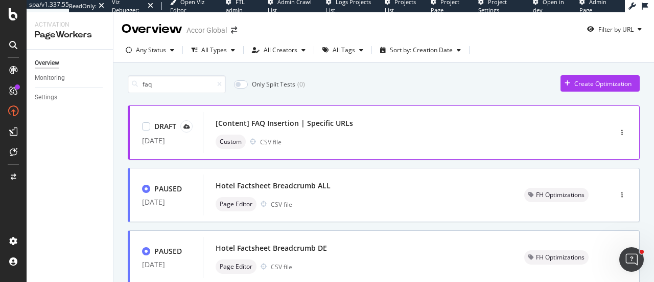
click at [313, 131] on div "[Content] FAQ Insertion | Specific URLs Custom CSV file" at bounding box center [392, 132] width 353 height 33
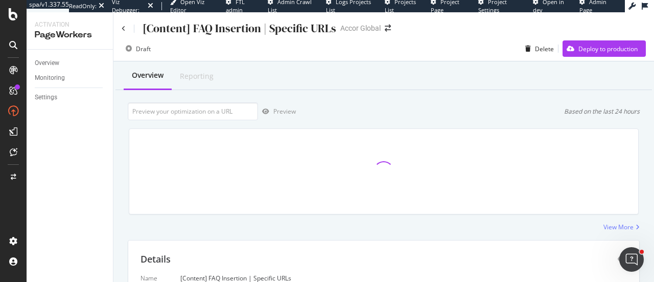
scroll to position [216, 0]
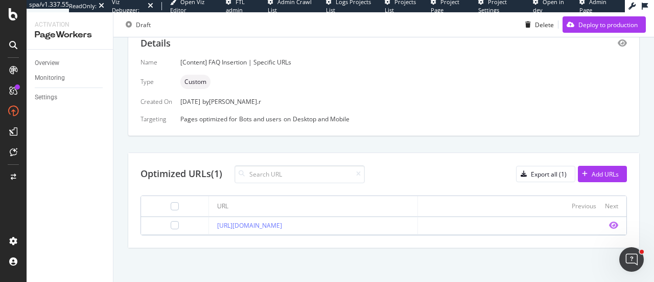
click at [609, 225] on icon "eye" at bounding box center [613, 225] width 9 height 8
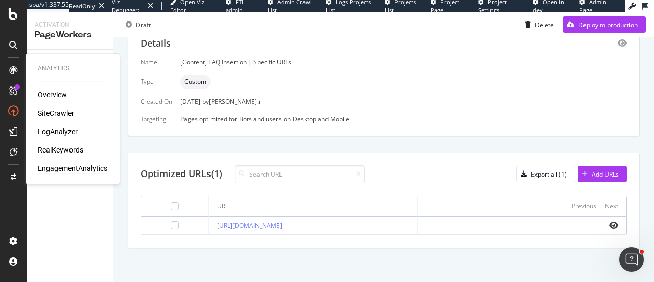
click at [70, 167] on div "EngagementAnalytics" at bounding box center [72, 168] width 69 height 10
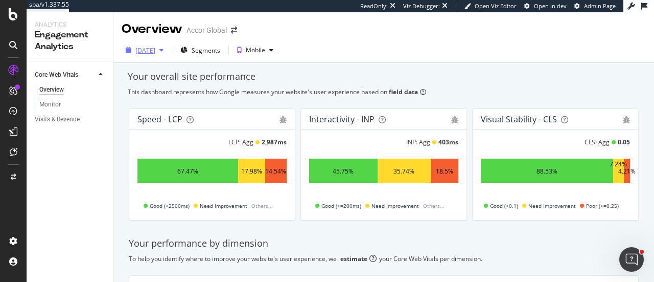
click at [155, 53] on div "2025 Oct. 5th" at bounding box center [145, 50] width 20 height 9
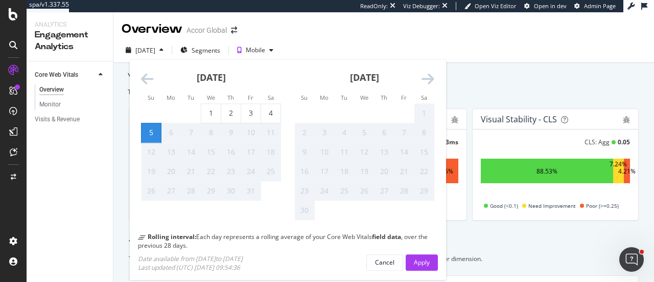
click at [150, 77] on icon "Move backward to switch to the previous month." at bounding box center [147, 80] width 13 height 14
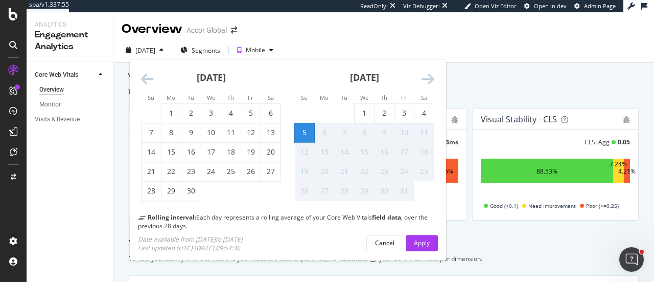
click at [150, 79] on icon "Move backward to switch to the previous month." at bounding box center [147, 80] width 13 height 14
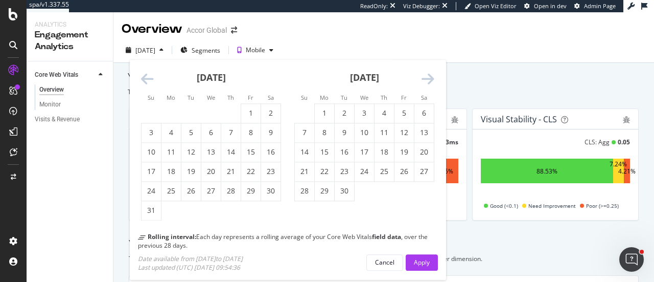
click at [150, 80] on icon "Move backward to switch to the previous month." at bounding box center [147, 80] width 13 height 14
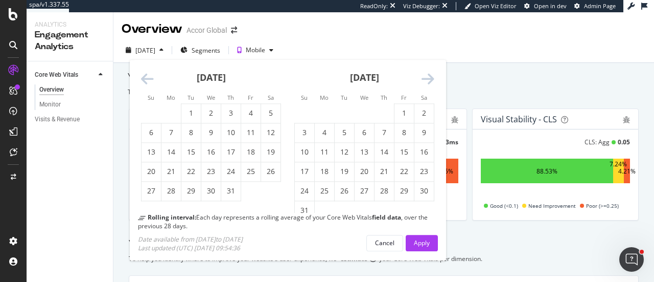
click at [150, 80] on icon "Move backward to switch to the previous month." at bounding box center [147, 80] width 13 height 14
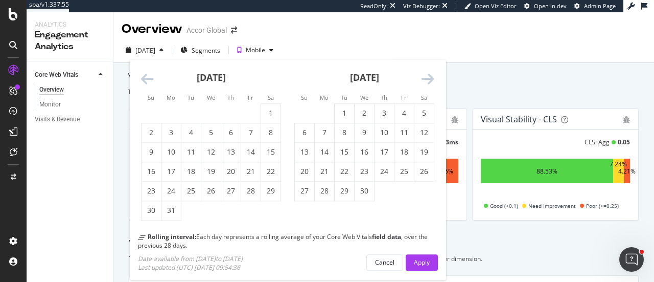
click at [150, 80] on icon "Move backward to switch to the previous month." at bounding box center [147, 80] width 13 height 14
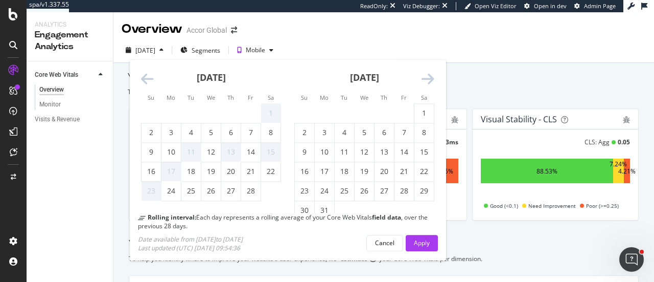
click at [150, 80] on icon "Move backward to switch to the previous month." at bounding box center [147, 80] width 13 height 14
click at [150, 79] on icon "Move backward to switch to the previous month." at bounding box center [147, 80] width 13 height 14
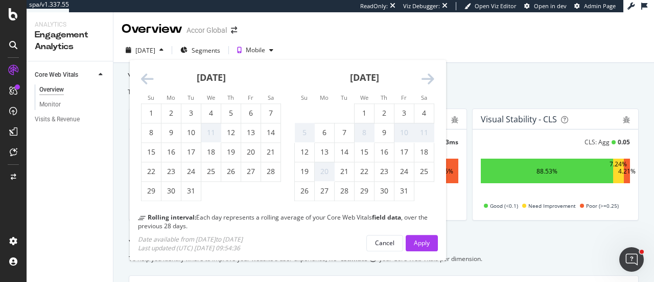
click at [150, 79] on icon "Move backward to switch to the previous month." at bounding box center [147, 80] width 13 height 14
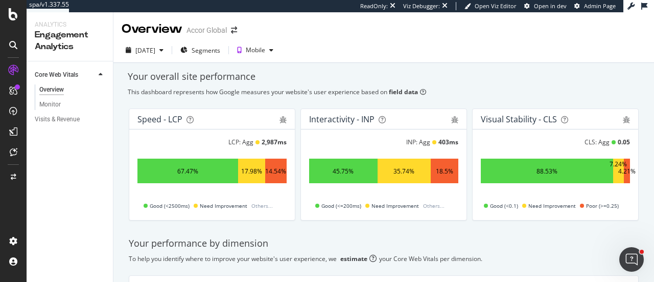
click at [547, 73] on div "Your overall site performance" at bounding box center [384, 76] width 512 height 13
click at [533, 80] on div "Your overall site performance" at bounding box center [384, 76] width 512 height 13
click at [64, 160] on div "CustomReports" at bounding box center [63, 156] width 50 height 10
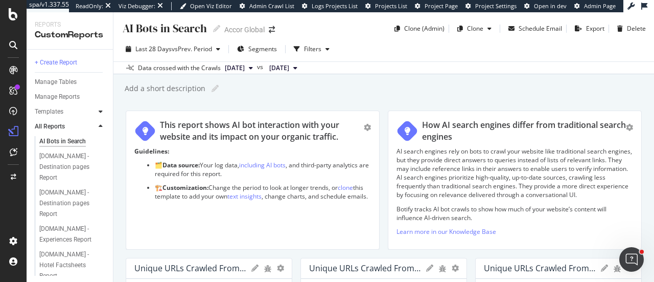
drag, startPoint x: 64, startPoint y: 160, endPoint x: 101, endPoint y: 113, distance: 59.3
click at [101, 113] on icon at bounding box center [101, 111] width 4 height 6
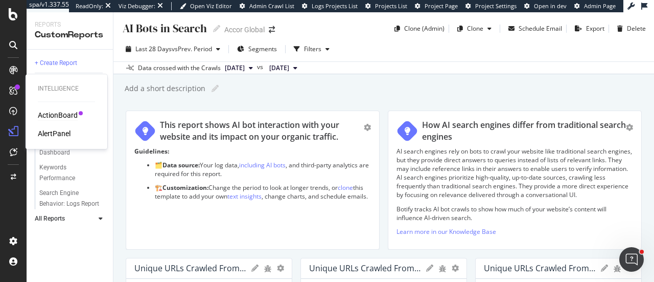
click at [56, 117] on div "ActionBoard" at bounding box center [58, 115] width 40 height 10
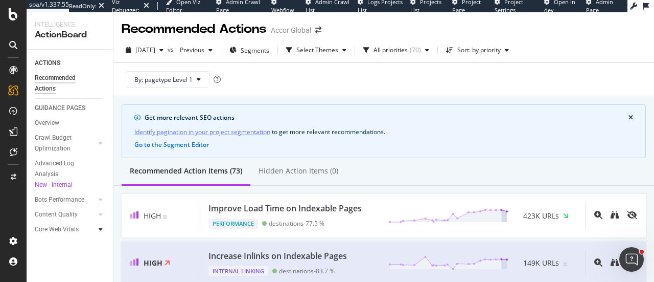
click at [102, 229] on icon at bounding box center [101, 229] width 4 height 6
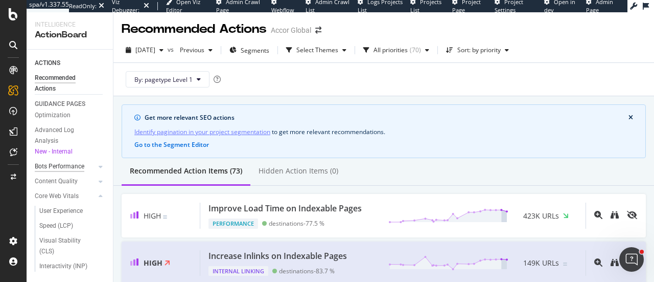
scroll to position [48, 0]
click at [61, 212] on div "User Experience" at bounding box center [60, 210] width 43 height 11
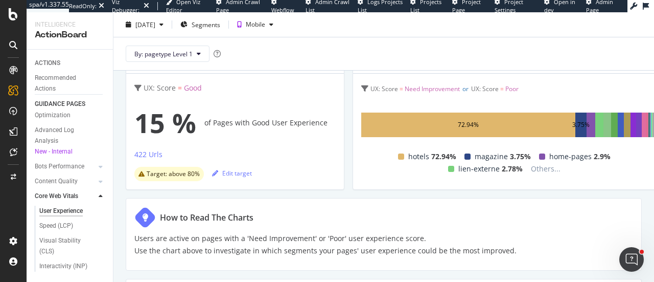
scroll to position [0, 11]
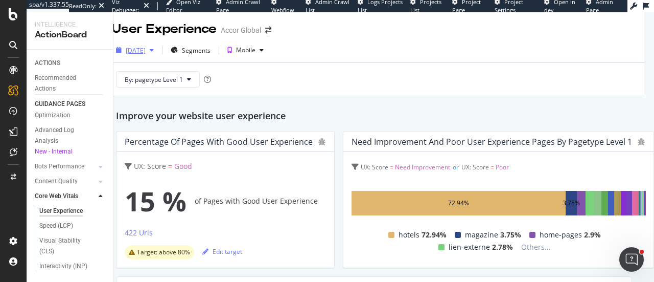
click at [156, 45] on div "2025 Oct. 1st" at bounding box center [135, 49] width 46 height 15
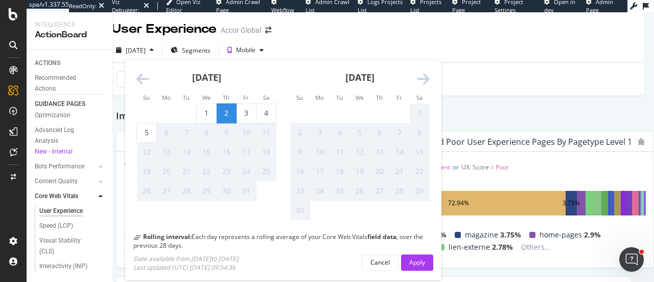
click at [144, 80] on icon "Move backward to switch to the previous month." at bounding box center [142, 80] width 13 height 14
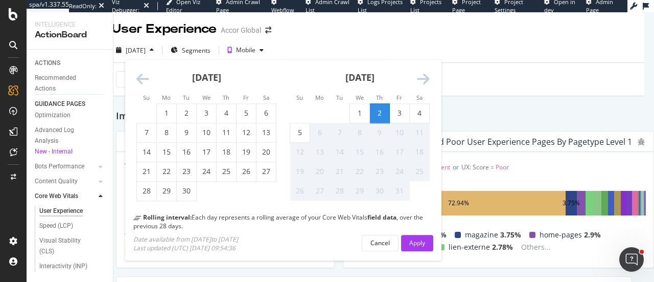
click at [144, 80] on icon "Move backward to switch to the previous month." at bounding box center [142, 80] width 13 height 14
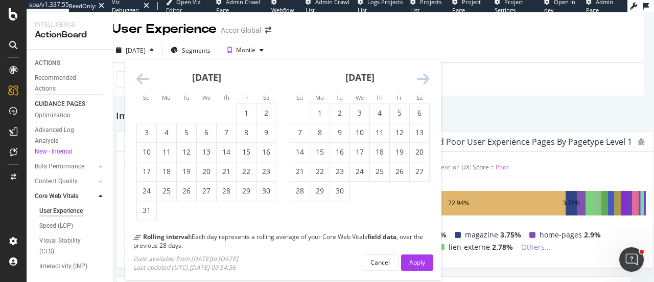
click at [144, 80] on icon "Move backward to switch to the previous month." at bounding box center [142, 80] width 13 height 14
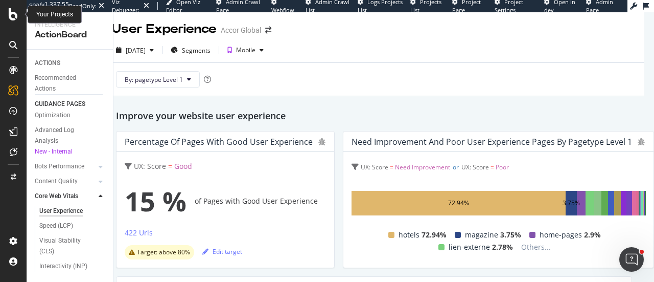
click at [14, 14] on icon at bounding box center [13, 14] width 9 height 12
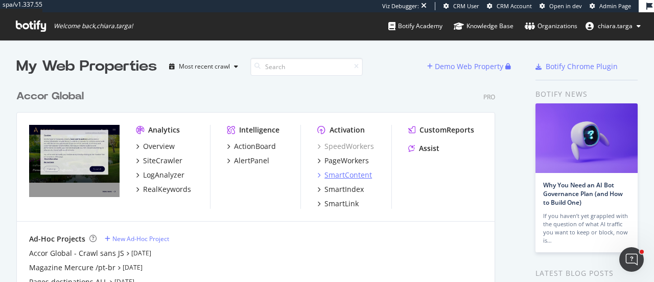
click at [340, 176] on div "SmartContent" at bounding box center [348, 175] width 48 height 10
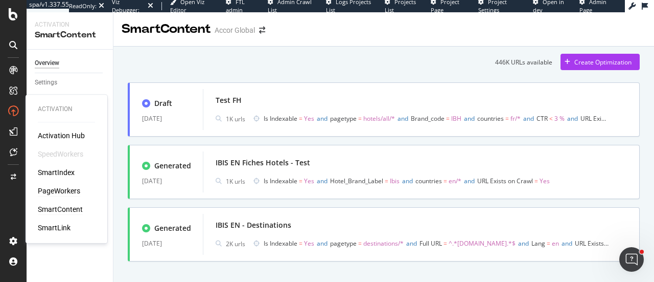
click at [54, 195] on div "PageWorkers" at bounding box center [59, 190] width 42 height 10
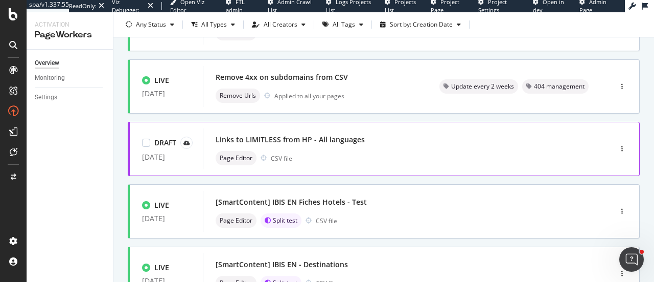
scroll to position [138, 0]
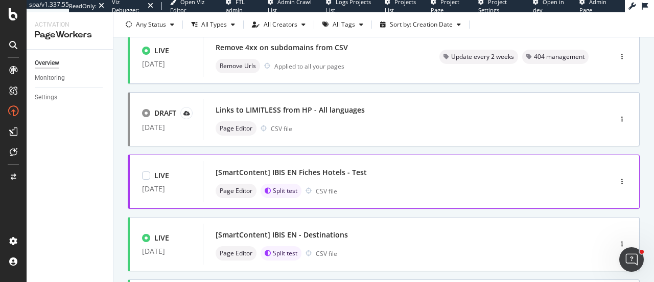
click at [361, 182] on div "[SmartContent] IBIS EN Fiches Hotels - Test Page Editor Split test CSV file" at bounding box center [392, 181] width 353 height 33
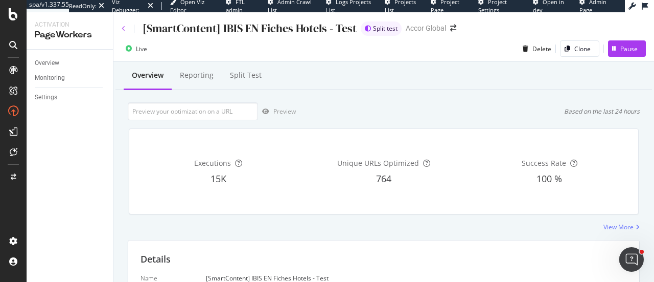
click at [123, 29] on icon at bounding box center [124, 29] width 4 height 6
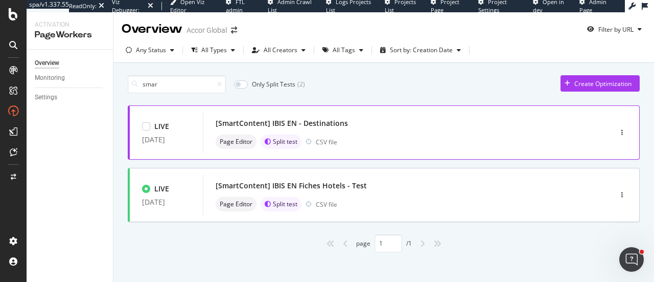
click at [389, 142] on div "Page Editor Split test CSV file" at bounding box center [392, 141] width 353 height 14
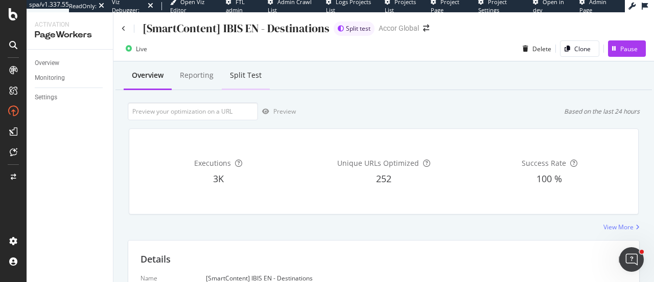
click at [263, 79] on div "Split Test" at bounding box center [246, 76] width 48 height 28
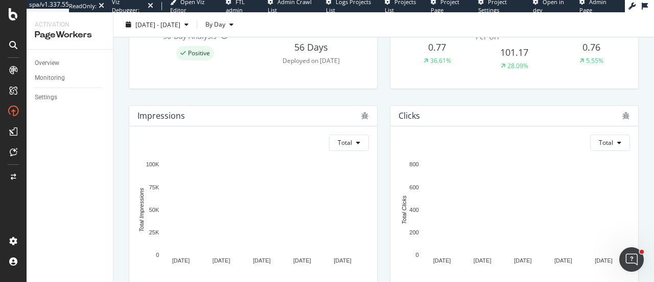
scroll to position [166, 0]
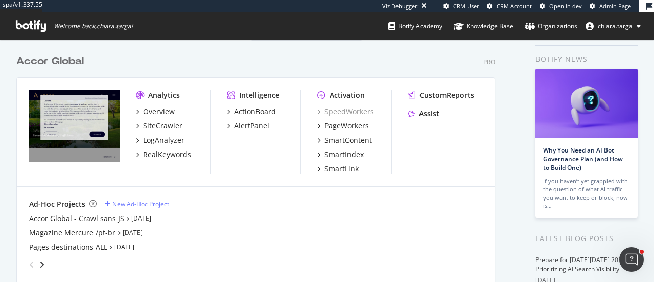
scroll to position [37, 0]
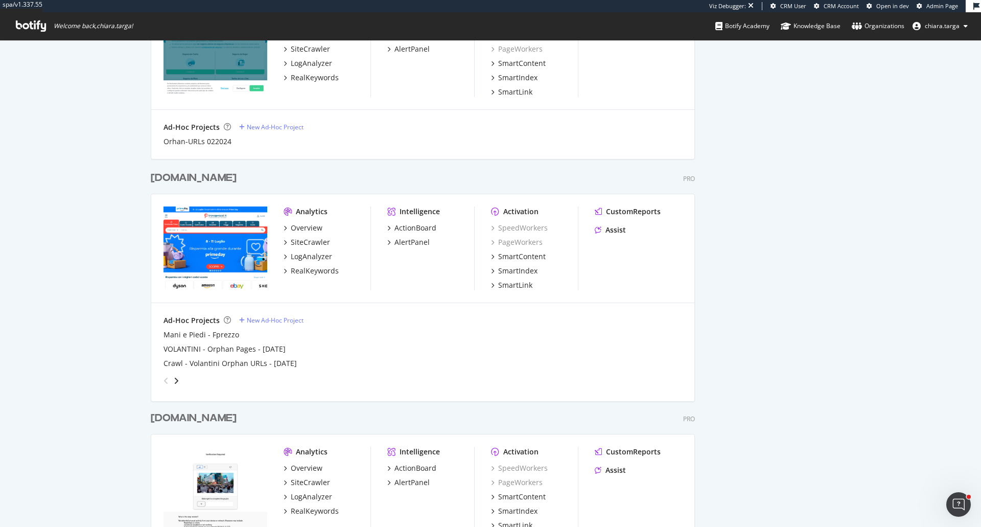
scroll to position [519, 966]
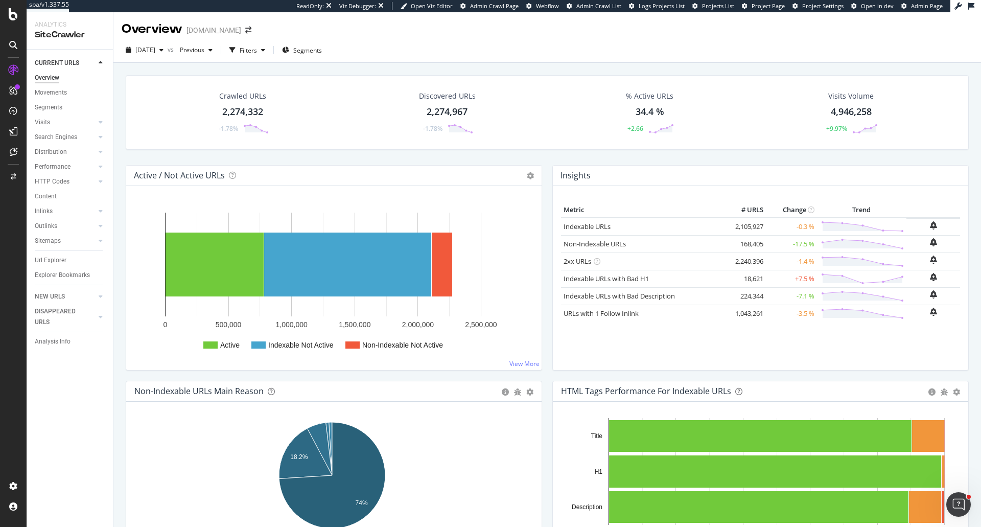
scroll to position [341, 0]
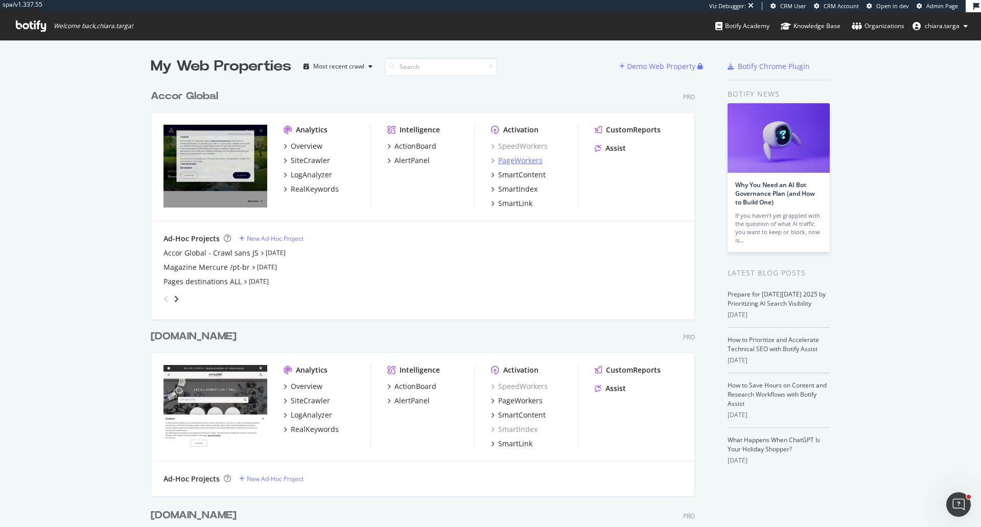
click at [503, 161] on div "PageWorkers" at bounding box center [520, 160] width 44 height 10
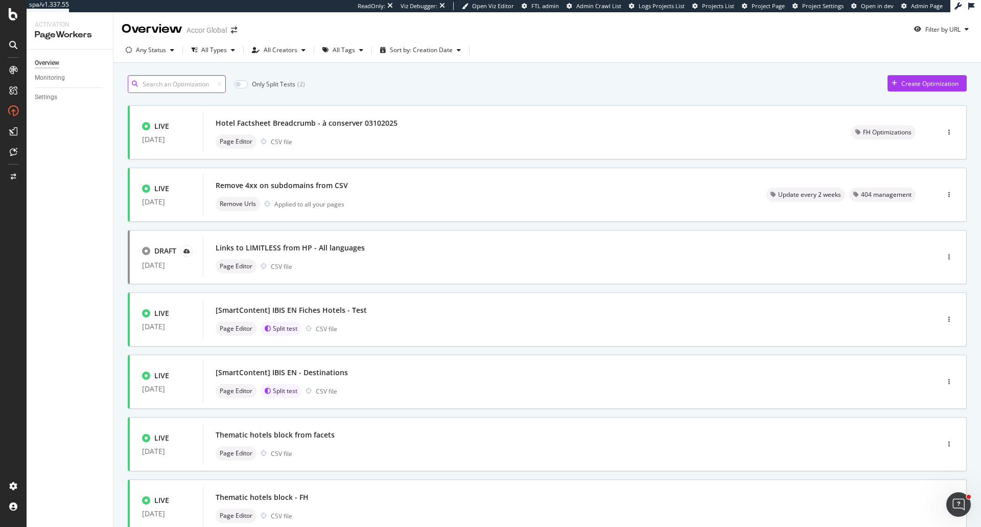
click at [184, 90] on input at bounding box center [177, 84] width 98 height 18
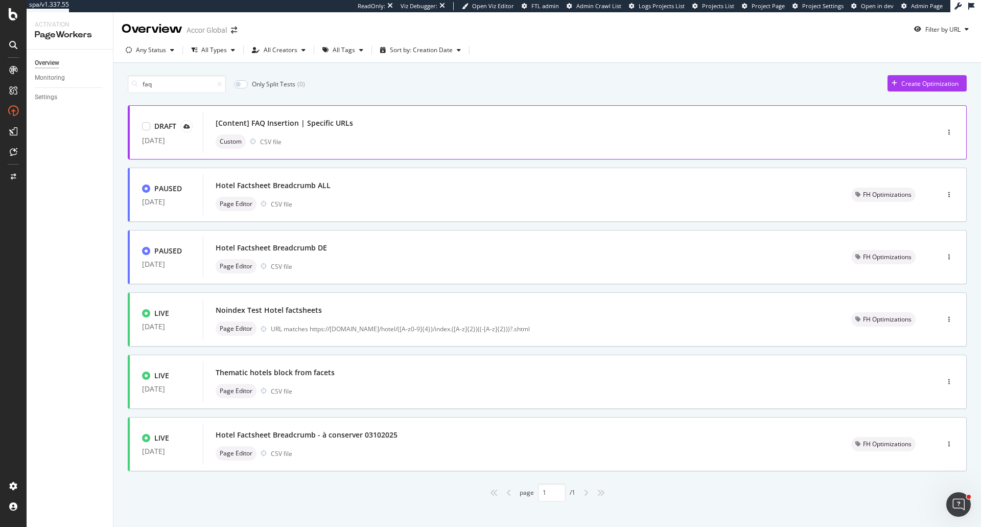
click at [423, 138] on div "Custom CSV file" at bounding box center [556, 141] width 680 height 14
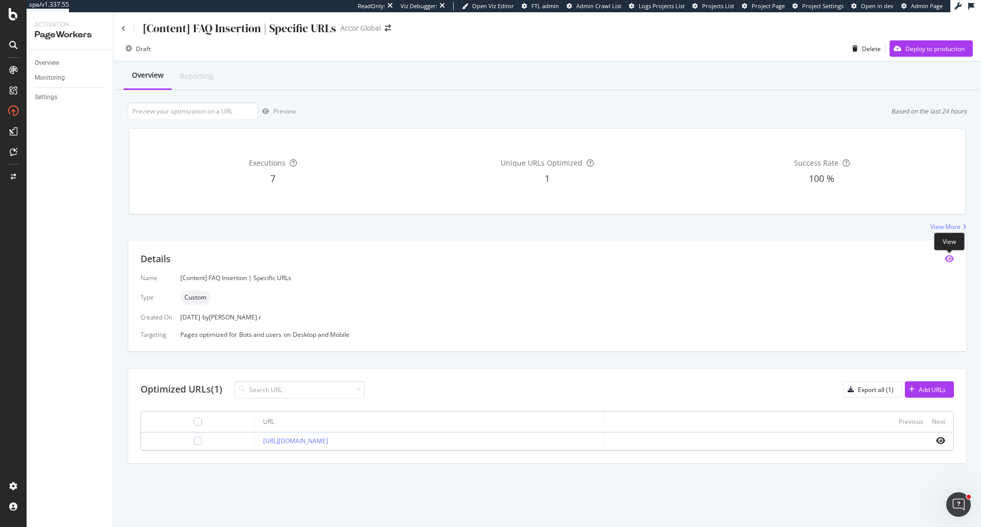
click at [946, 263] on icon "eye" at bounding box center [949, 258] width 9 height 8
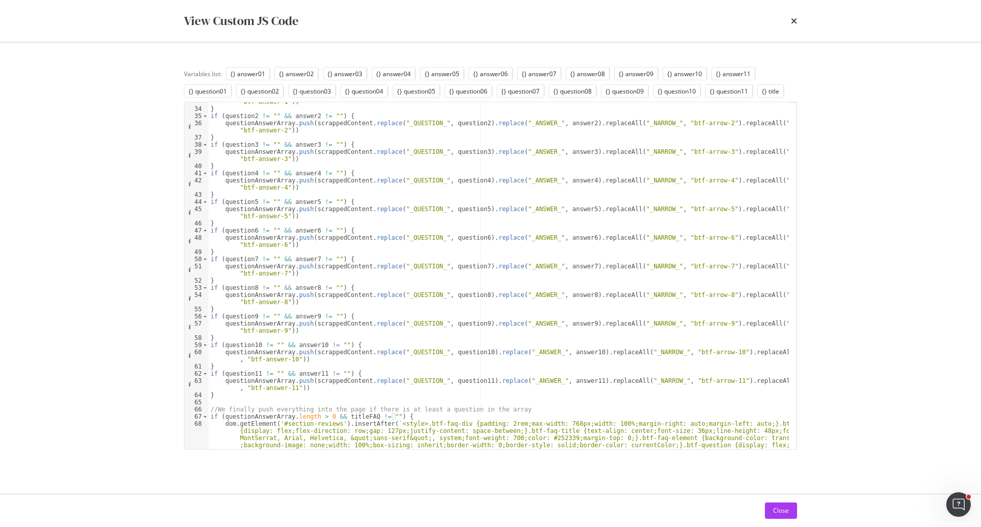
scroll to position [318, 0]
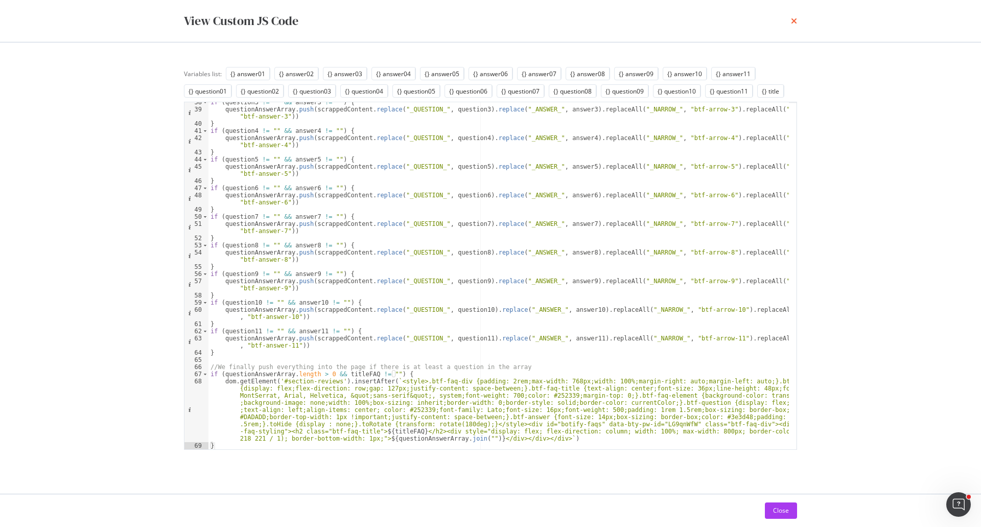
click at [794, 18] on icon "times" at bounding box center [794, 21] width 6 height 8
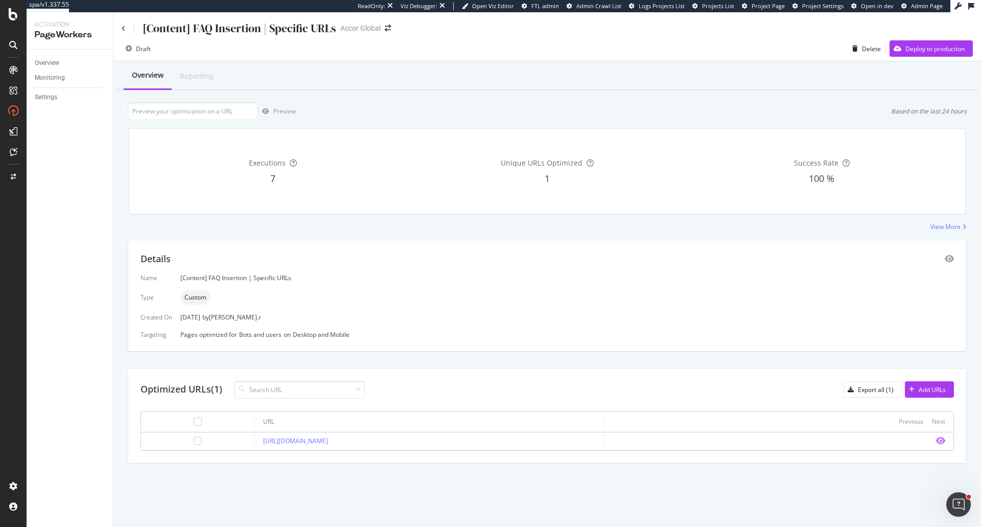
click at [939, 437] on icon "eye" at bounding box center [940, 440] width 9 height 8
click at [947, 257] on icon "eye" at bounding box center [949, 258] width 9 height 8
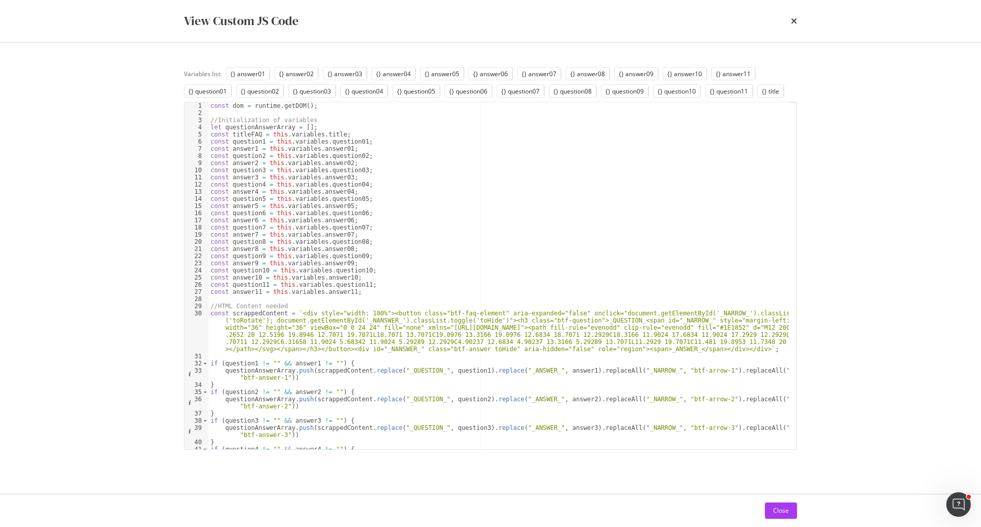
click at [366, 241] on div "const dom = runtime . getDOM ( ) ; //Initialization of variables let questionAn…" at bounding box center [498, 286] width 580 height 368
click at [305, 228] on div "const dom = runtime . getDOM ( ) ; //Initialization of variables let questionAn…" at bounding box center [498, 286] width 580 height 368
type textarea "const question7 = this.variables.question07;"
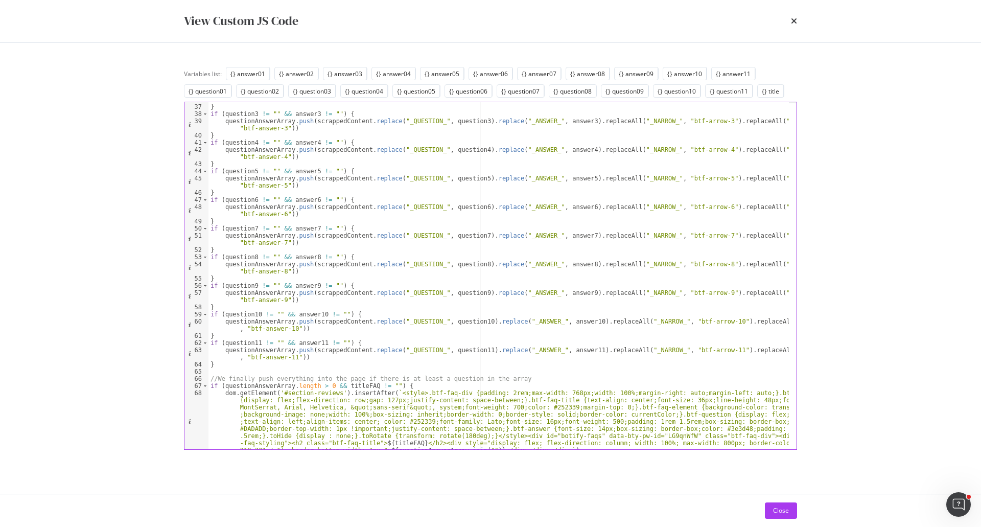
scroll to position [307, 0]
click at [481, 423] on div "questionAnswerArray . push ( scrappedContent . replace ( "_QUESTION_" , questio…" at bounding box center [498, 302] width 580 height 426
click at [495, 423] on div "questionAnswerArray . push ( scrappedContent . replace ( "_QUESTION_" , questio…" at bounding box center [498, 275] width 580 height 347
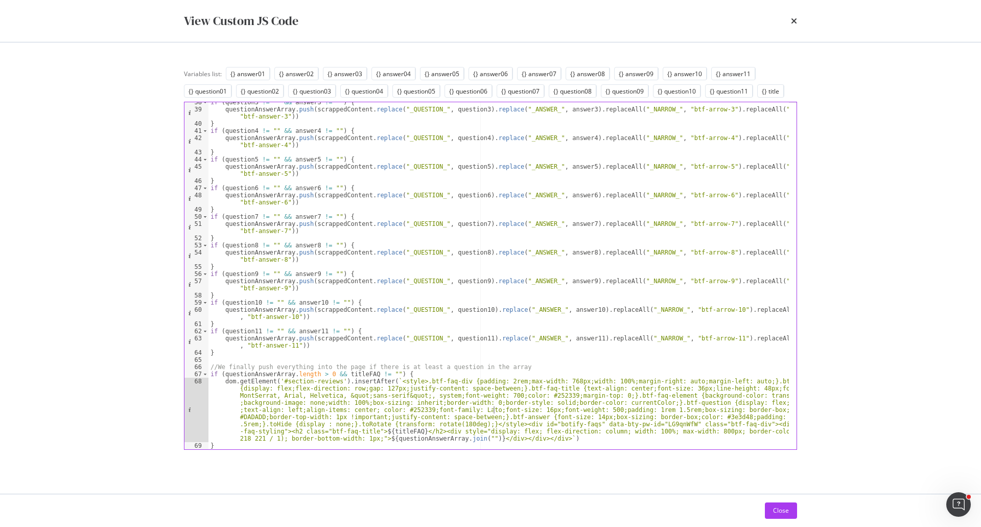
scroll to position [318, 0]
click at [357, 394] on div "if ( question3 != "" && answer3 != "" ) { questionAnswerArray . push ( scrapped…" at bounding box center [498, 279] width 580 height 361
type textarea "dom.getElement('#section-reviews').insertAfter(`<style>.btf-faq-div {padding: 2…"
click at [357, 394] on div "if ( question3 != "" && answer3 != "" ) { questionAnswerArray . push ( scrapped…" at bounding box center [498, 279] width 580 height 361
click at [484, 385] on div "if ( question3 != "" && answer3 != "" ) { questionAnswerArray . push ( scrapped…" at bounding box center [498, 279] width 580 height 361
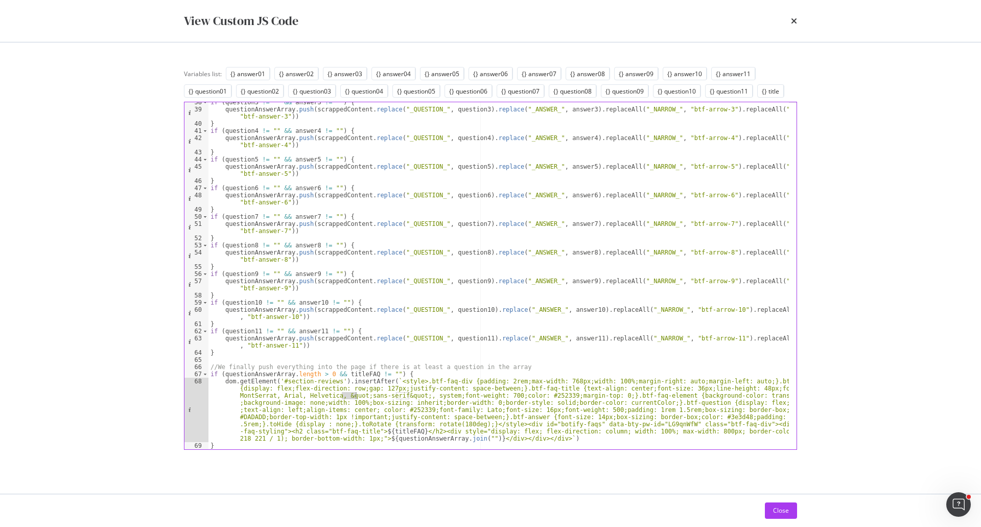
click at [484, 385] on div "if ( question3 != "" && answer3 != "" ) { questionAnswerArray . push ( scrapped…" at bounding box center [498, 279] width 580 height 361
click at [583, 388] on div "if ( question3 != "" && answer3 != "" ) { questionAnswerArray . push ( scrapped…" at bounding box center [498, 279] width 580 height 361
drag, startPoint x: 617, startPoint y: 387, endPoint x: 554, endPoint y: 387, distance: 63.4
click at [554, 387] on div "if ( question3 != "" && answer3 != "" ) { questionAnswerArray . push ( scrapped…" at bounding box center [498, 279] width 580 height 361
drag, startPoint x: 504, startPoint y: 387, endPoint x: 619, endPoint y: 389, distance: 115.0
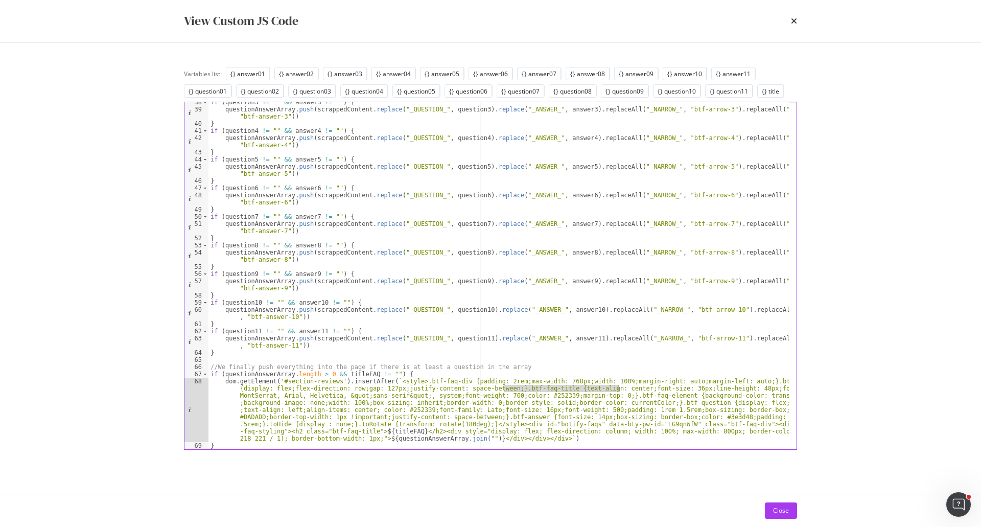
click at [619, 389] on div "if ( question3 != "" && answer3 != "" ) { questionAnswerArray . push ( scrapped…" at bounding box center [498, 279] width 580 height 361
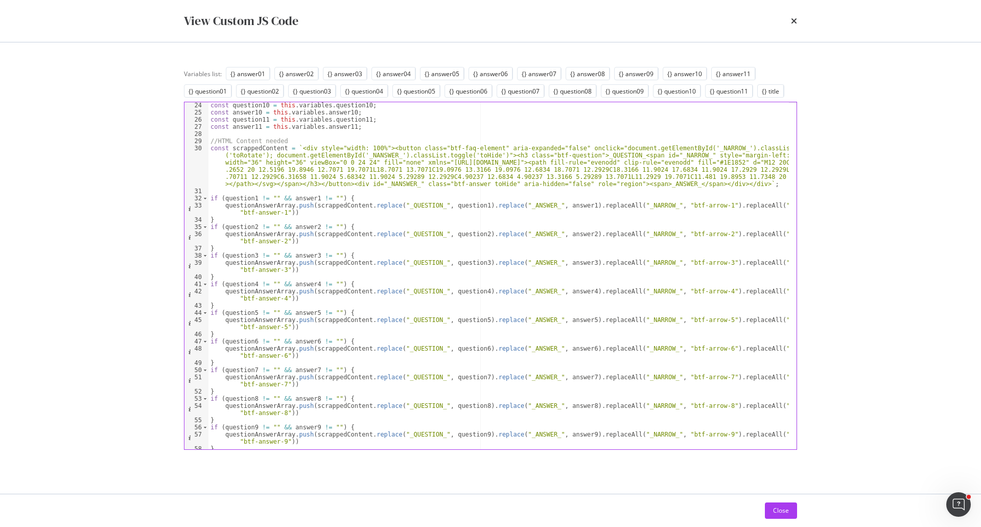
scroll to position [12, 0]
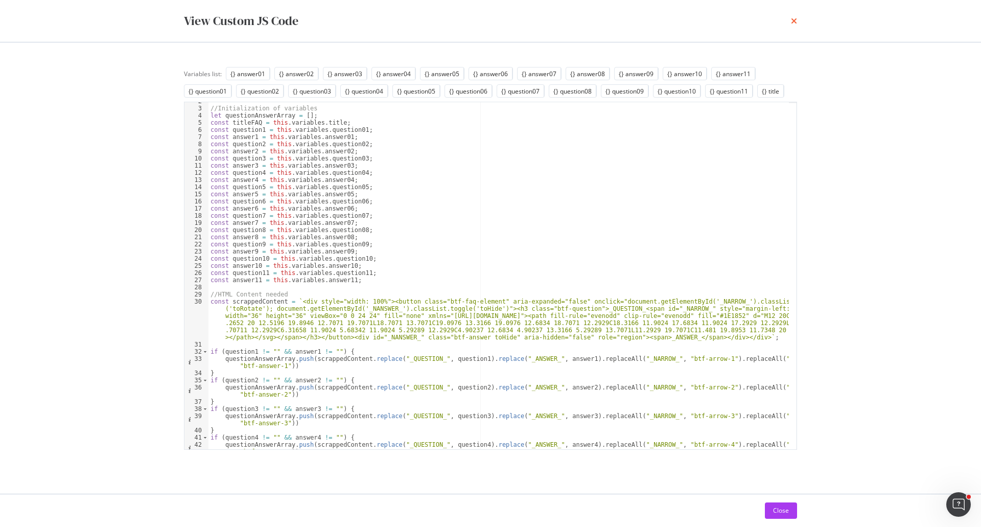
click at [792, 25] on icon "times" at bounding box center [794, 21] width 6 height 8
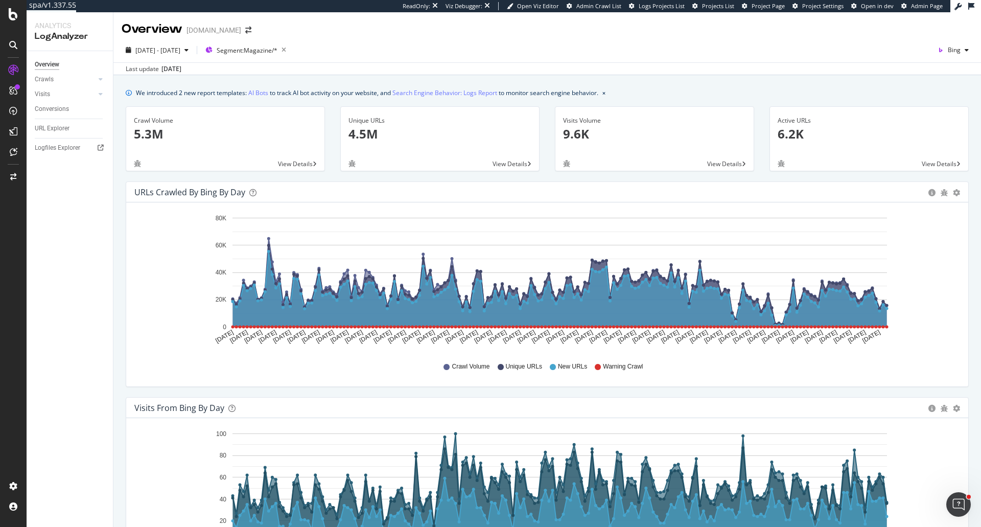
scroll to position [57, 0]
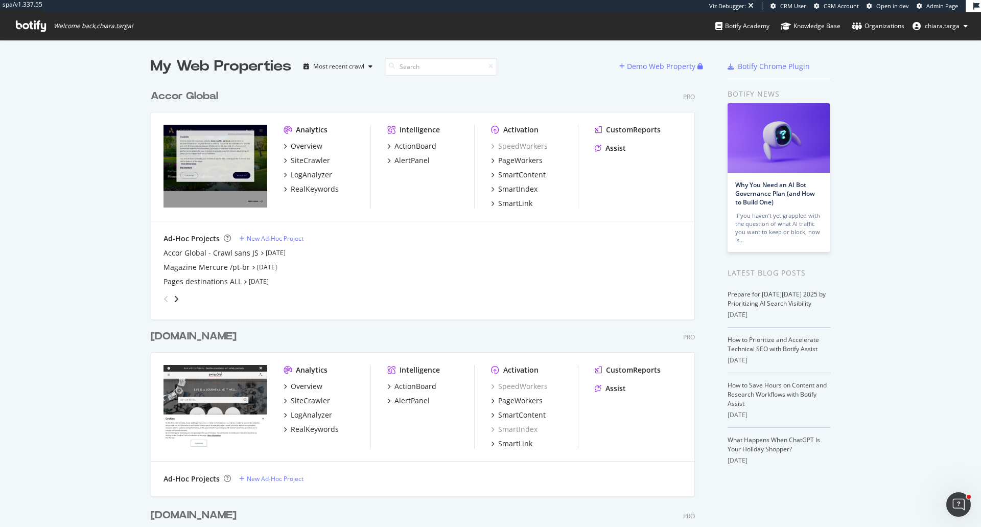
scroll to position [519, 966]
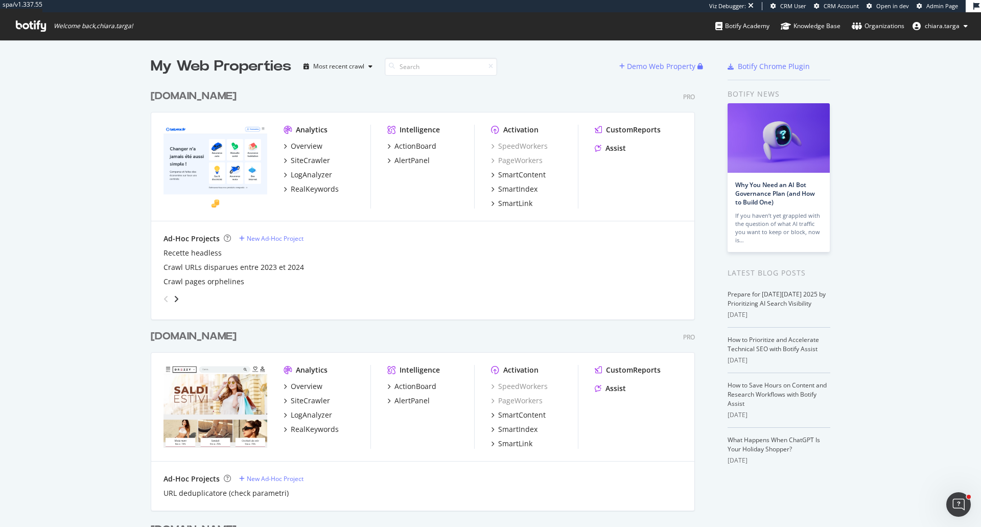
scroll to position [519, 966]
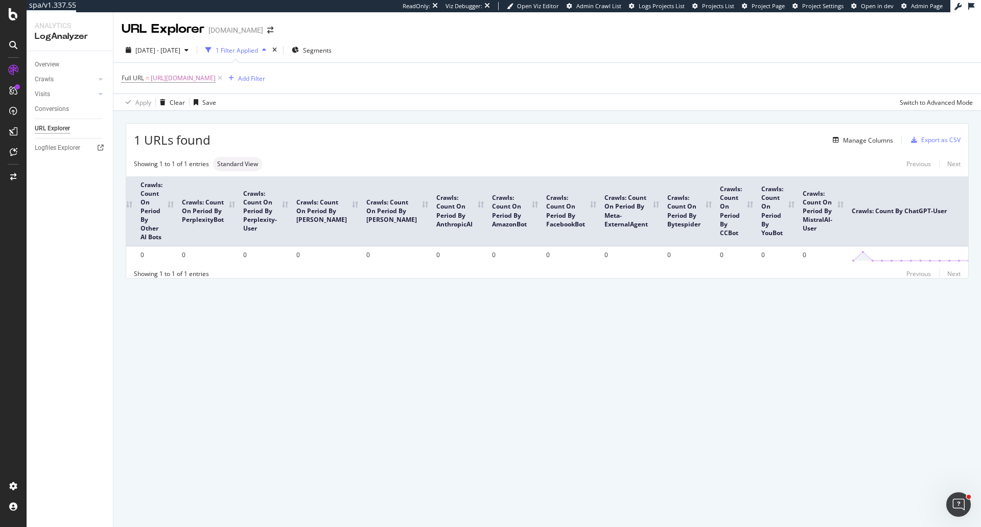
scroll to position [0, 310]
click at [877, 141] on div "Manage Columns" at bounding box center [868, 140] width 50 height 9
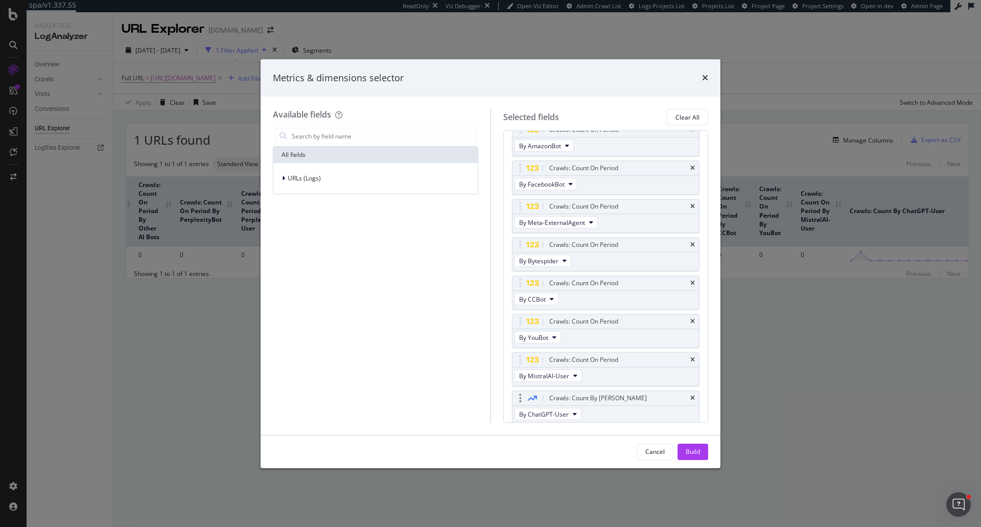
scroll to position [437, 0]
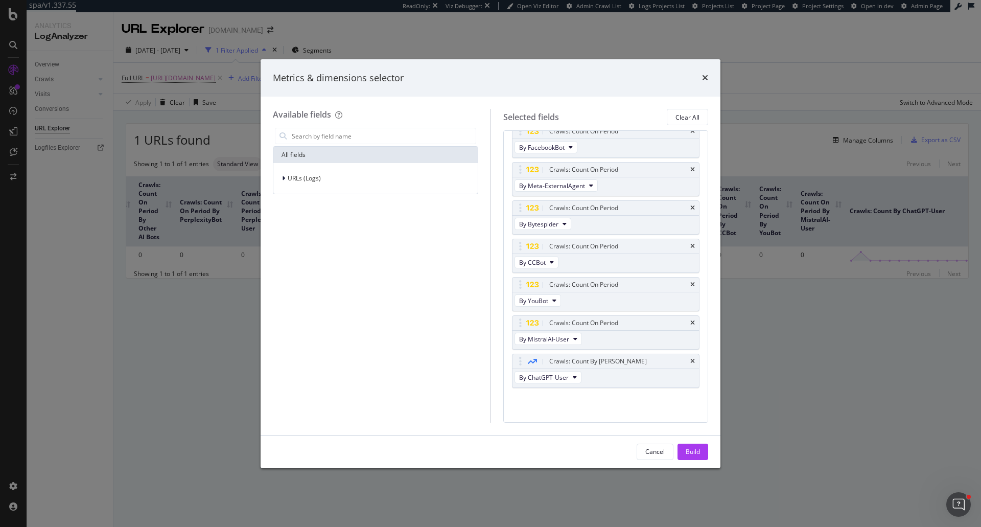
click at [708, 80] on div "Metrics & dimensions selector" at bounding box center [491, 78] width 460 height 38
click at [709, 73] on div "Metrics & dimensions selector" at bounding box center [491, 78] width 460 height 38
click at [707, 77] on icon "times" at bounding box center [705, 78] width 6 height 8
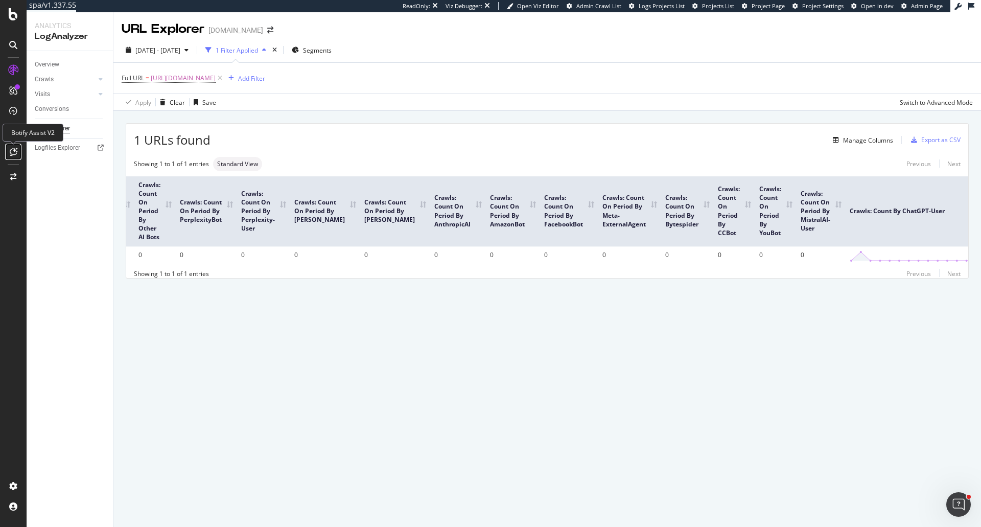
click at [16, 147] on div at bounding box center [13, 152] width 16 height 16
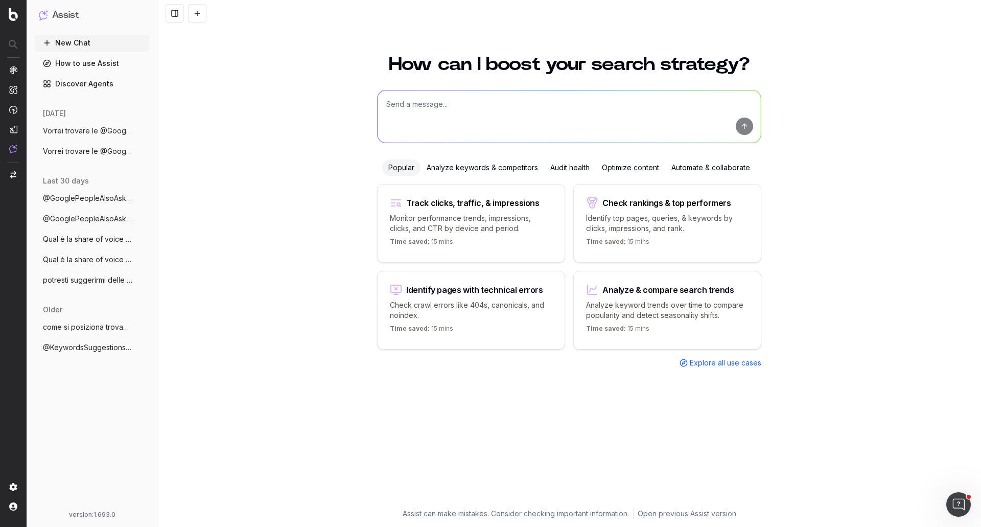
click at [113, 90] on link "Discover Agents" at bounding box center [92, 84] width 114 height 16
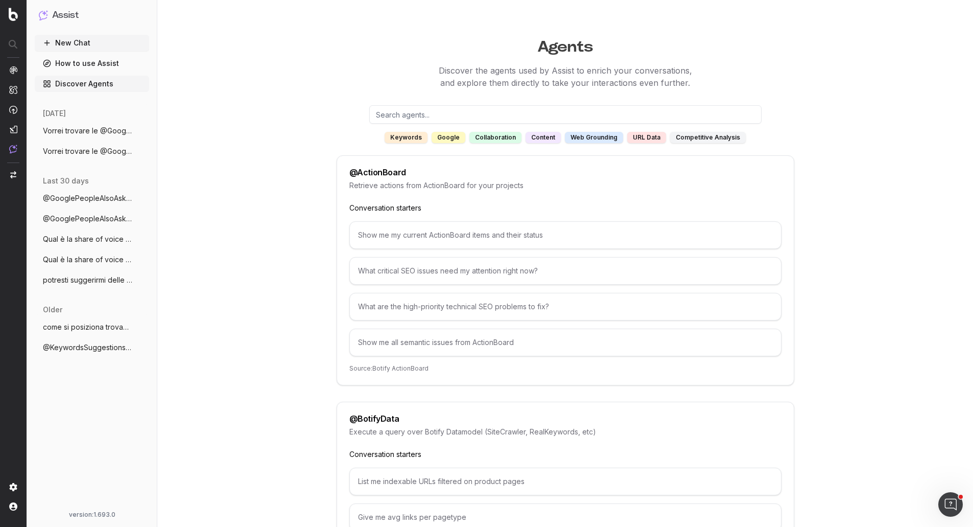
click at [411, 142] on div "keywords" at bounding box center [406, 137] width 43 height 11
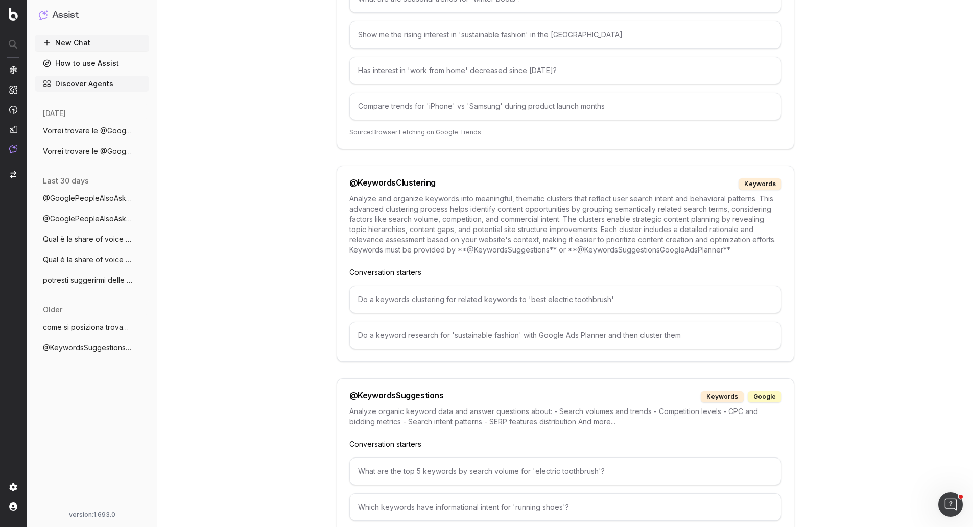
scroll to position [818, 0]
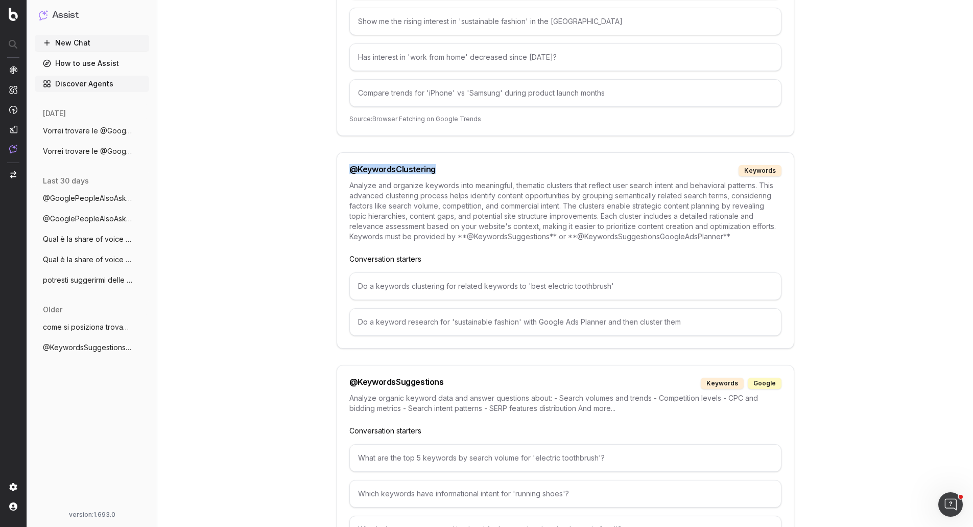
drag, startPoint x: 458, startPoint y: 169, endPoint x: 344, endPoint y: 167, distance: 114.5
click at [344, 167] on div "@ KeywordsClustering keywords Analyze and organize keywords into meaningful, th…" at bounding box center [566, 250] width 458 height 196
copy div "@ KeywordsClustering"
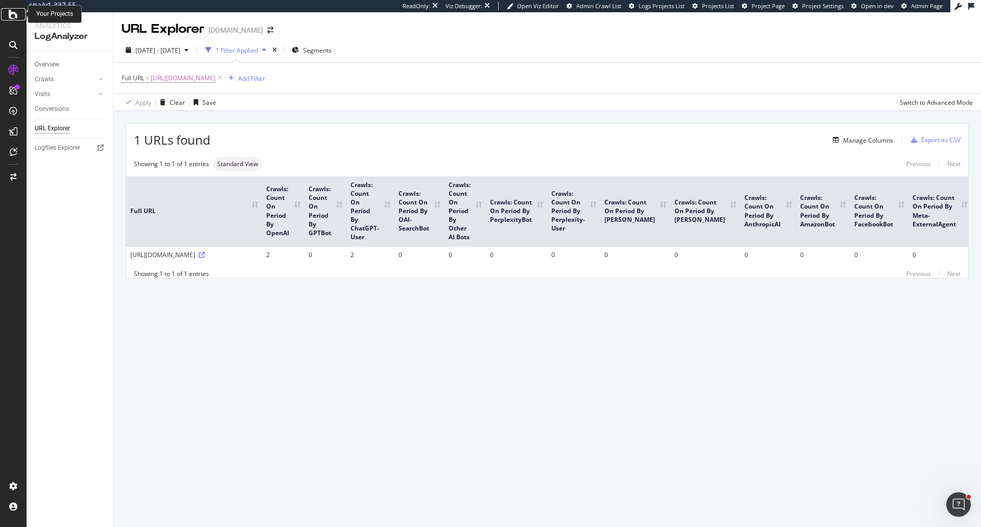
click at [20, 14] on div at bounding box center [13, 14] width 25 height 12
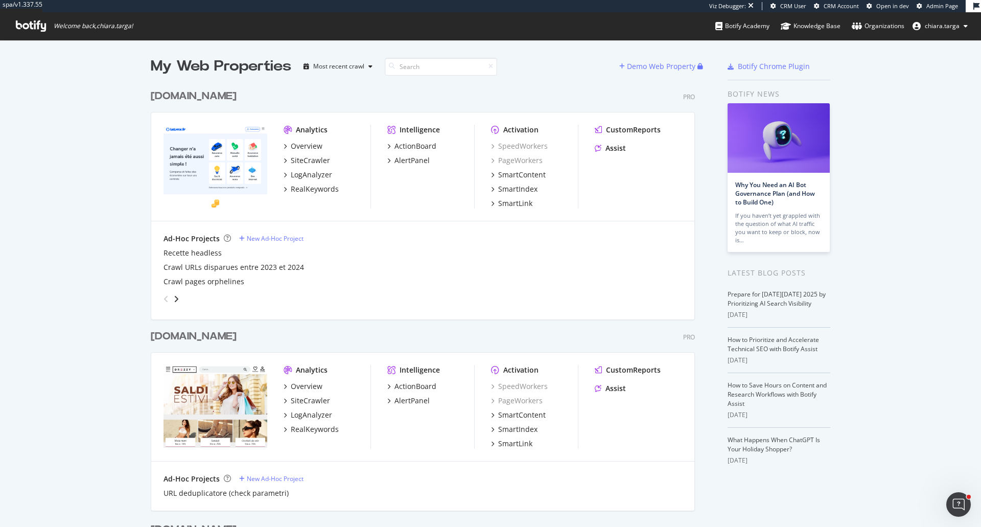
scroll to position [1890, 545]
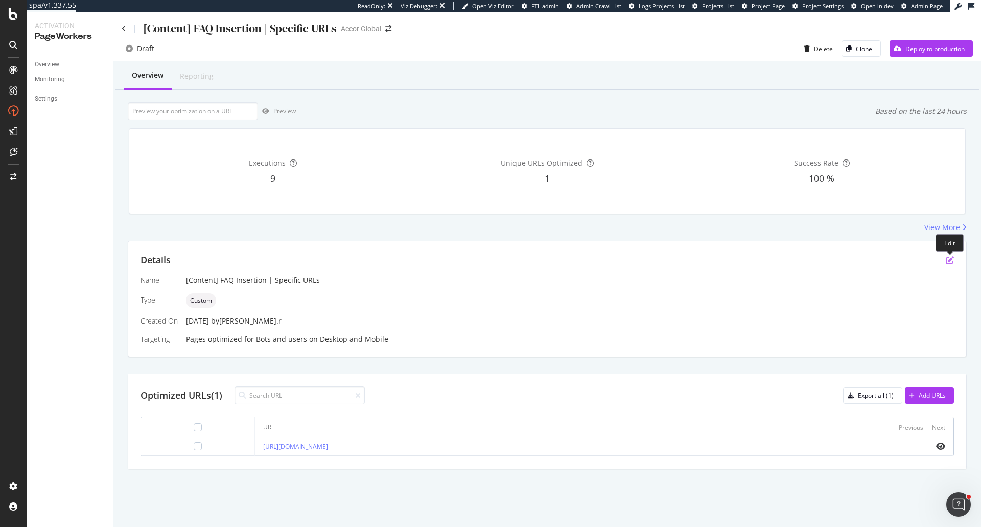
click at [952, 263] on icon "pen-to-square" at bounding box center [950, 260] width 8 height 8
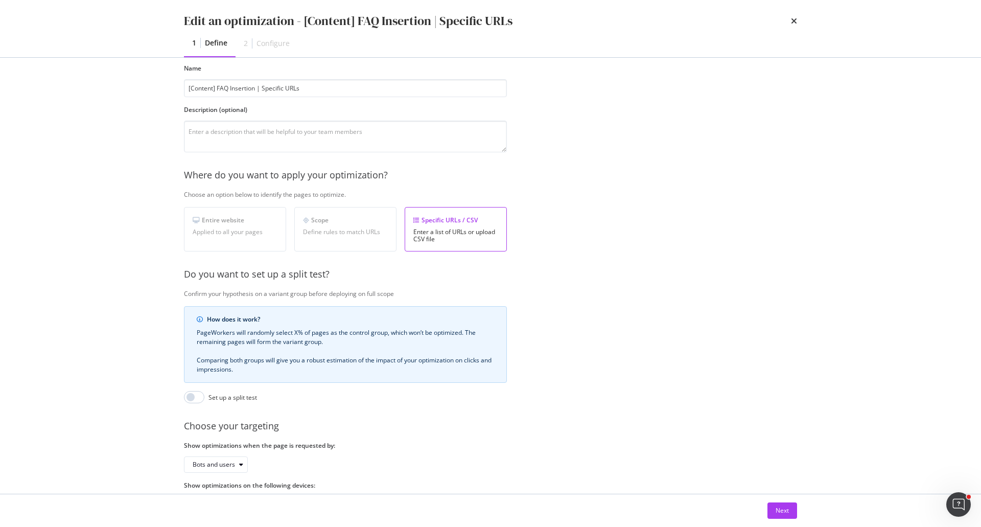
scroll to position [96, 0]
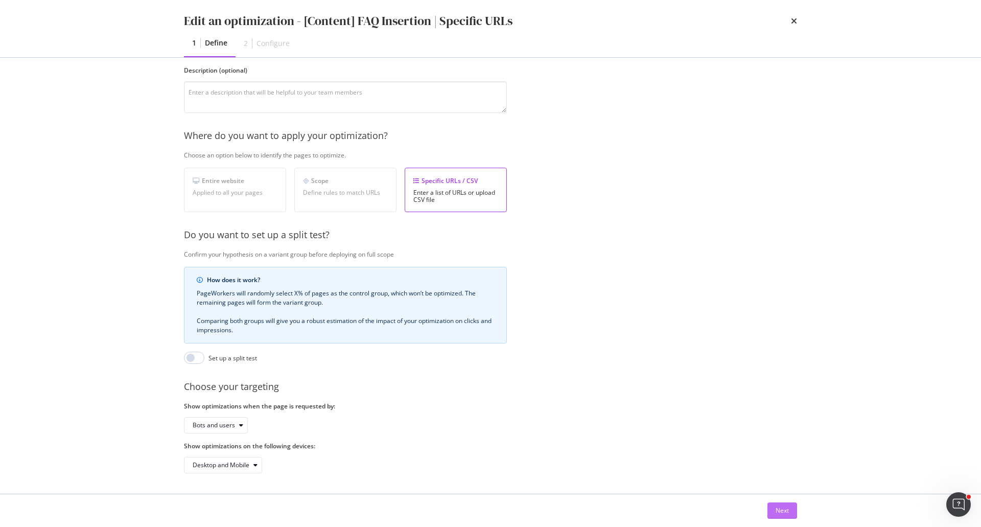
click at [788, 510] on div "Next" at bounding box center [782, 510] width 13 height 9
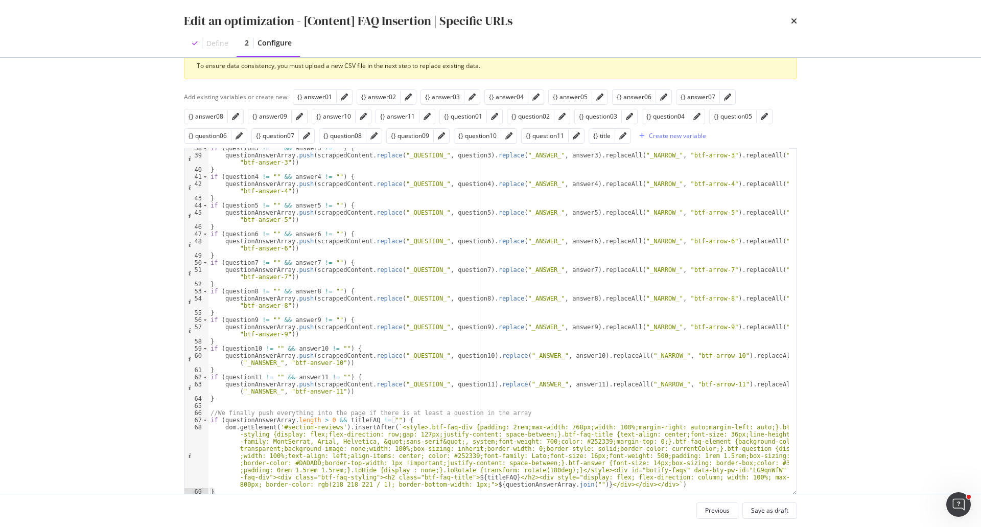
scroll to position [91, 0]
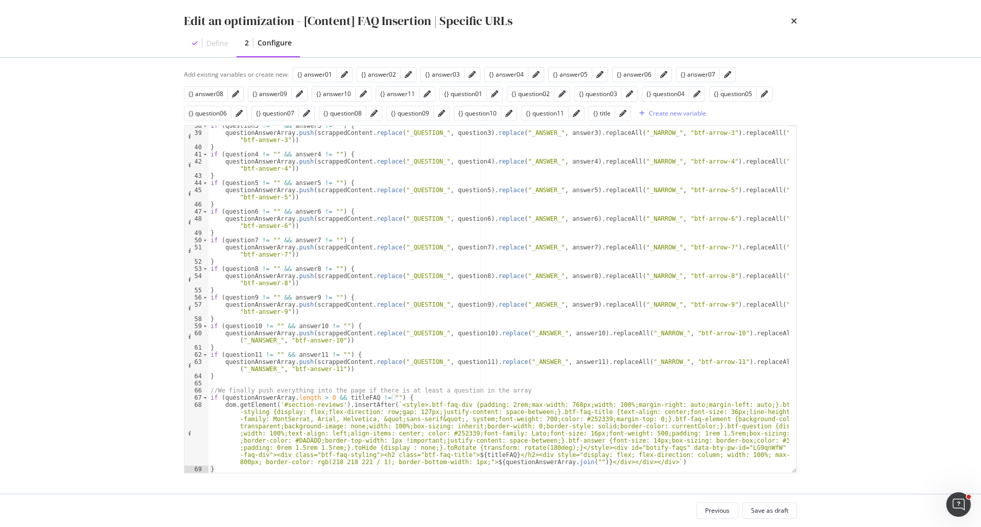
click at [266, 435] on div "if ( question3 != "" && answer3 != "" ) { questionAnswerArray . push ( scrapped…" at bounding box center [498, 302] width 580 height 361
click at [635, 411] on div "if ( question3 != "" && answer3 != "" ) { questionAnswerArray . push ( scrapped…" at bounding box center [498, 302] width 580 height 361
type textarea "dom.getElement('#section-reviews').insertAfter(`<style>.btf-faq-div {padding: 2…"
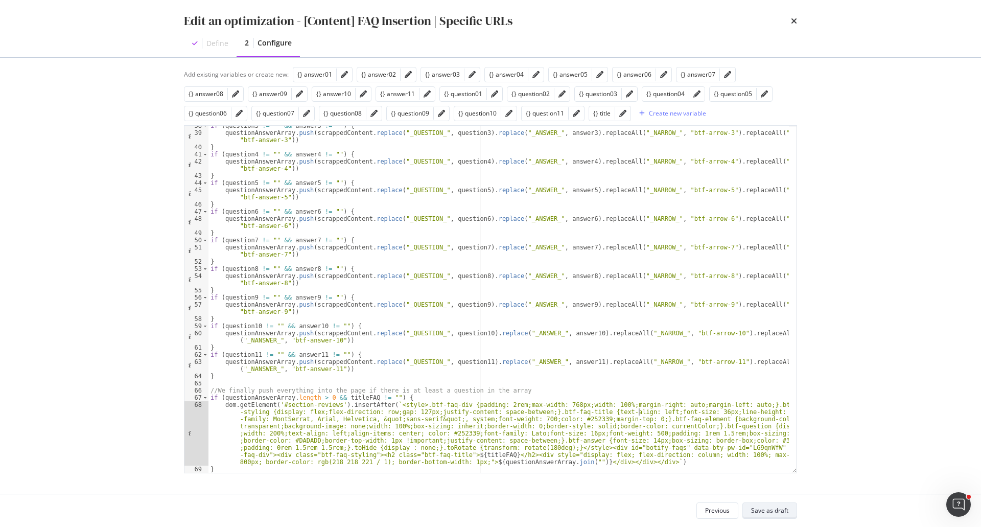
click at [774, 514] on div "Save as draft" at bounding box center [769, 510] width 37 height 9
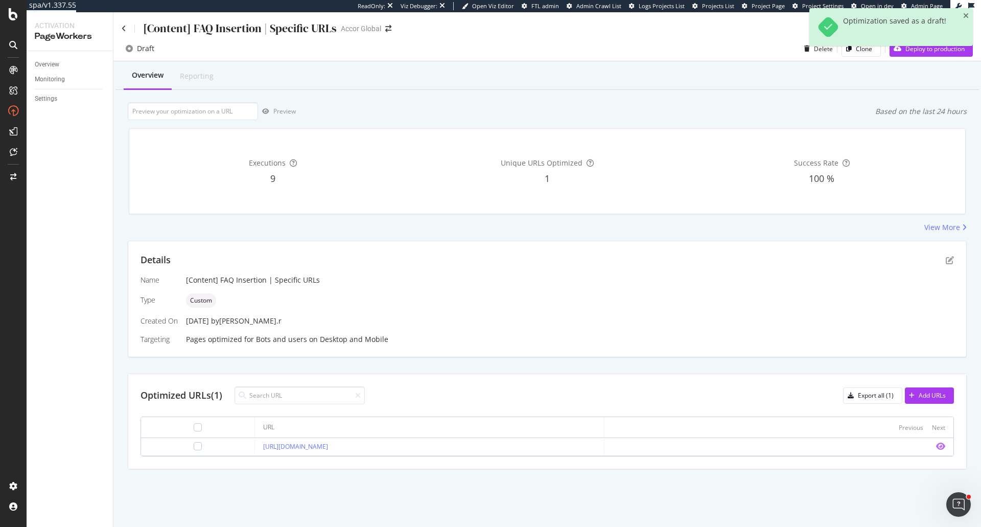
click at [943, 446] on icon "eye" at bounding box center [940, 446] width 9 height 8
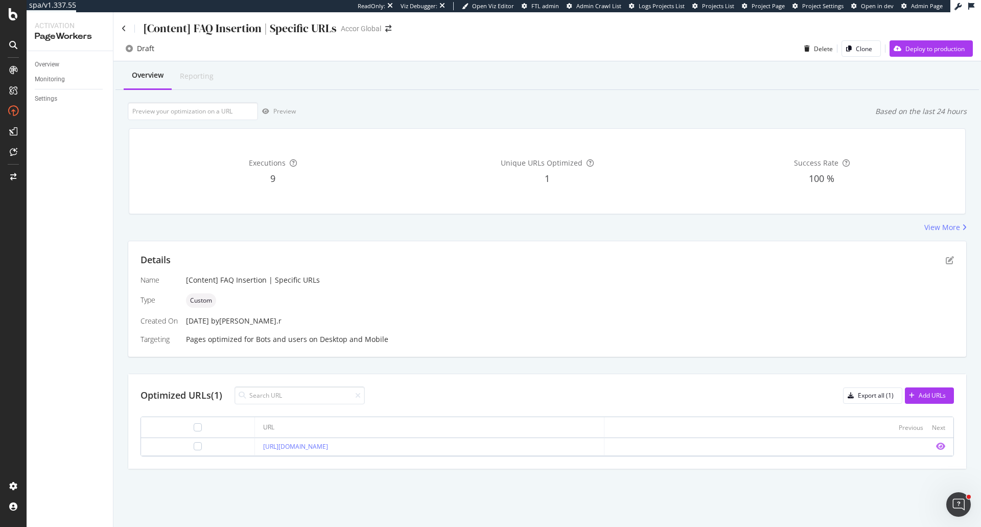
click at [941, 444] on icon "eye" at bounding box center [940, 446] width 9 height 8
click at [949, 261] on icon "pen-to-square" at bounding box center [950, 260] width 8 height 8
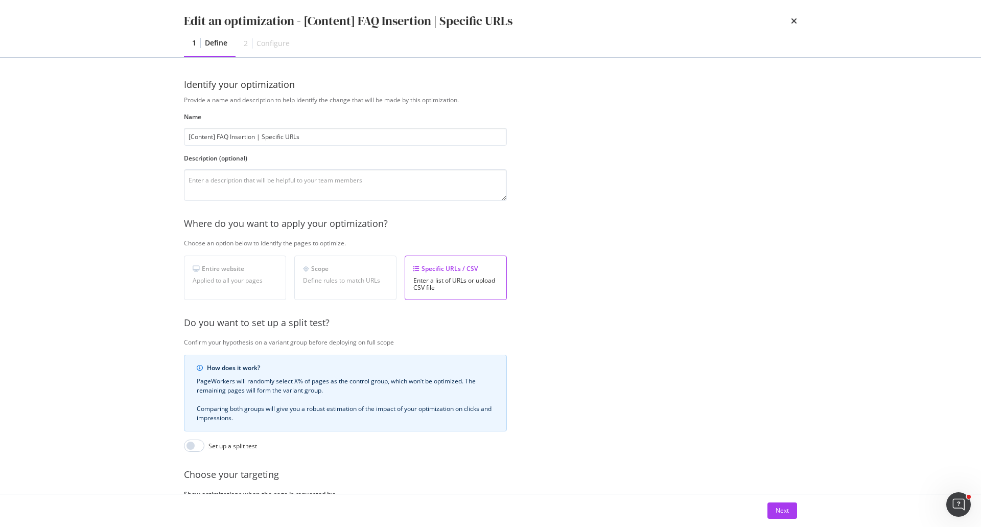
scroll to position [96, 0]
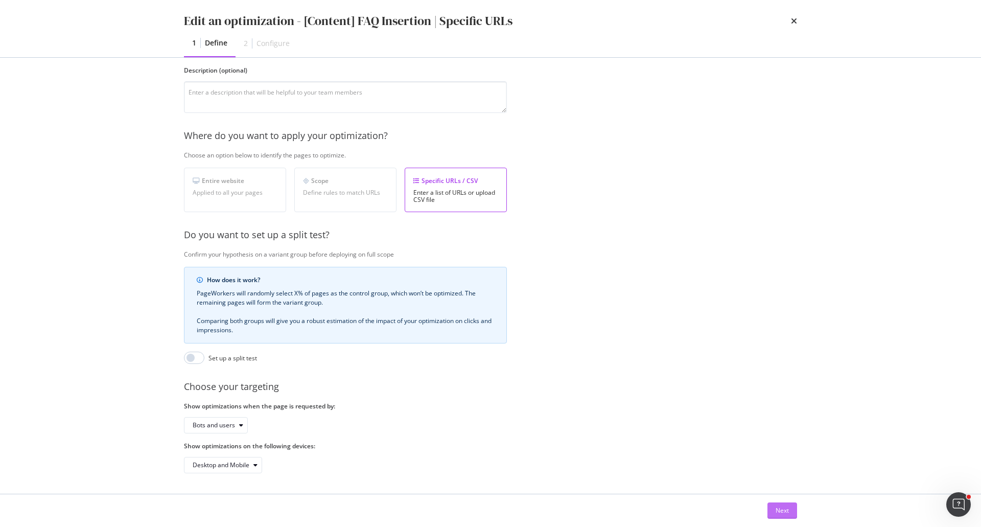
click at [782, 509] on div "Next" at bounding box center [782, 510] width 13 height 9
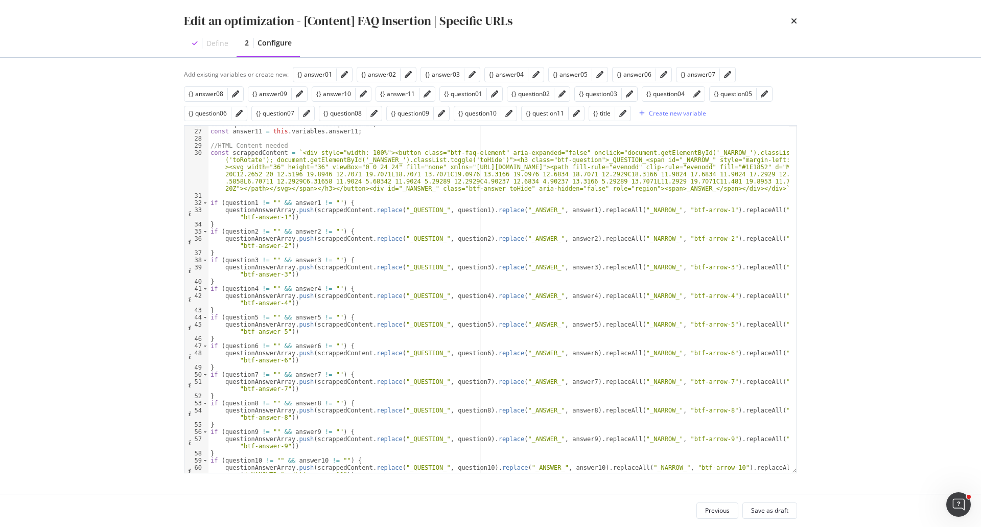
scroll to position [318, 0]
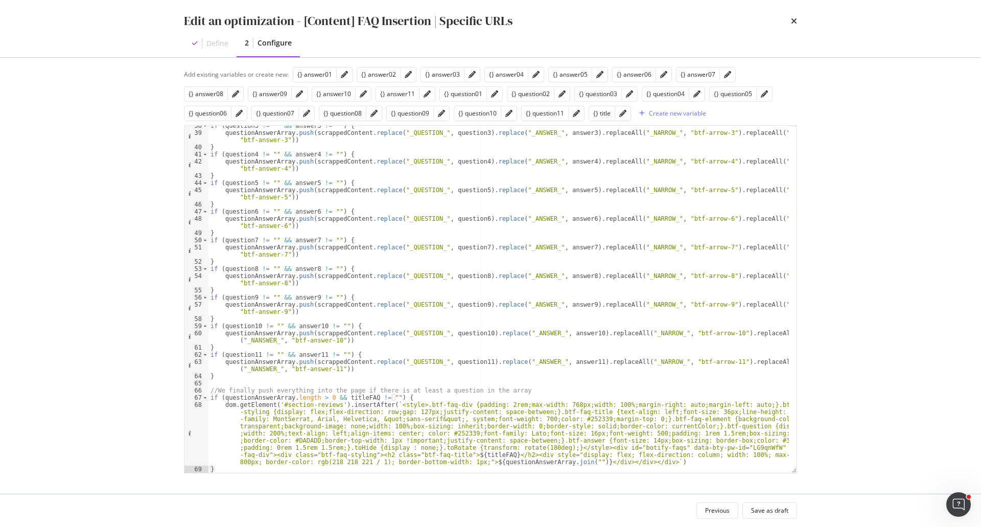
click at [714, 403] on div "if ( question3 != "" && answer3 != "" ) { questionAnswerArray . push ( scrapped…" at bounding box center [498, 302] width 580 height 361
click at [717, 405] on div "if ( question3 != "" && answer3 != "" ) { questionAnswerArray . push ( scrapped…" at bounding box center [498, 302] width 580 height 361
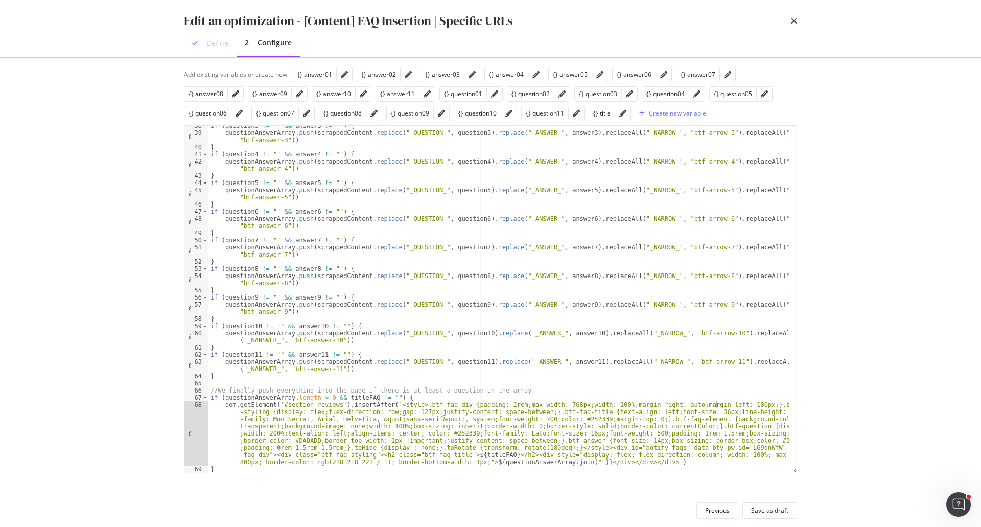
type textarea "dom.getElement('#section-reviews').insertAfter(`<style>.btf-faq-div {padding: 2…"
click at [774, 504] on div "Save as draft" at bounding box center [769, 510] width 37 height 14
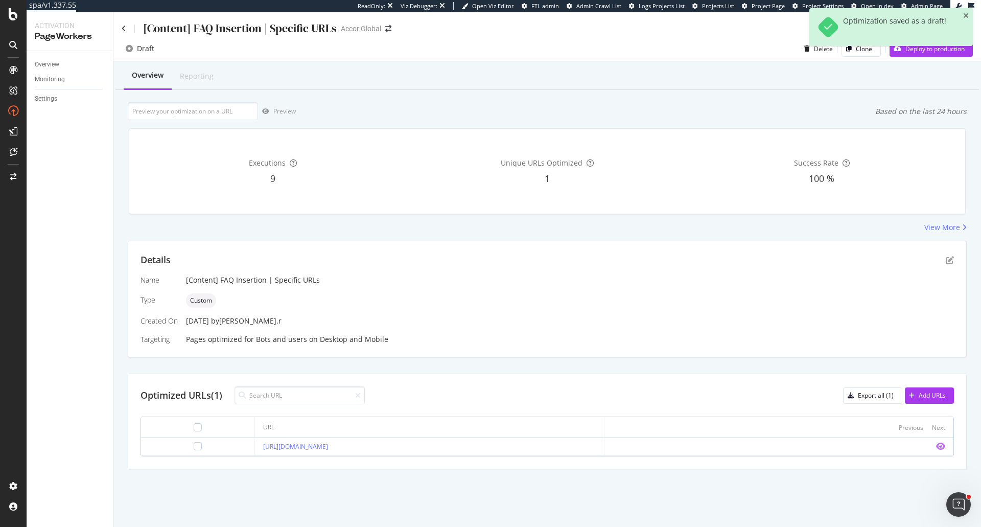
click at [941, 449] on icon "eye" at bounding box center [940, 446] width 9 height 8
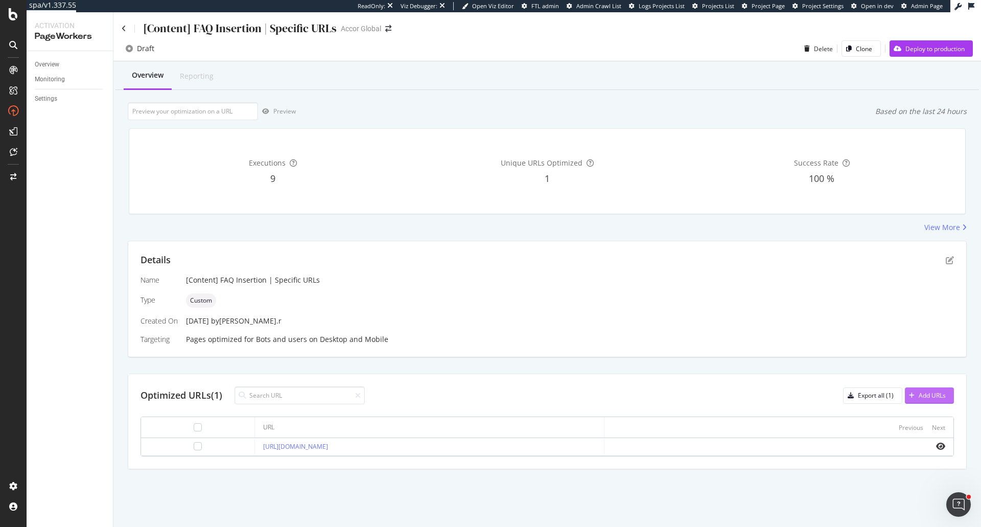
click at [939, 400] on div "Add URLs" at bounding box center [925, 395] width 41 height 15
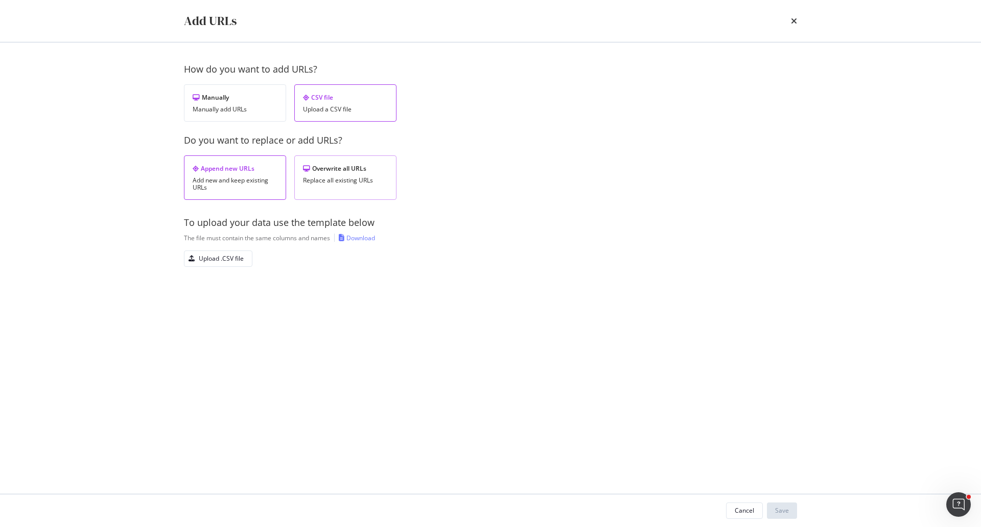
click at [335, 178] on div "Replace all existing URLs" at bounding box center [345, 180] width 85 height 7
click at [236, 257] on div "Upload .CSV file" at bounding box center [221, 258] width 45 height 9
click at [789, 509] on button "Save" at bounding box center [782, 510] width 30 height 16
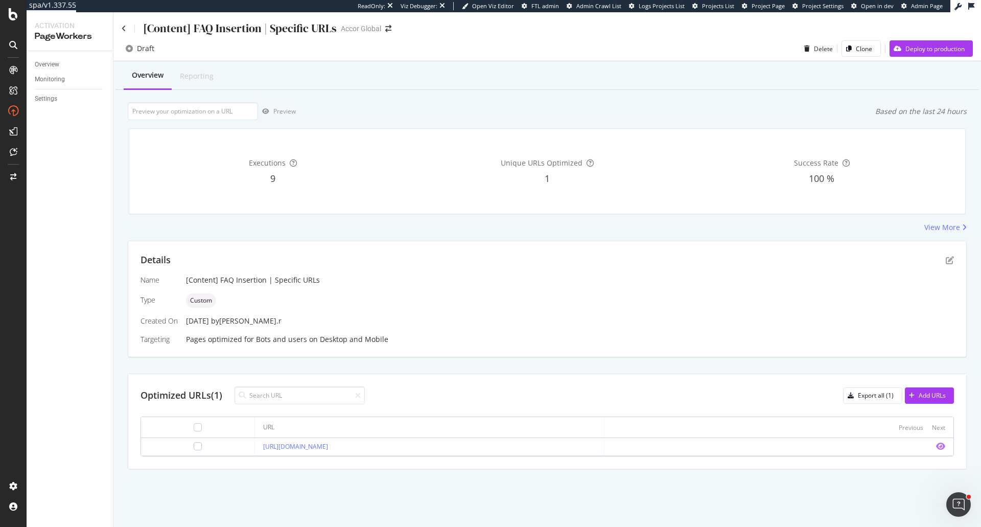
click at [938, 443] on icon "eye" at bounding box center [940, 446] width 9 height 8
click at [949, 265] on div "Details" at bounding box center [547, 259] width 813 height 13
click at [949, 260] on icon "pen-to-square" at bounding box center [950, 260] width 8 height 8
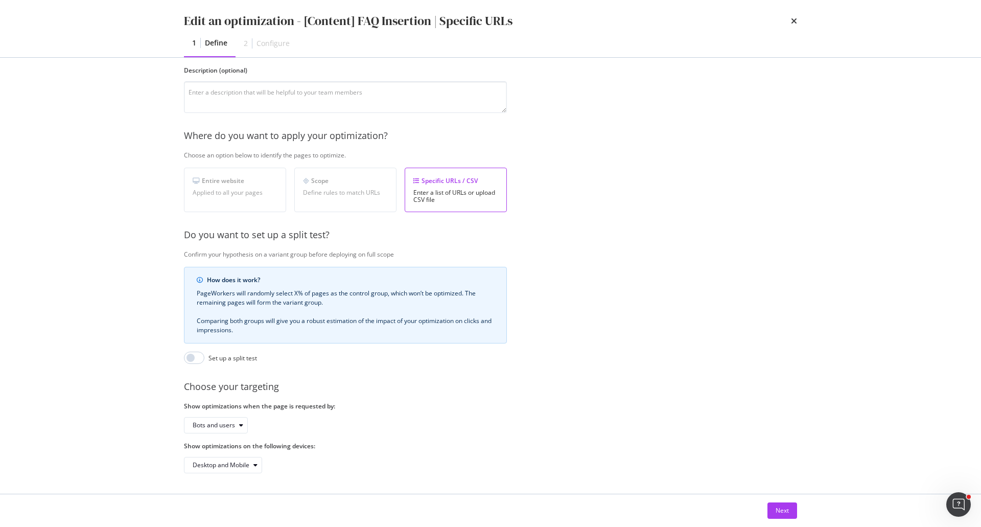
scroll to position [0, 0]
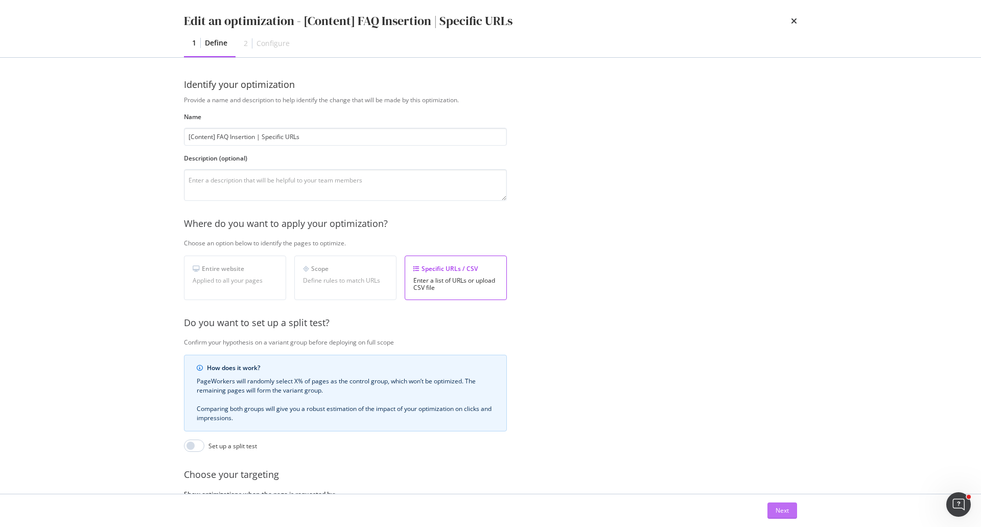
click at [778, 508] on div "Next" at bounding box center [782, 510] width 13 height 9
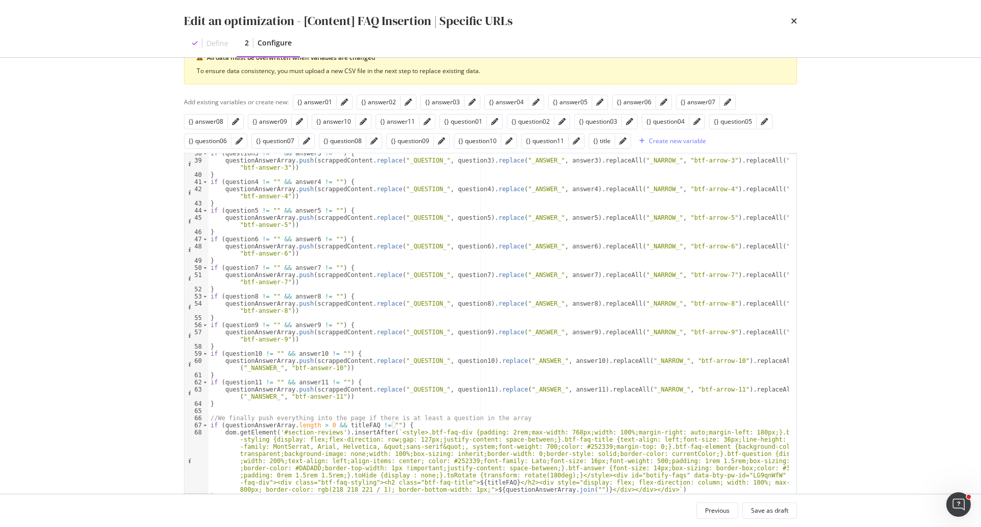
scroll to position [91, 0]
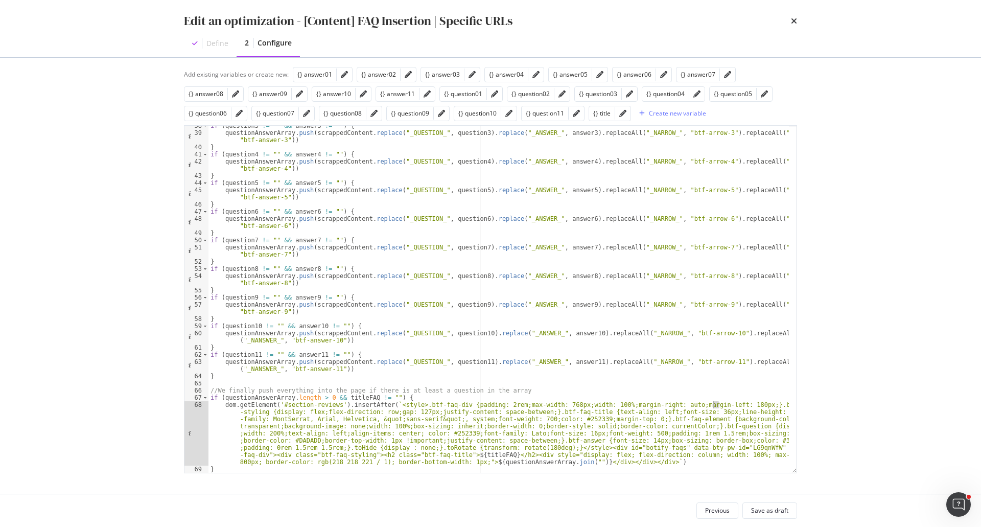
click at [714, 405] on div "if ( question3 != "" && answer3 != "" ) { questionAnswerArray . push ( scrapped…" at bounding box center [498, 302] width 580 height 361
click at [711, 405] on div "if ( question3 != "" && answer3 != "" ) { questionAnswerArray . push ( scrapped…" at bounding box center [498, 302] width 580 height 361
drag, startPoint x: 711, startPoint y: 405, endPoint x: 727, endPoint y: 405, distance: 16.4
click at [727, 405] on div "if ( question3 != "" && answer3 != "" ) { questionAnswerArray . push ( scrapped…" at bounding box center [498, 302] width 580 height 361
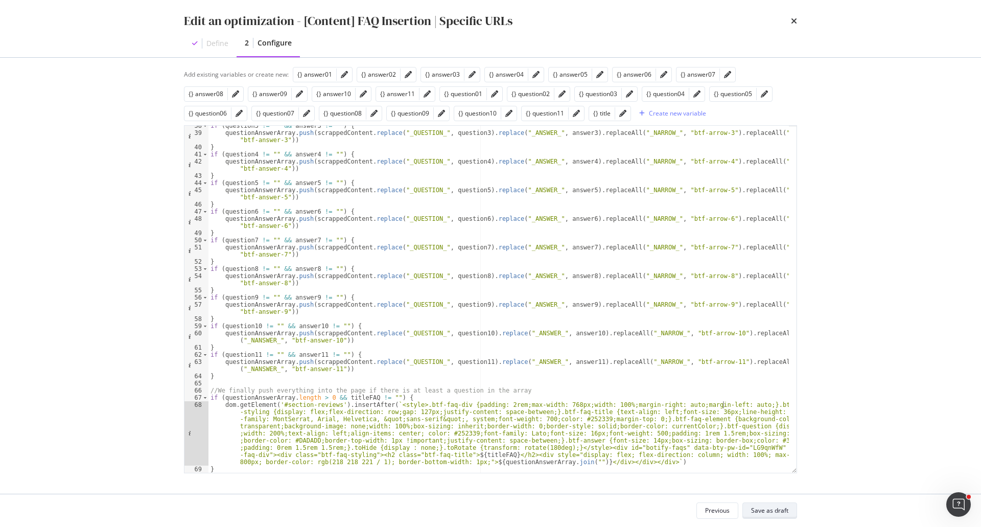
type textarea "dom.getElement('#section-reviews').insertAfter(`<style>.btf-faq-div {padding: 2…"
click at [761, 507] on div "Save as draft" at bounding box center [769, 510] width 37 height 9
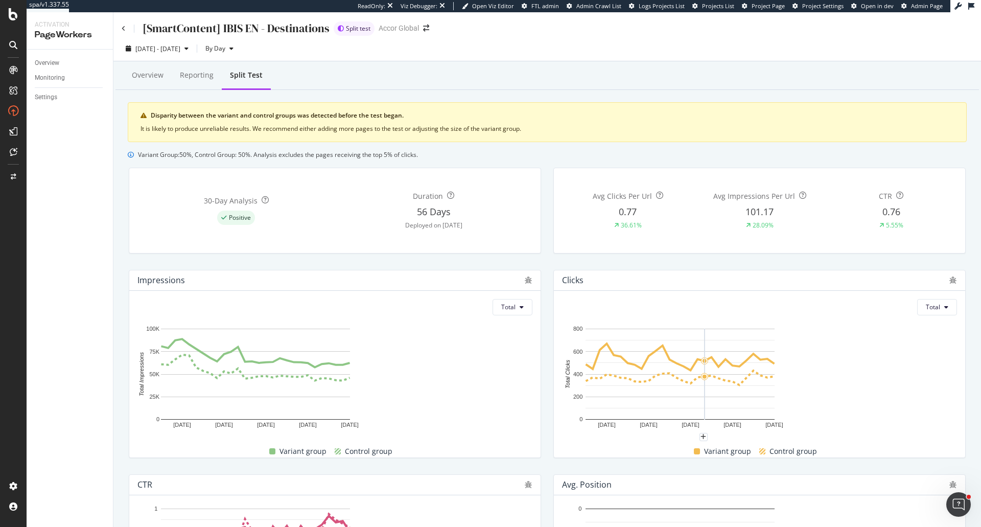
scroll to position [131, 0]
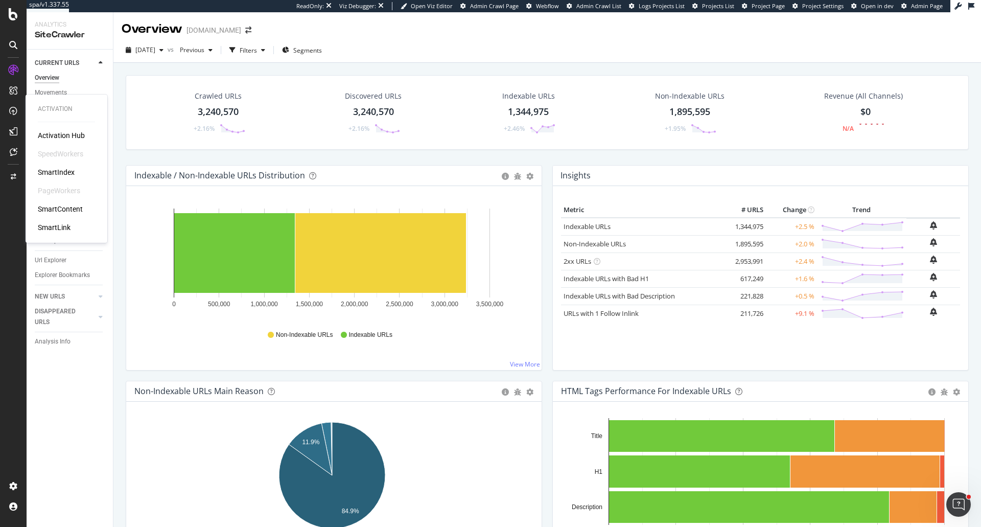
click at [51, 177] on div "SmartIndex" at bounding box center [56, 172] width 37 height 10
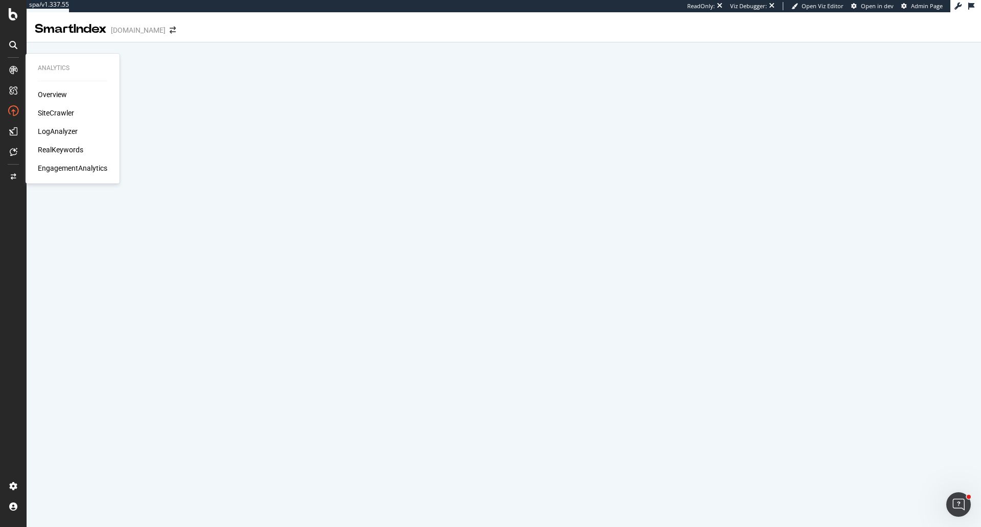
click at [68, 132] on div "LogAnalyzer" at bounding box center [58, 131] width 40 height 10
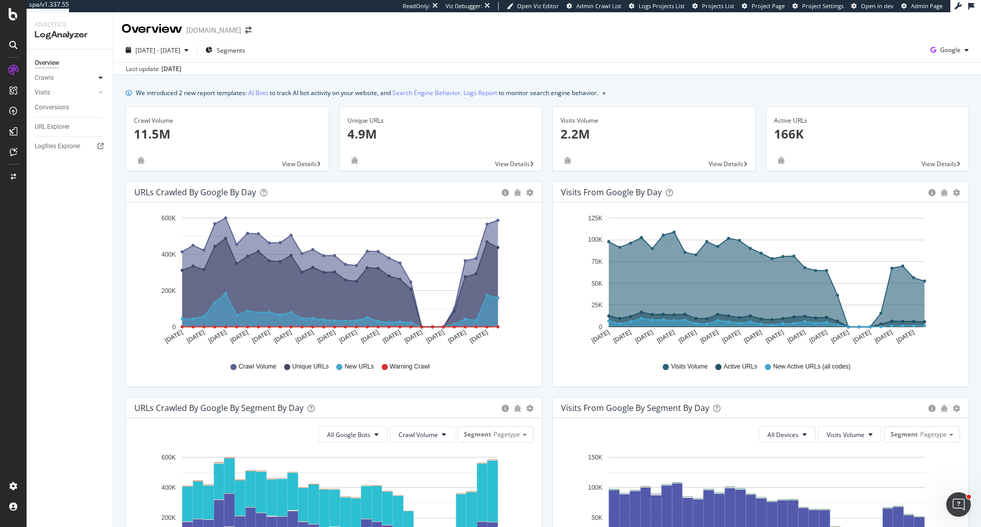
click at [104, 74] on div at bounding box center [101, 78] width 10 height 10
click at [43, 129] on div "HTTP Codes" at bounding box center [56, 133] width 35 height 11
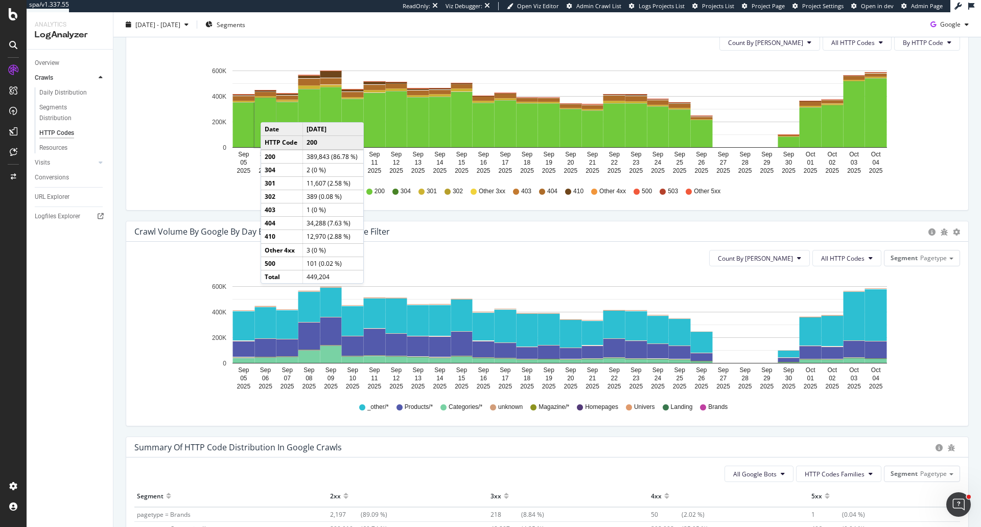
scroll to position [358, 0]
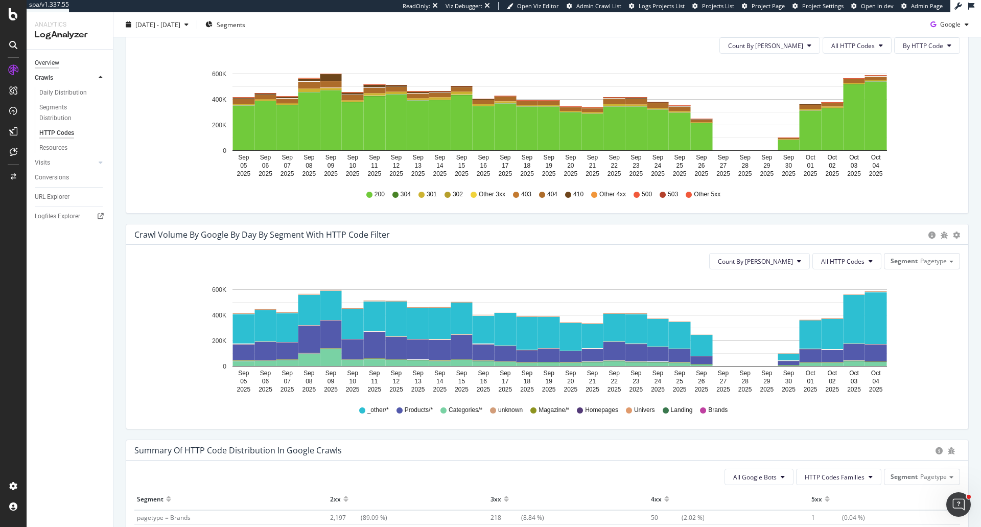
click at [40, 63] on div "Overview" at bounding box center [47, 63] width 25 height 11
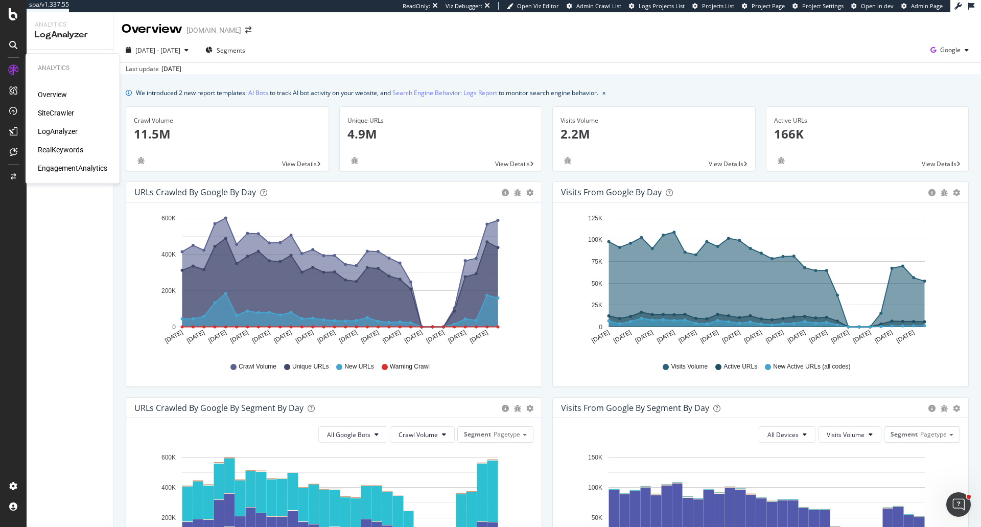
click at [48, 114] on div "SiteCrawler" at bounding box center [56, 113] width 36 height 10
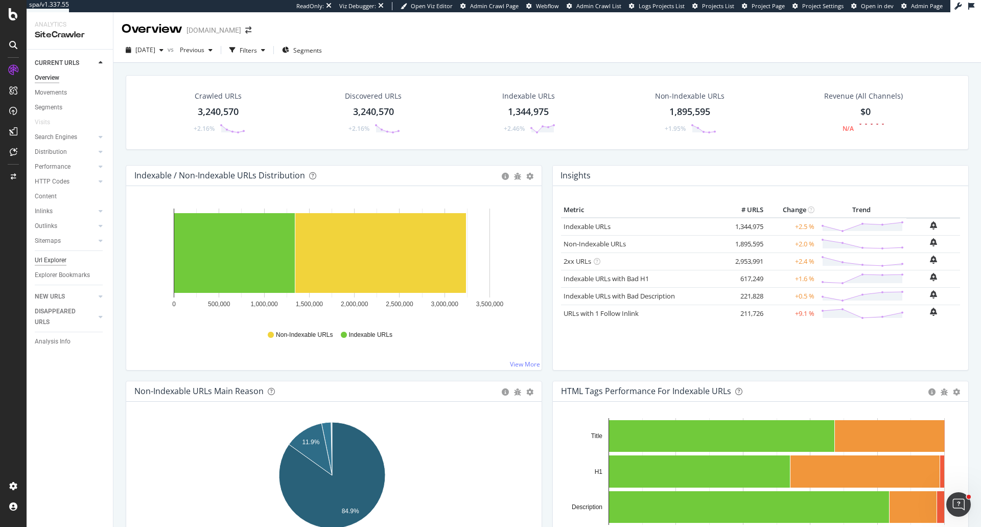
click at [57, 261] on div "Url Explorer" at bounding box center [51, 260] width 32 height 11
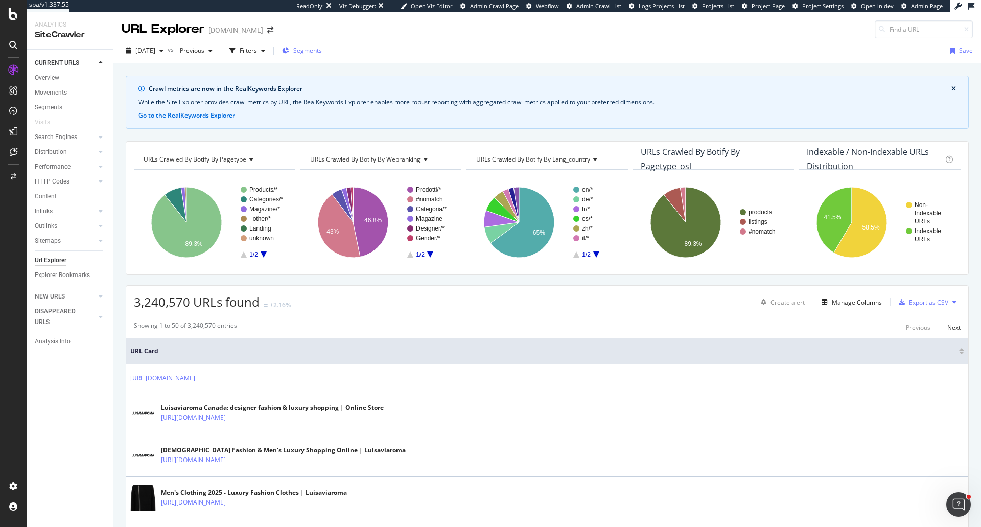
click at [322, 50] on span "Segments" at bounding box center [307, 50] width 29 height 9
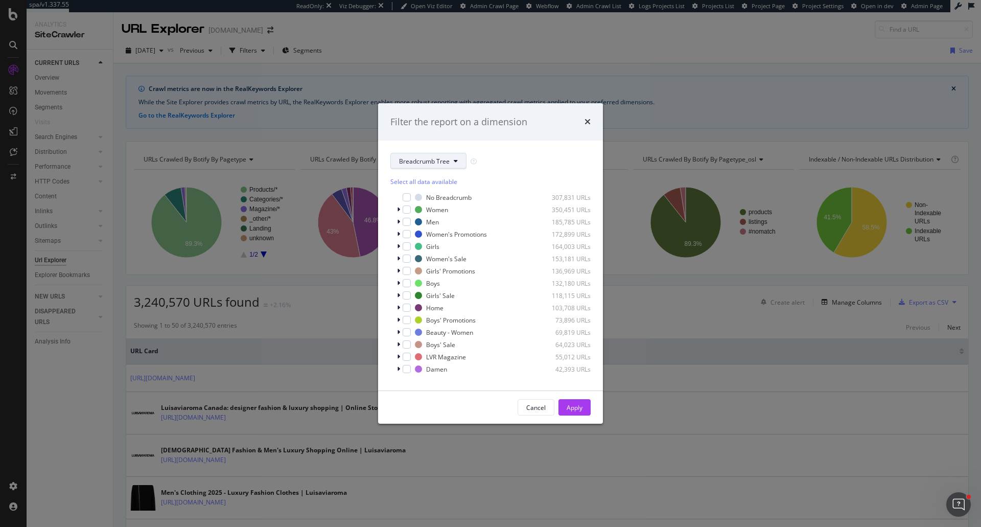
click at [444, 167] on button "Breadcrumb Tree" at bounding box center [428, 161] width 76 height 16
click at [433, 239] on span "lang-country" at bounding box center [432, 235] width 66 height 9
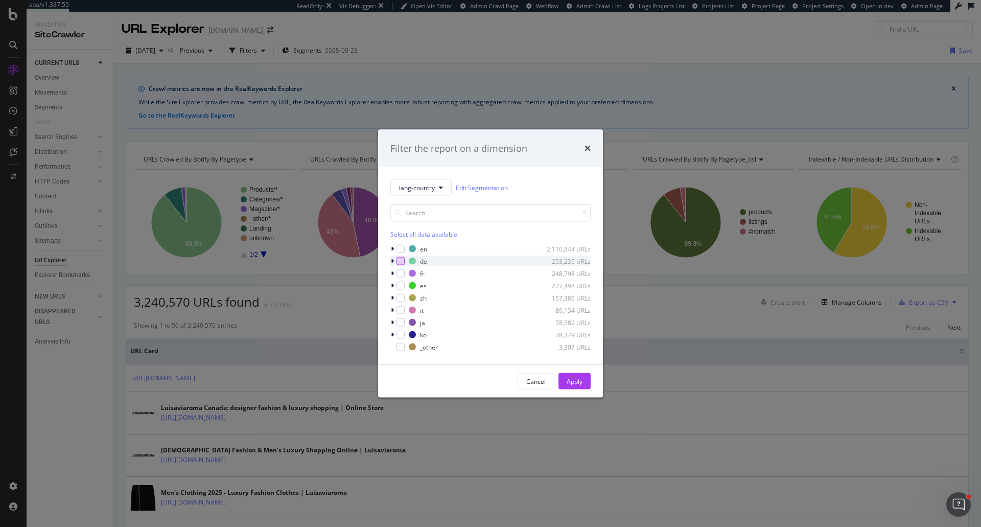
click at [401, 265] on div "modal" at bounding box center [401, 261] width 8 height 8
click at [576, 381] on div "Apply" at bounding box center [575, 381] width 16 height 9
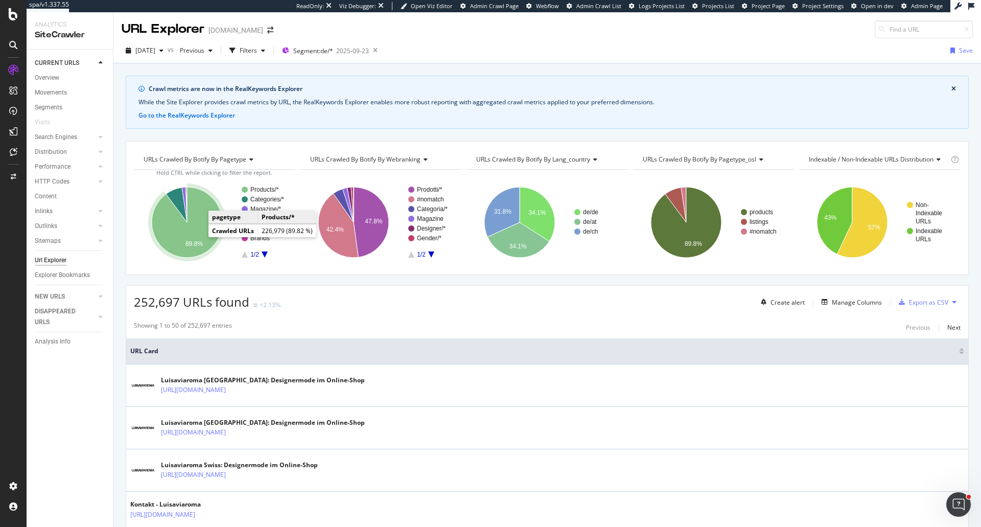
click at [197, 237] on icon "A chart." at bounding box center [187, 222] width 71 height 71
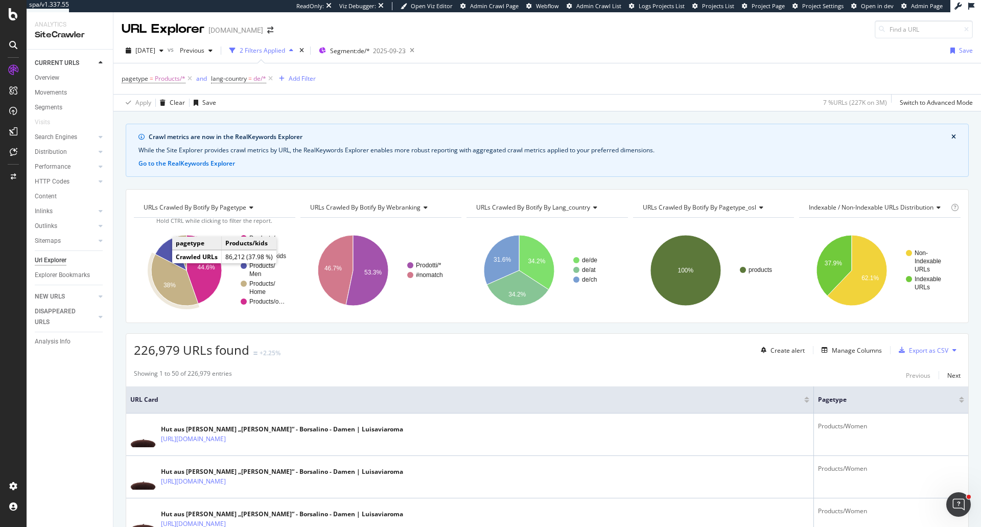
click at [162, 272] on icon "A chart." at bounding box center [174, 280] width 47 height 52
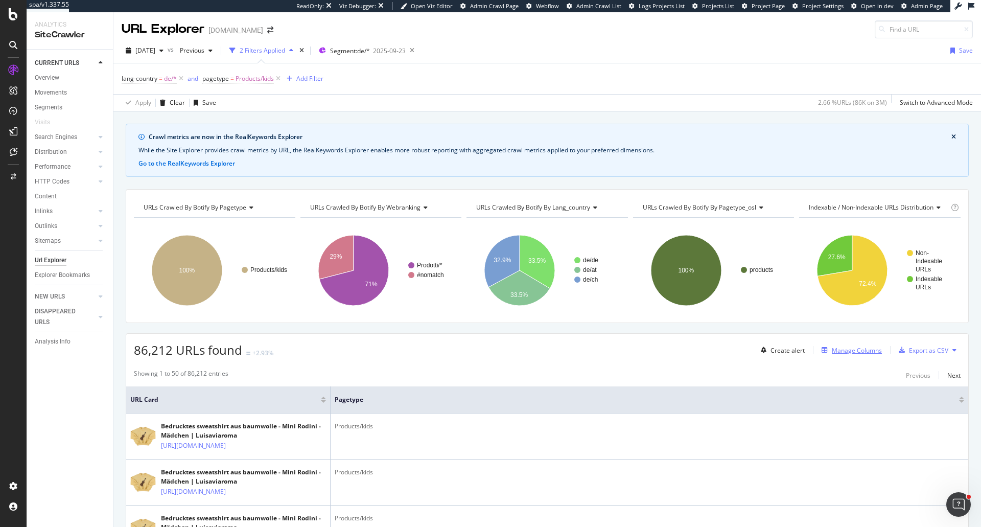
click at [839, 352] on div "Manage Columns" at bounding box center [857, 350] width 50 height 9
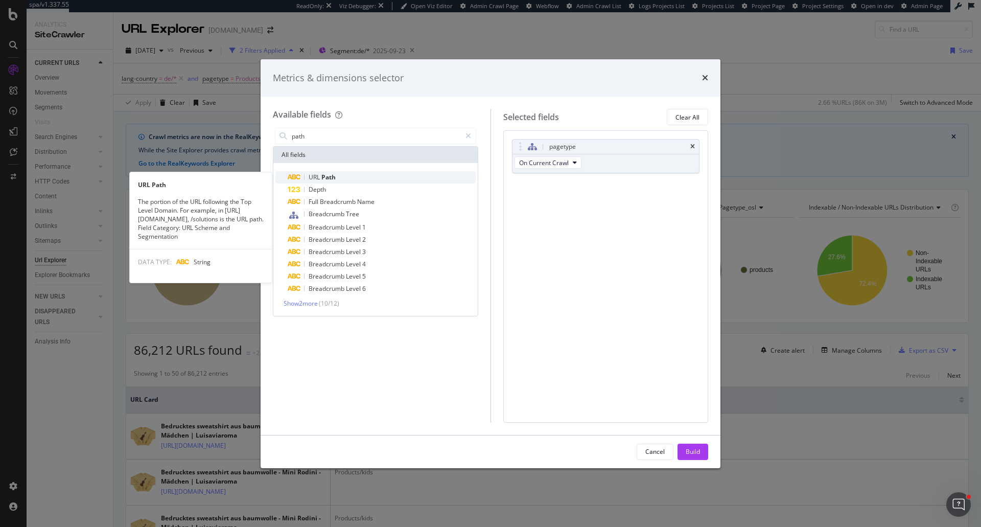
type input "path"
click at [360, 175] on div "URL Path" at bounding box center [382, 177] width 188 height 12
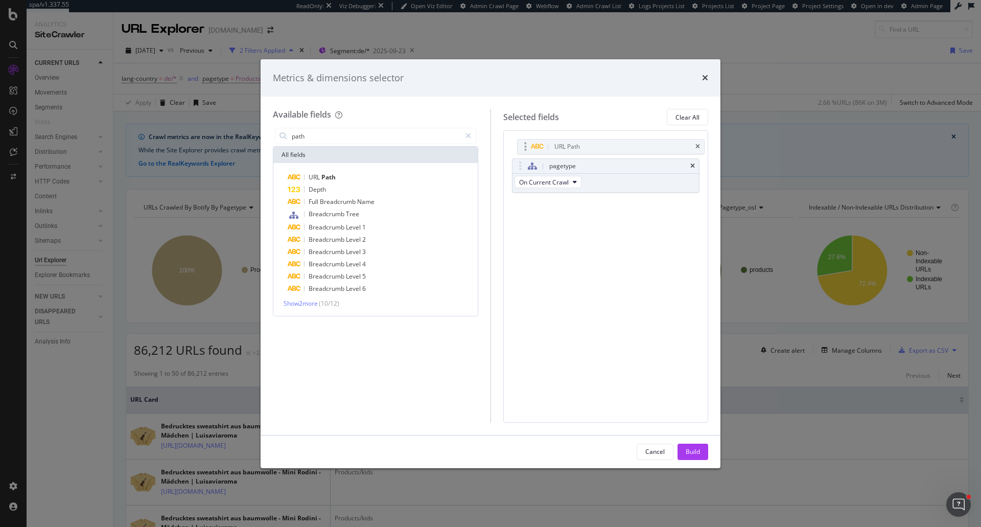
drag, startPoint x: 515, startPoint y: 184, endPoint x: 520, endPoint y: 146, distance: 38.7
click at [520, 146] on body "spa/v1.337.55 ReadOnly: Viz Debugger: Open Viz Editor Admin Crawl Page Webflow …" at bounding box center [490, 263] width 981 height 527
click at [690, 450] on div "Build" at bounding box center [693, 451] width 14 height 9
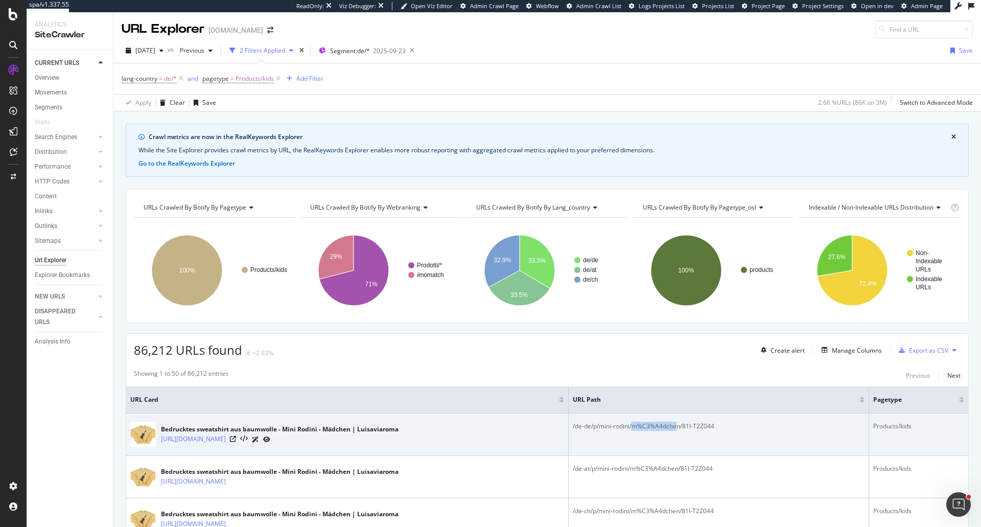
drag, startPoint x: 630, startPoint y: 427, endPoint x: 675, endPoint y: 426, distance: 45.0
click at [675, 426] on div "/de-de/p/mini-rodini/m%C3%A4dchen/81I-T2Z044" at bounding box center [719, 426] width 292 height 9
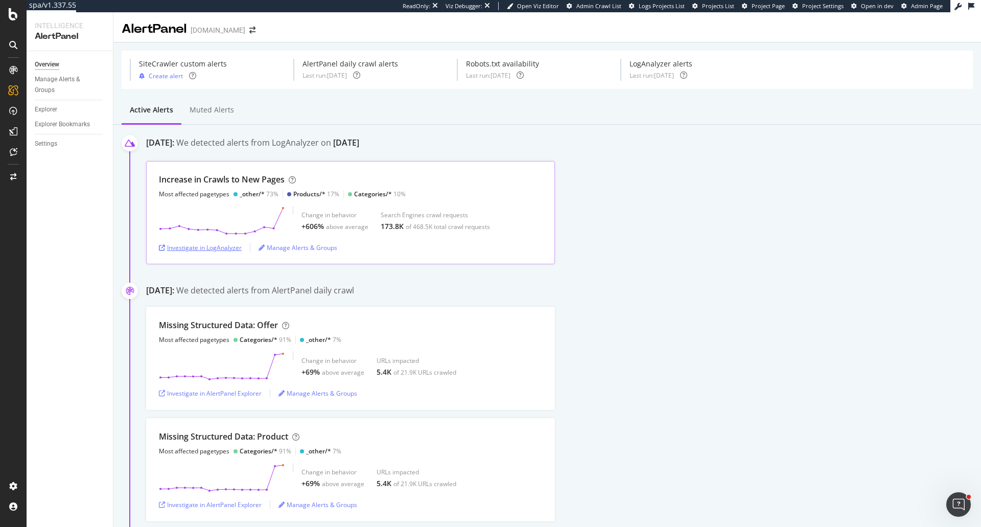
click at [178, 242] on div "Investigate in LogAnalyzer" at bounding box center [200, 247] width 83 height 15
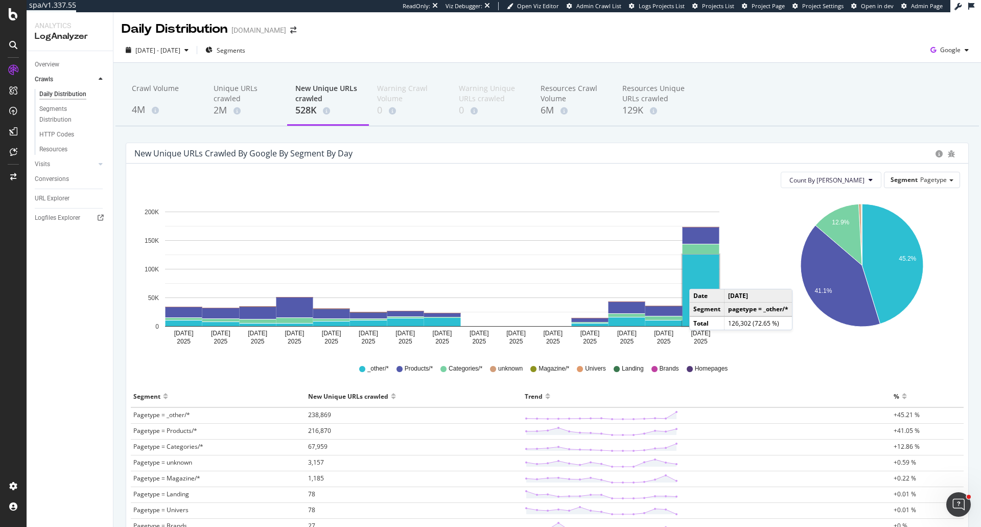
click at [700, 278] on rect "A chart." at bounding box center [701, 290] width 37 height 72
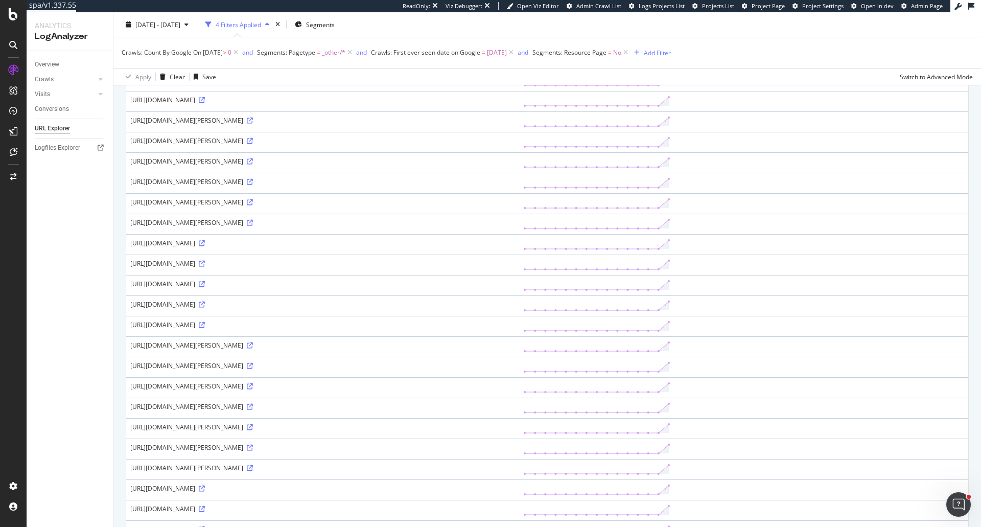
scroll to position [744, 0]
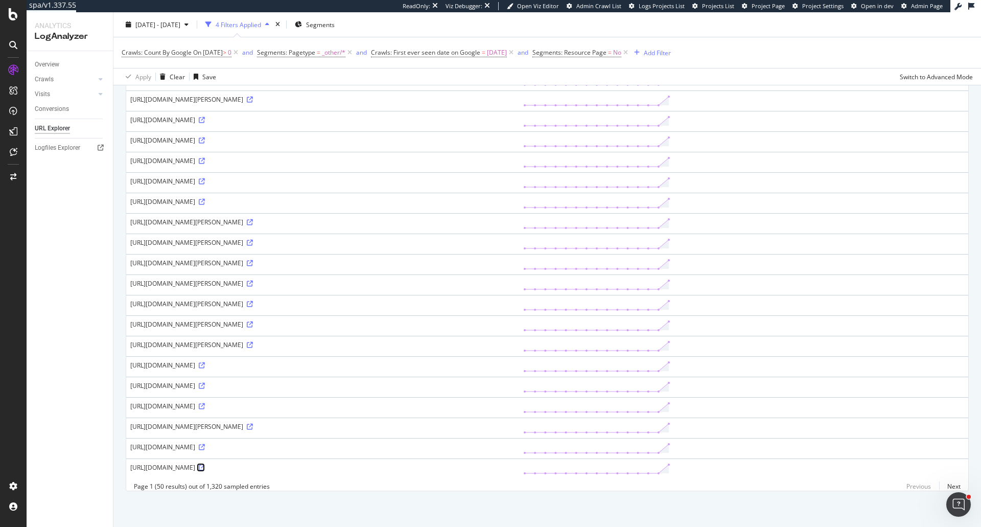
click at [205, 463] on link at bounding box center [201, 467] width 8 height 9
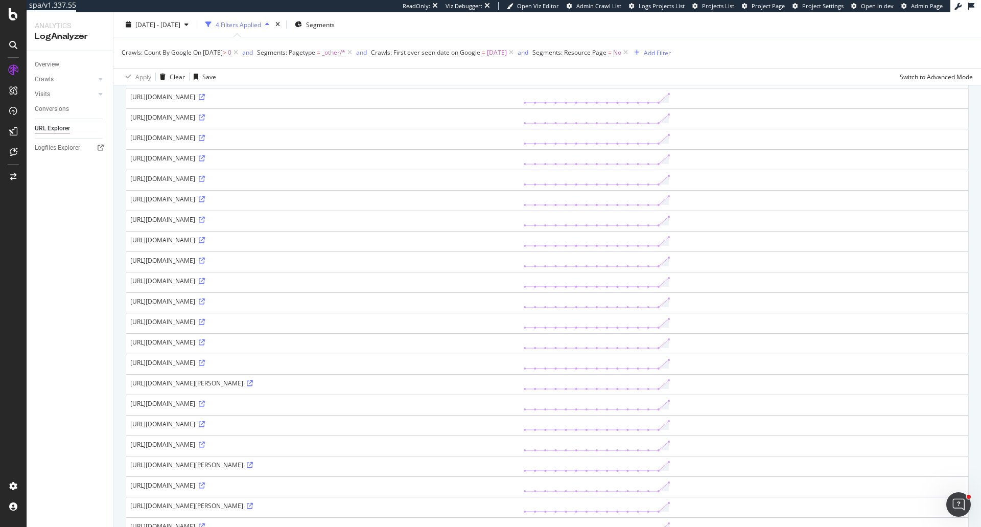
scroll to position [29, 0]
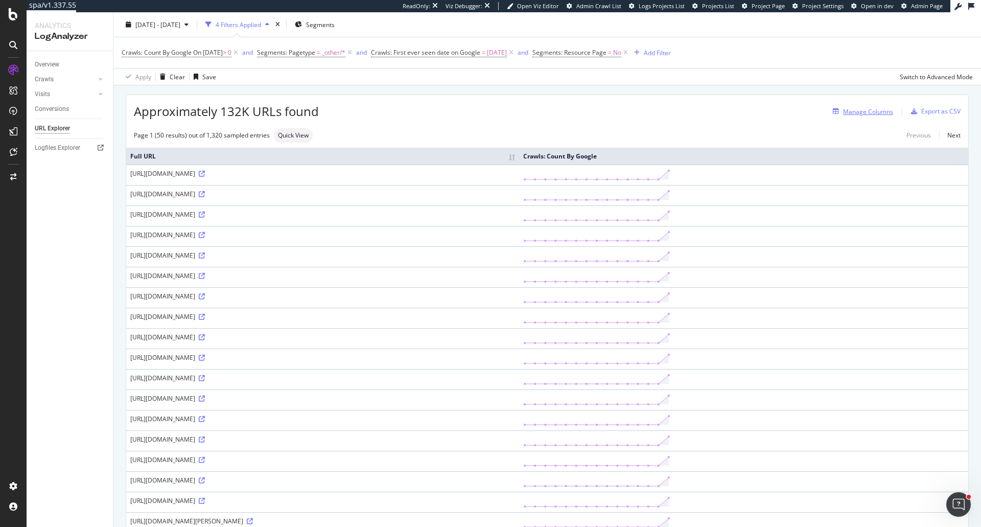
click at [843, 114] on div "Manage Columns" at bounding box center [868, 111] width 50 height 9
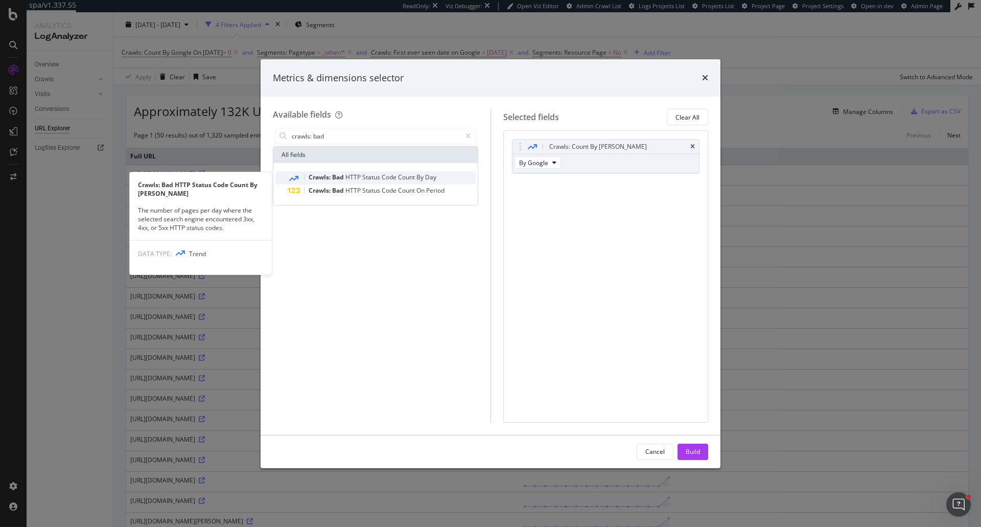
click at [430, 177] on span "Day" at bounding box center [430, 177] width 11 height 9
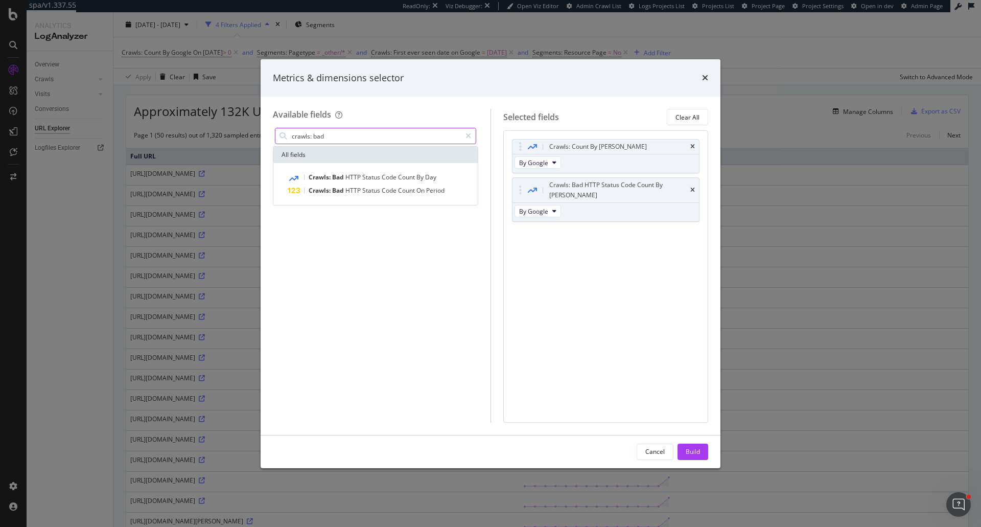
click at [321, 136] on input "crawls: bad" at bounding box center [376, 135] width 170 height 15
drag, startPoint x: 313, startPoint y: 138, endPoint x: 327, endPoint y: 137, distance: 13.4
click at [327, 137] on input "crawls: bad" at bounding box center [376, 135] width 170 height 15
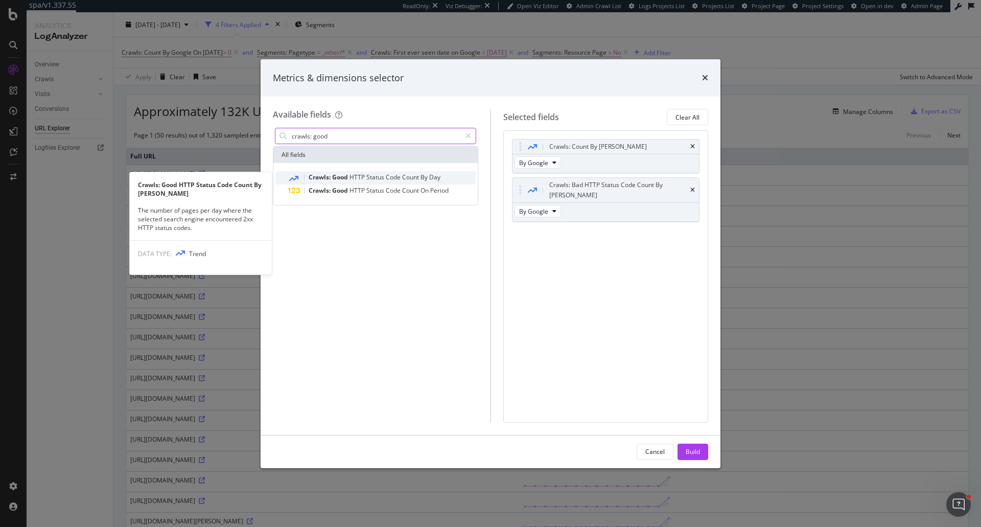
type input "crawls: good"
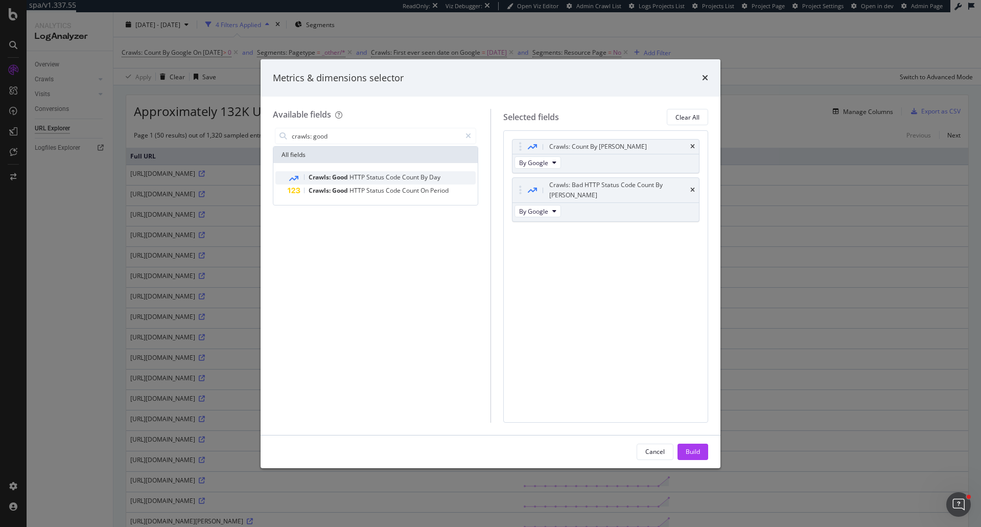
click at [338, 173] on span "Good" at bounding box center [340, 177] width 17 height 9
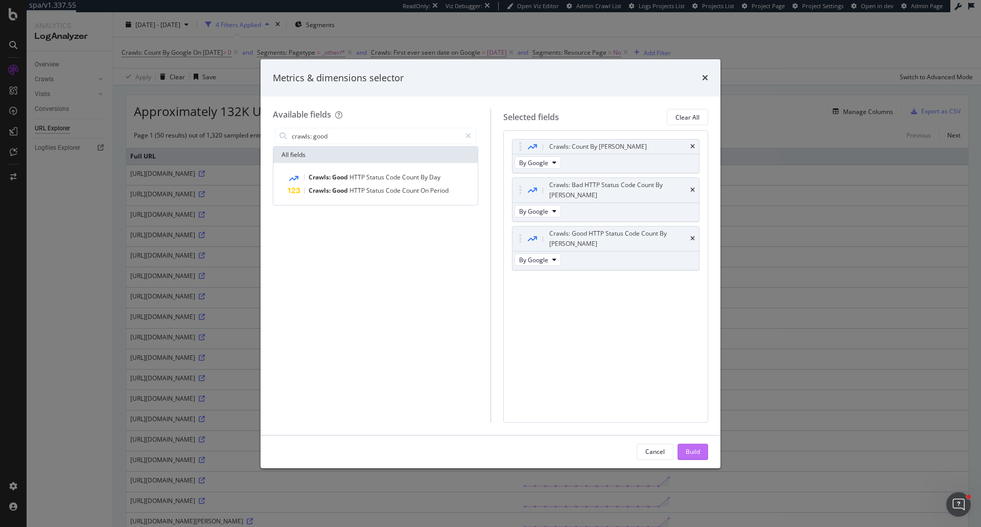
click at [687, 456] on div "Build" at bounding box center [693, 451] width 14 height 15
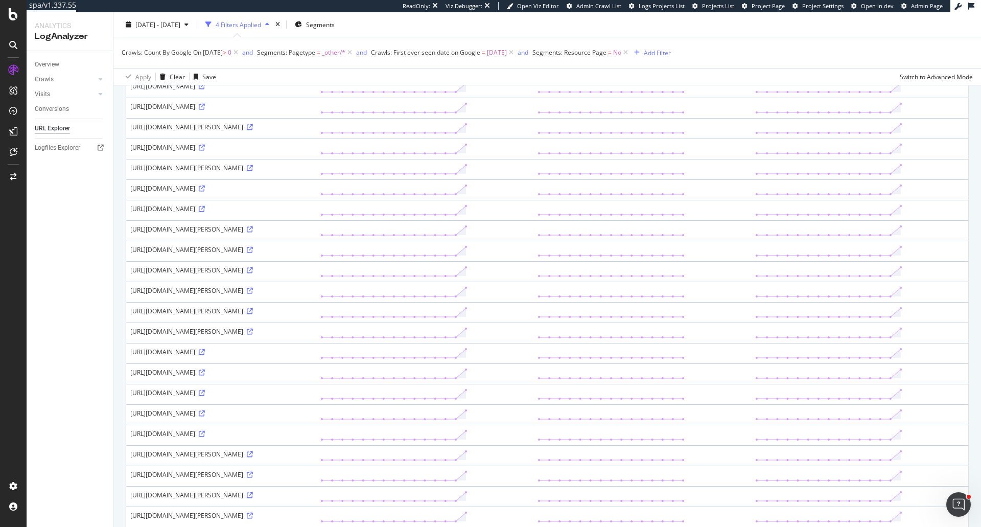
scroll to position [511, 0]
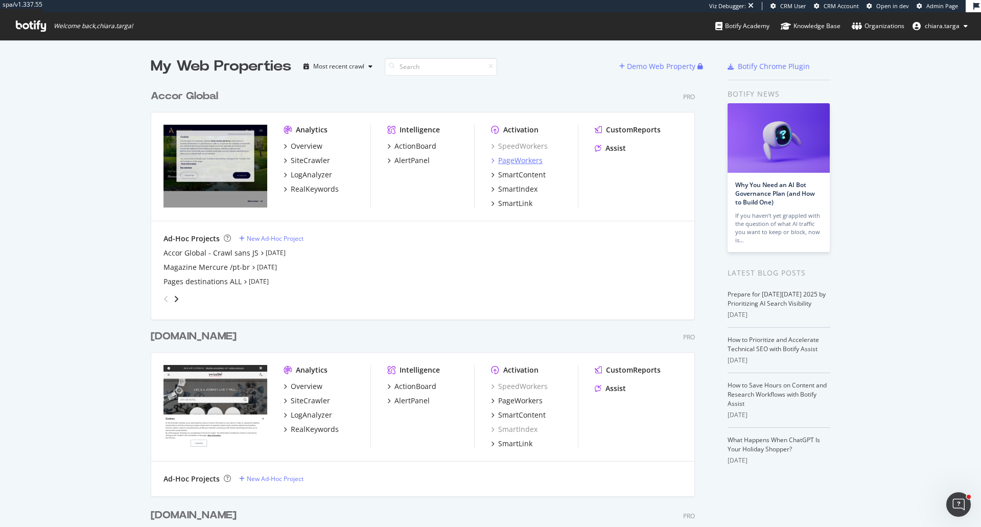
click at [526, 159] on div "PageWorkers" at bounding box center [520, 160] width 44 height 10
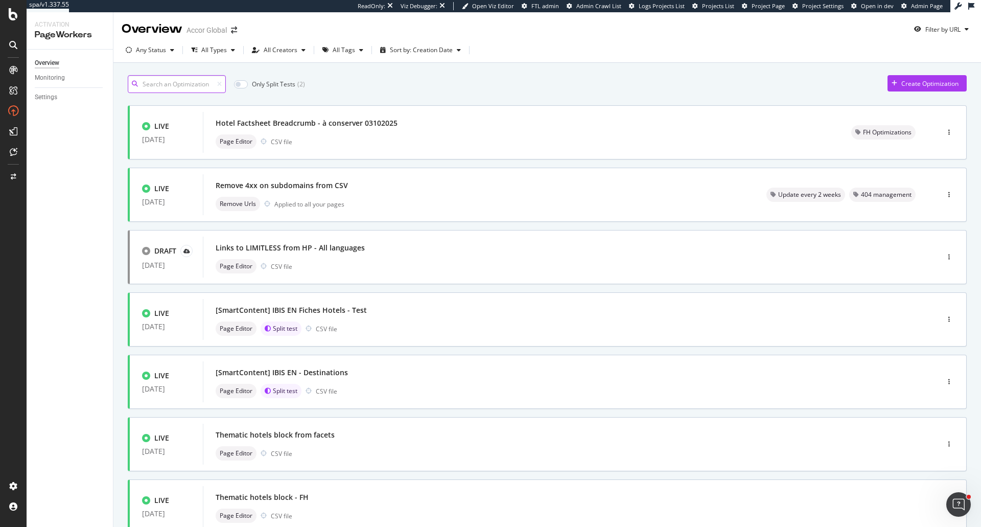
click at [204, 80] on input at bounding box center [177, 84] width 98 height 18
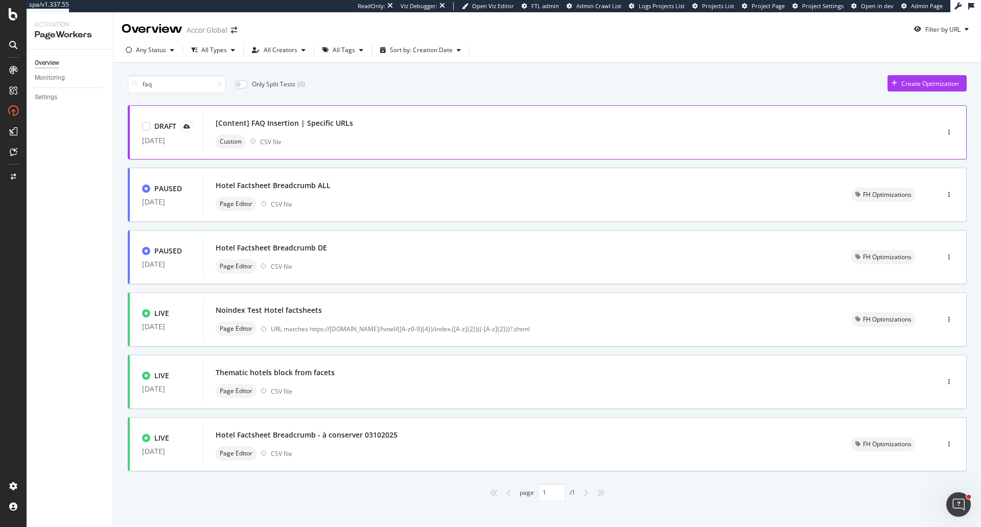
click at [369, 145] on div "Custom CSV file" at bounding box center [556, 141] width 680 height 14
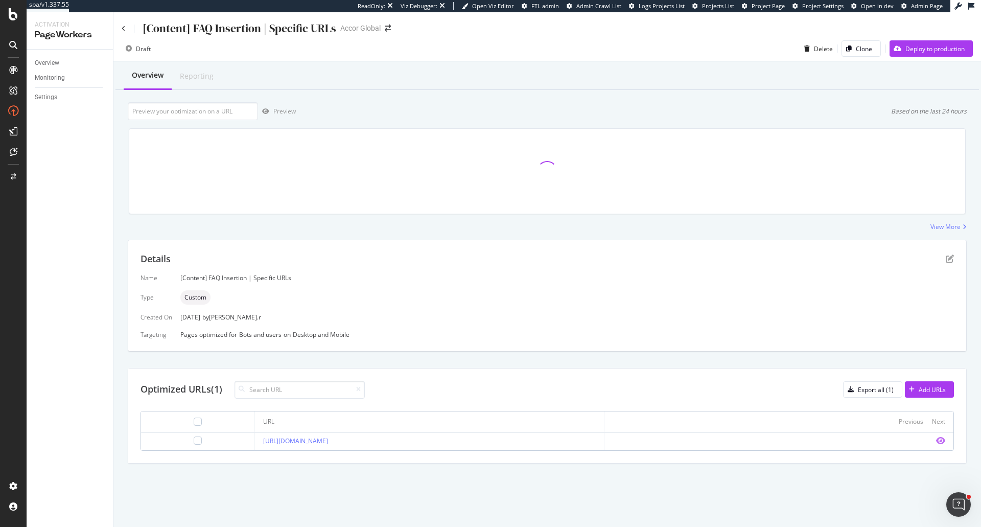
click at [942, 443] on icon "eye" at bounding box center [940, 440] width 9 height 8
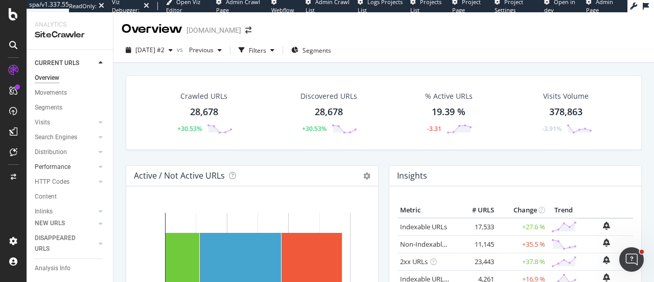
scroll to position [84, 0]
click at [62, 182] on div "Url Explorer" at bounding box center [51, 187] width 32 height 11
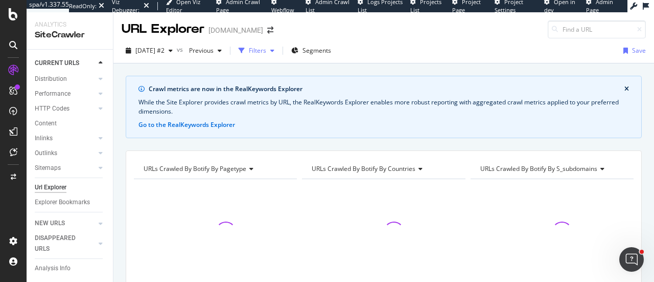
click at [249, 53] on div "button" at bounding box center [242, 50] width 14 height 14
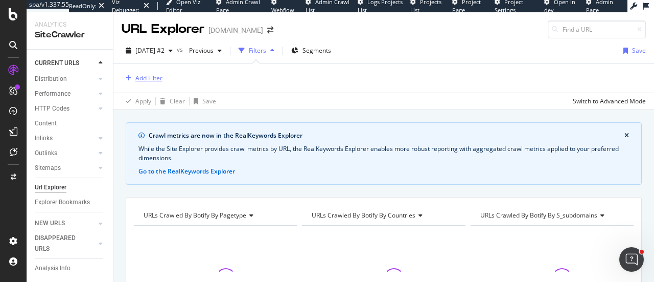
click at [146, 76] on div "Add Filter" at bounding box center [148, 78] width 27 height 9
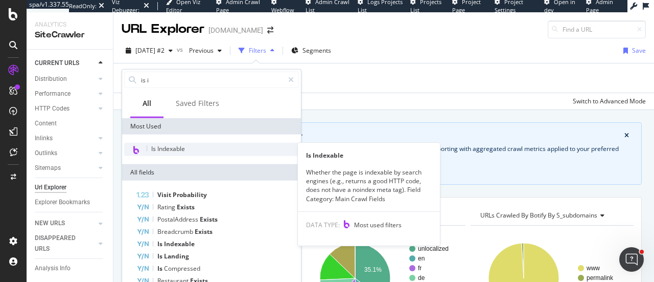
type input "is i"
click at [171, 146] on span "Is Indexable" at bounding box center [168, 148] width 34 height 9
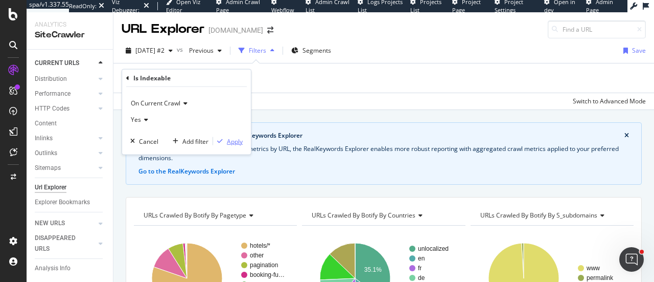
click at [230, 143] on div "Apply" at bounding box center [235, 140] width 16 height 9
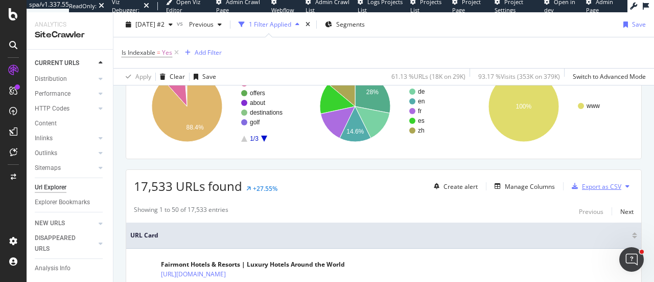
scroll to position [174, 0]
click at [621, 187] on button at bounding box center [627, 185] width 12 height 16
click at [624, 188] on button at bounding box center [627, 185] width 12 height 16
click at [621, 188] on button at bounding box center [627, 185] width 12 height 16
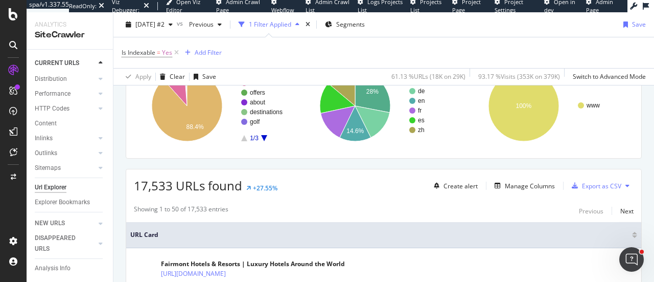
click at [625, 185] on icon at bounding box center [627, 185] width 4 height 6
click at [621, 181] on button at bounding box center [627, 185] width 12 height 16
